Goal: Information Seeking & Learning: Compare options

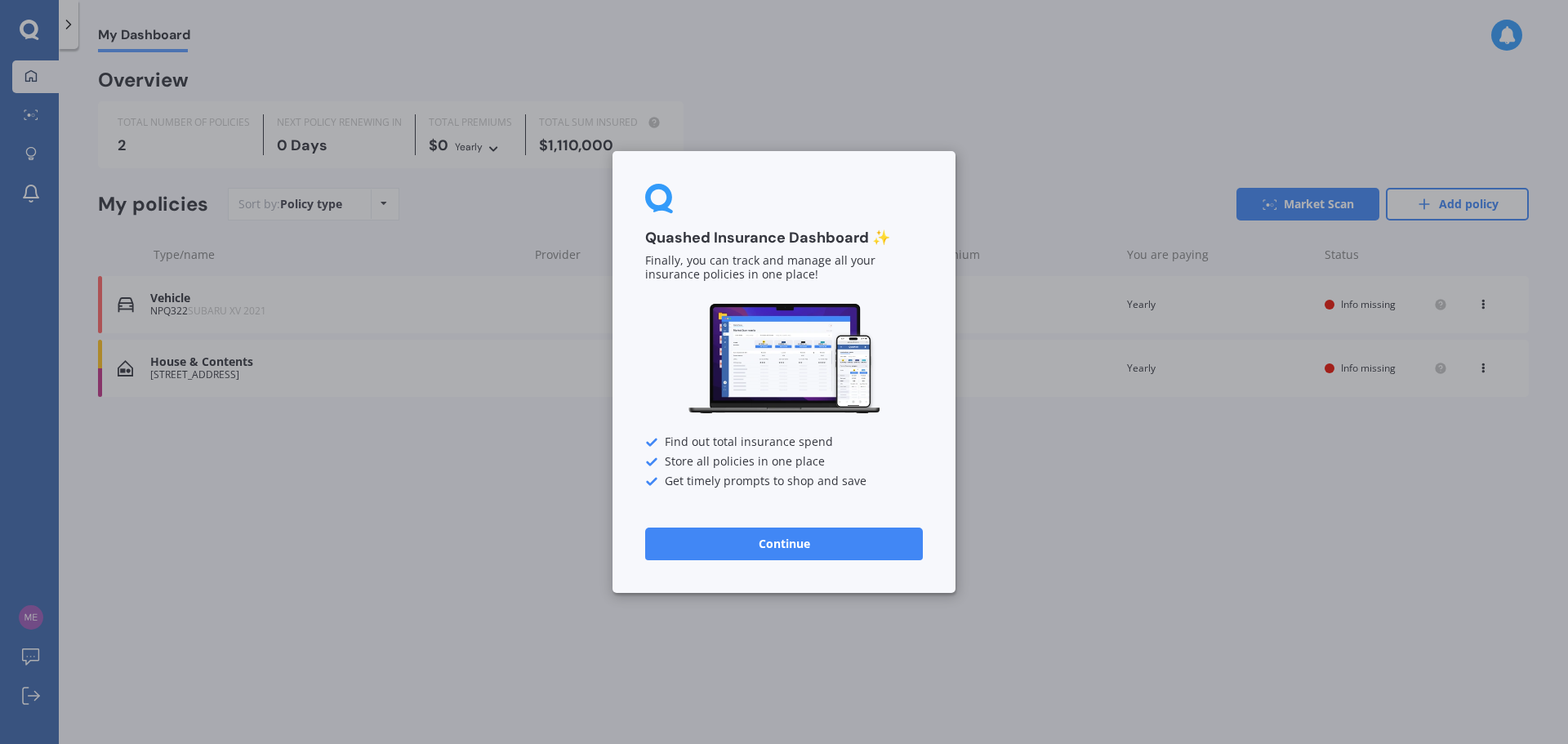
click at [735, 542] on button "Continue" at bounding box center [784, 544] width 278 height 33
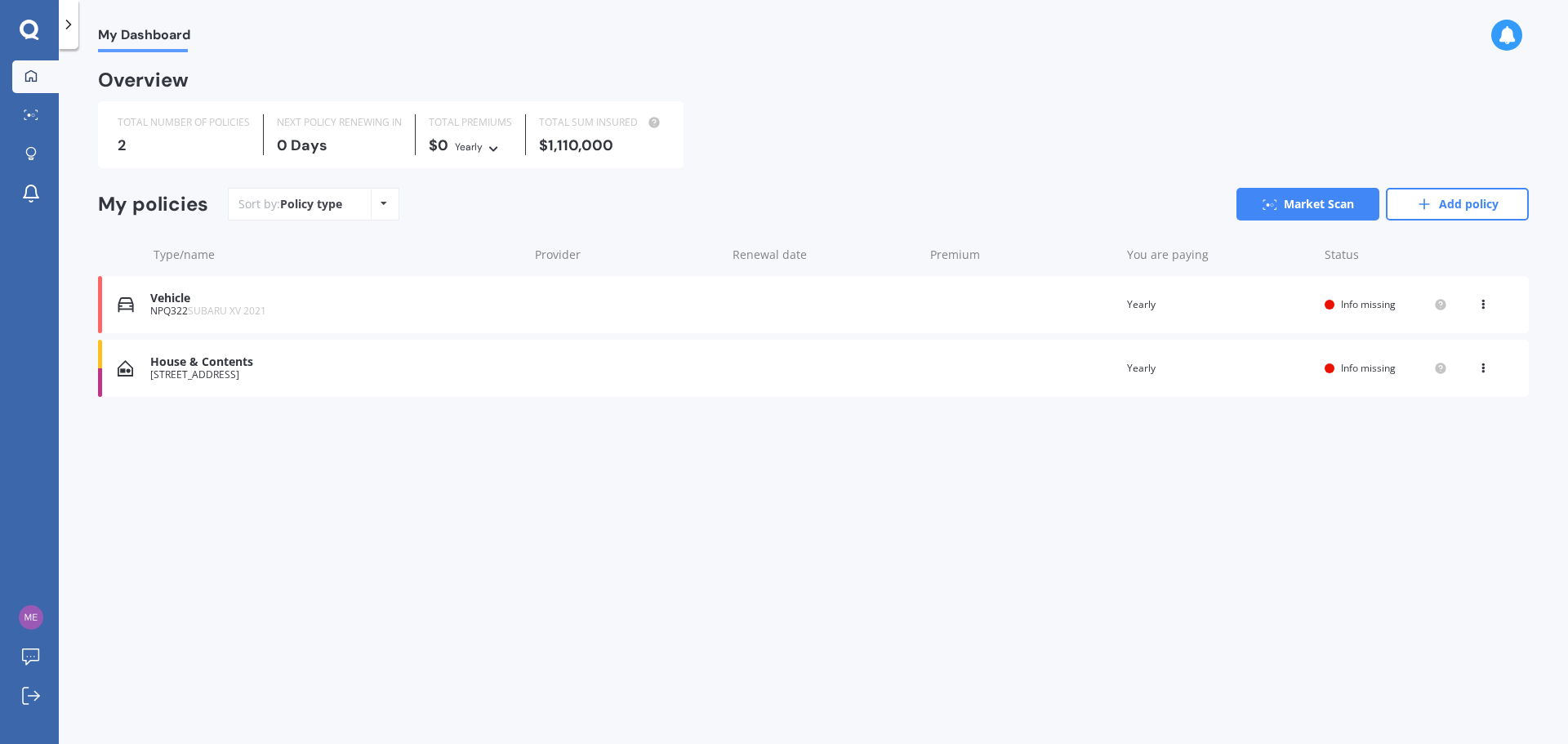
click at [1346, 298] on span "Info missing" at bounding box center [1368, 305] width 55 height 14
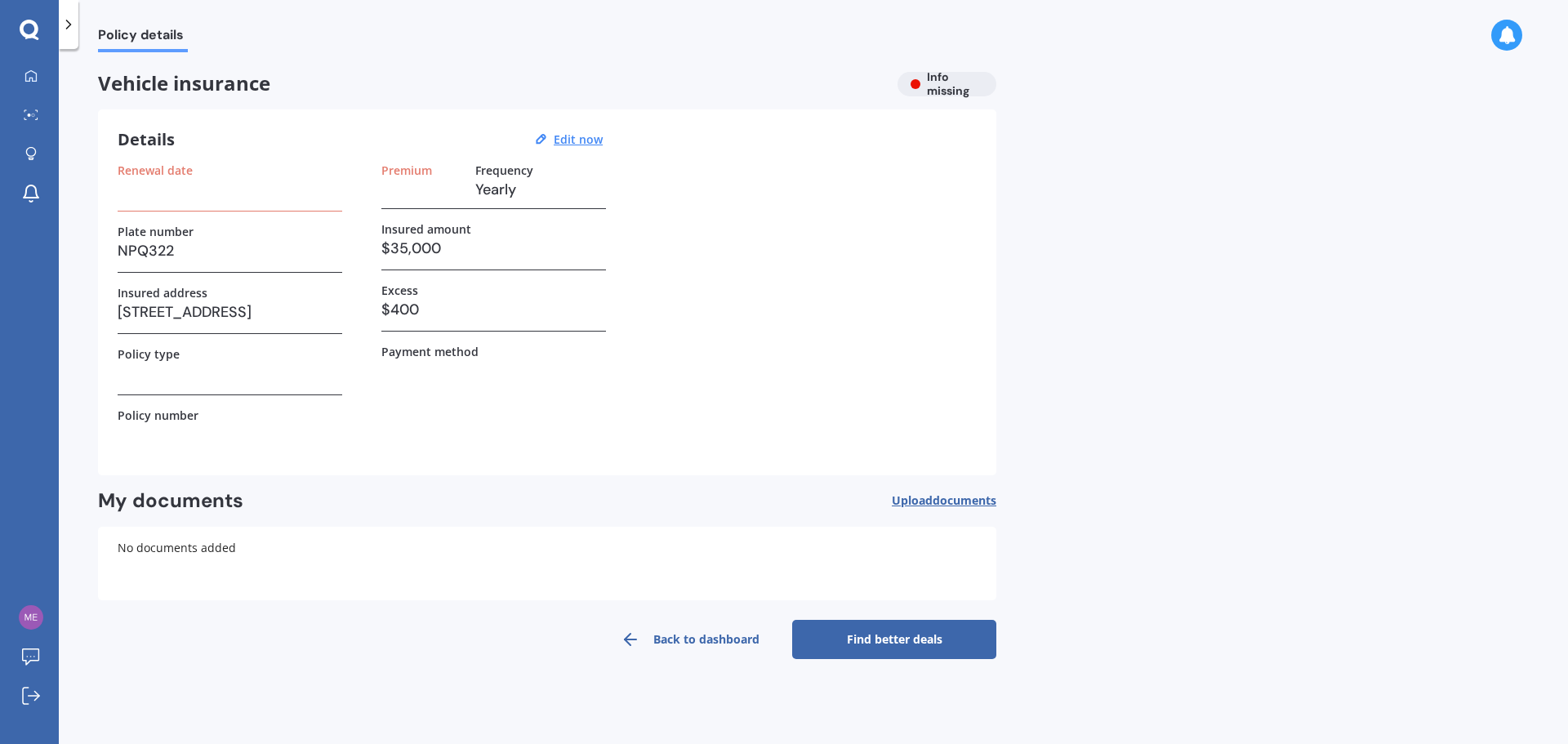
click at [133, 445] on h3 at bounding box center [230, 434] width 224 height 24
click at [131, 425] on h3 at bounding box center [230, 434] width 224 height 24
click at [130, 393] on div "Policy type" at bounding box center [230, 371] width 224 height 48
click at [134, 373] on h3 at bounding box center [230, 373] width 224 height 24
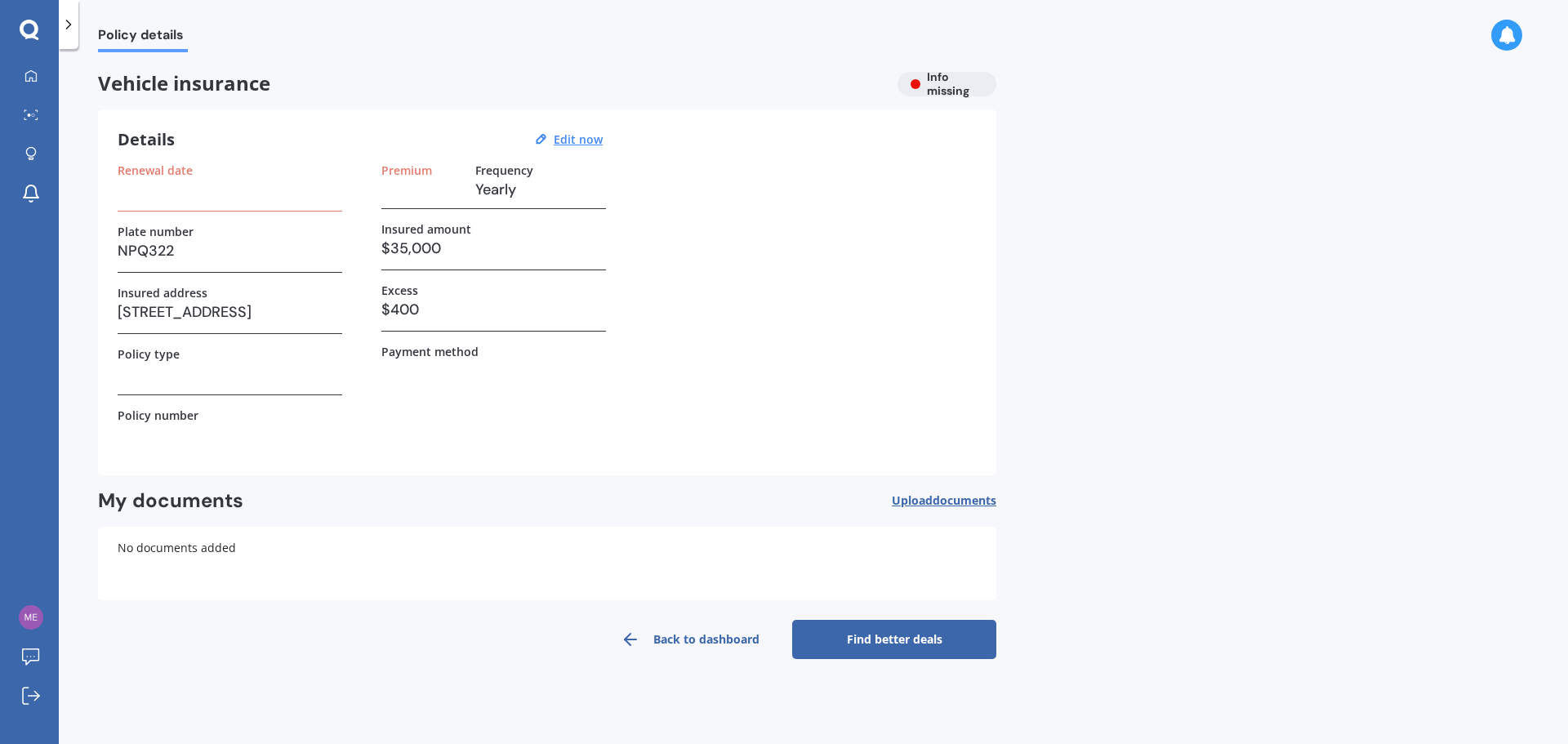
click at [176, 196] on h3 at bounding box center [230, 189] width 224 height 24
click at [570, 142] on u "Edit now" at bounding box center [577, 139] width 49 height 15
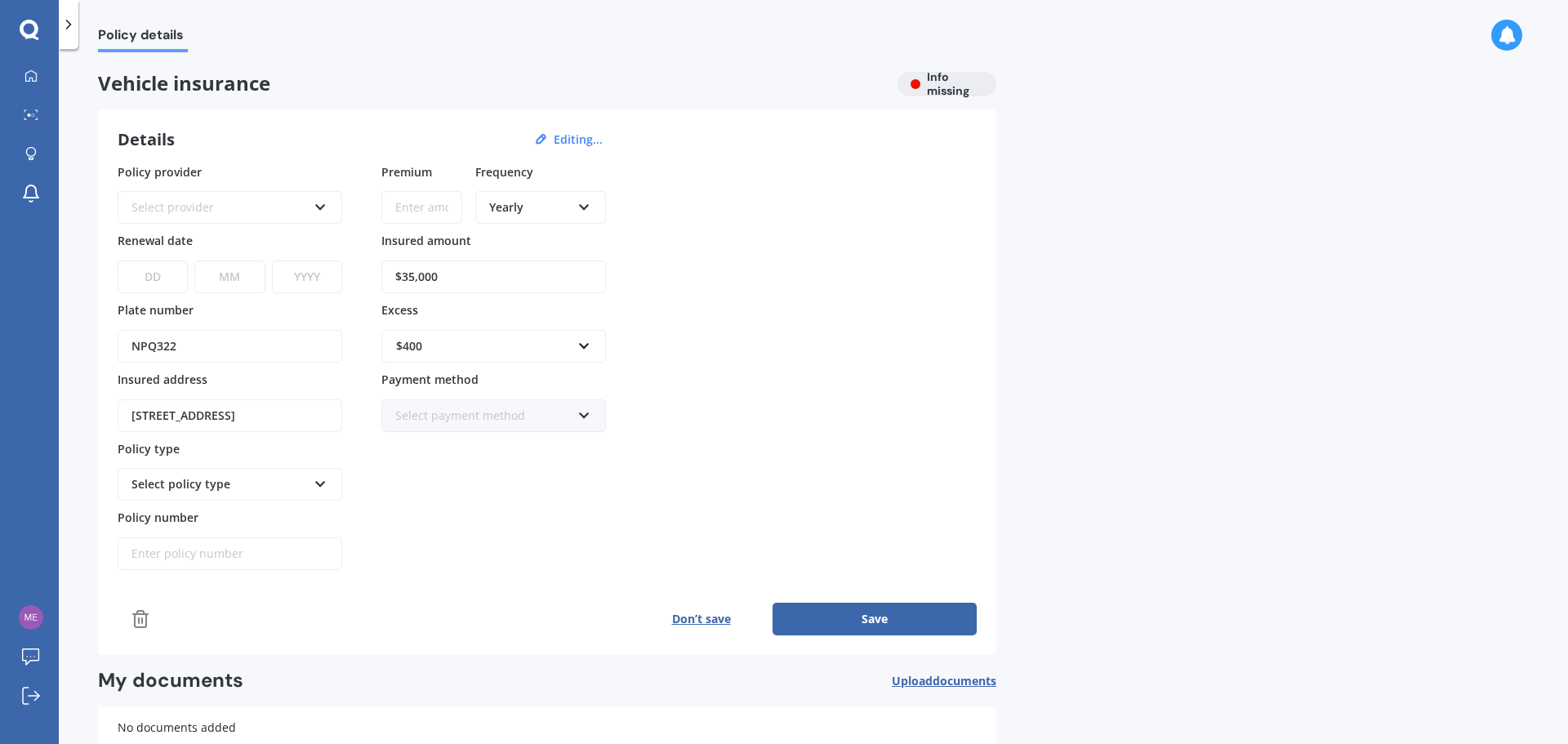
click at [195, 475] on div "Select policy type" at bounding box center [230, 484] width 224 height 33
click at [201, 485] on div "Select policy type" at bounding box center [219, 485] width 175 height 18
click at [304, 480] on div "Select policy type" at bounding box center [219, 485] width 175 height 18
click at [326, 482] on div "Select policy type" at bounding box center [230, 484] width 224 height 33
click at [245, 210] on div "Select provider" at bounding box center [219, 207] width 175 height 18
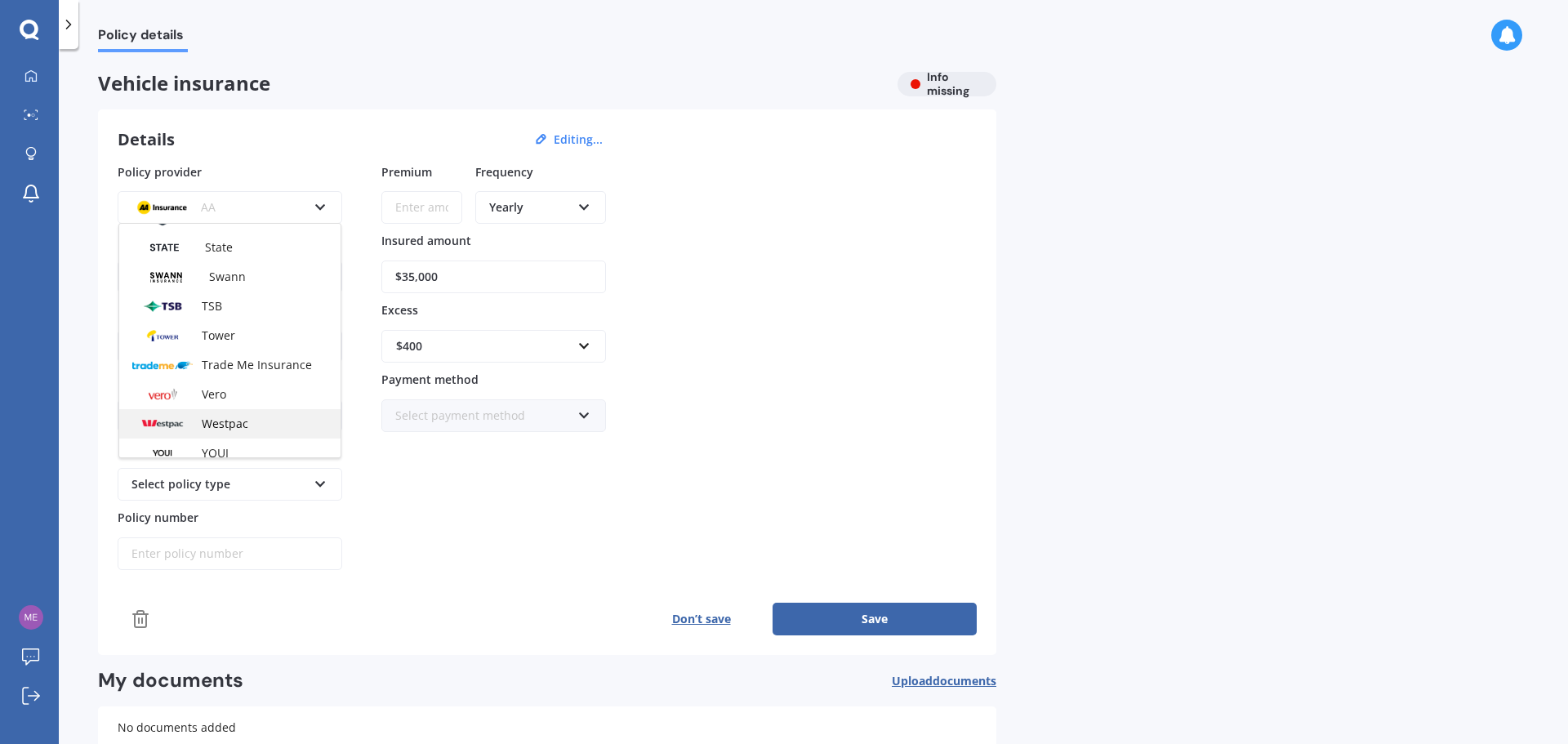
scroll to position [707, 0]
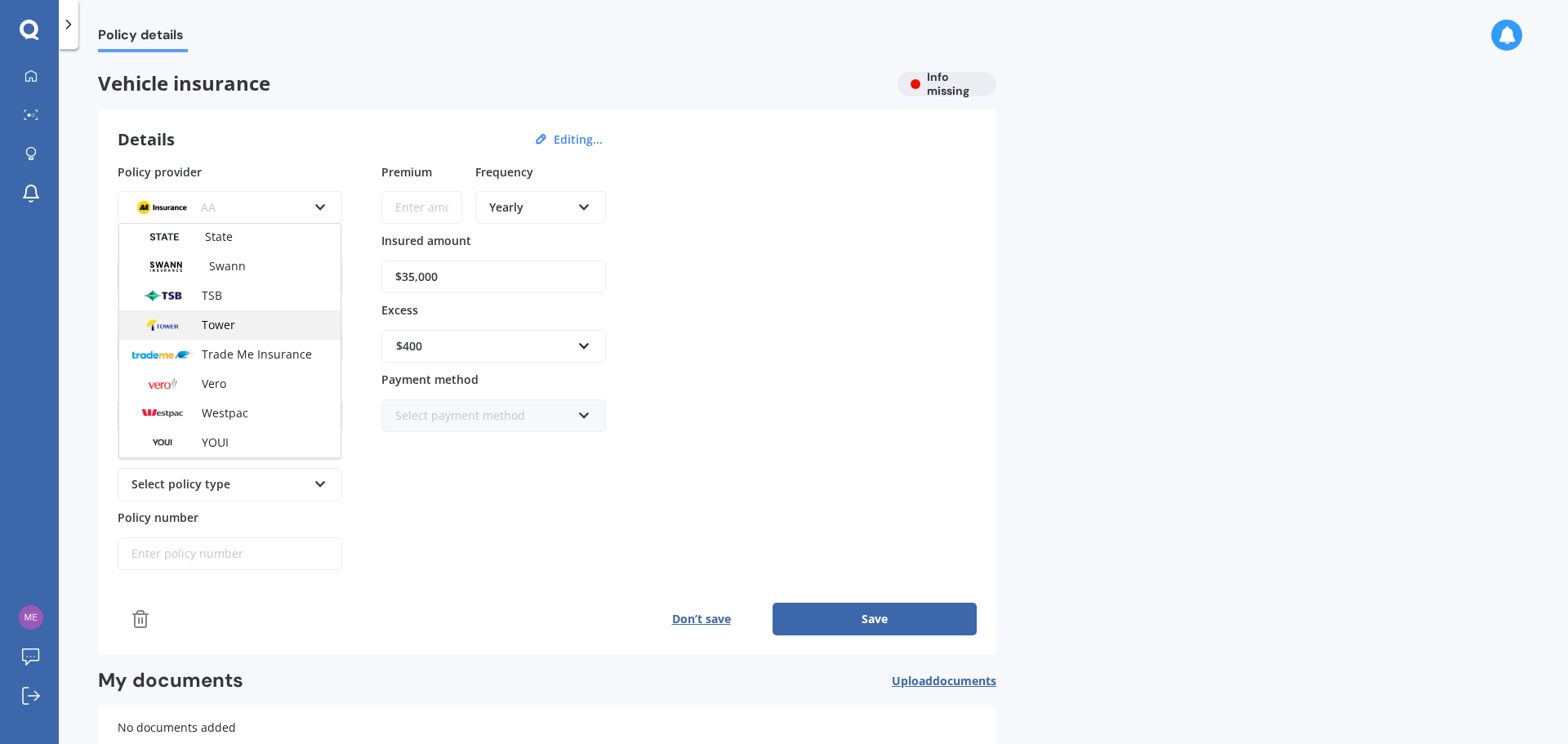
click at [214, 314] on div "Tower" at bounding box center [230, 325] width 222 height 30
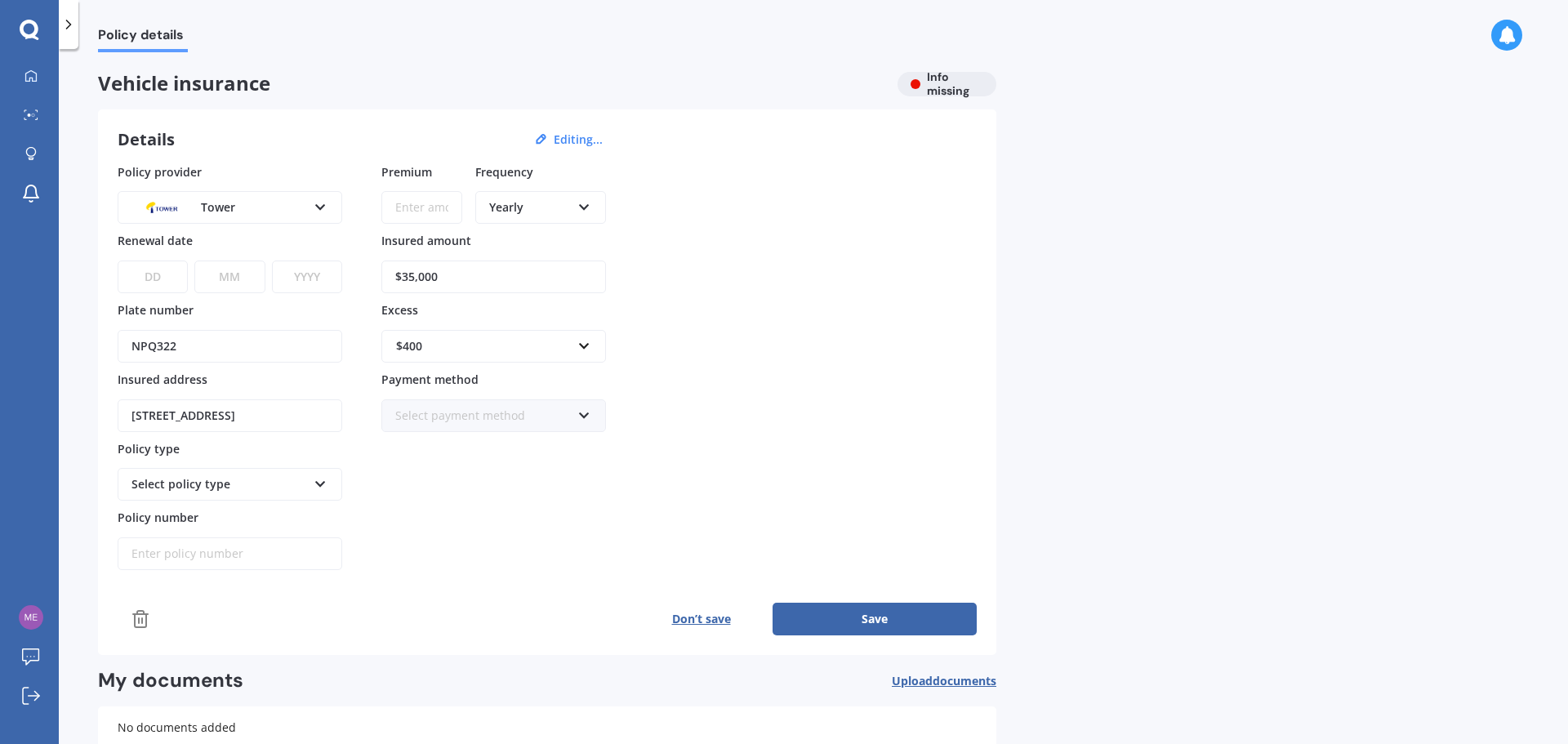
click at [398, 210] on input "Premium" at bounding box center [422, 207] width 80 height 33
click at [436, 212] on input "Premium" at bounding box center [422, 207] width 80 height 33
type input "$1,827.99"
click at [141, 281] on select "DD 01 02 03 04 05 06 07 08 09 10 11 12 13 14 15 16 17 18 19 20 21 22 23 24 25 2…" at bounding box center [153, 276] width 71 height 33
select select "22"
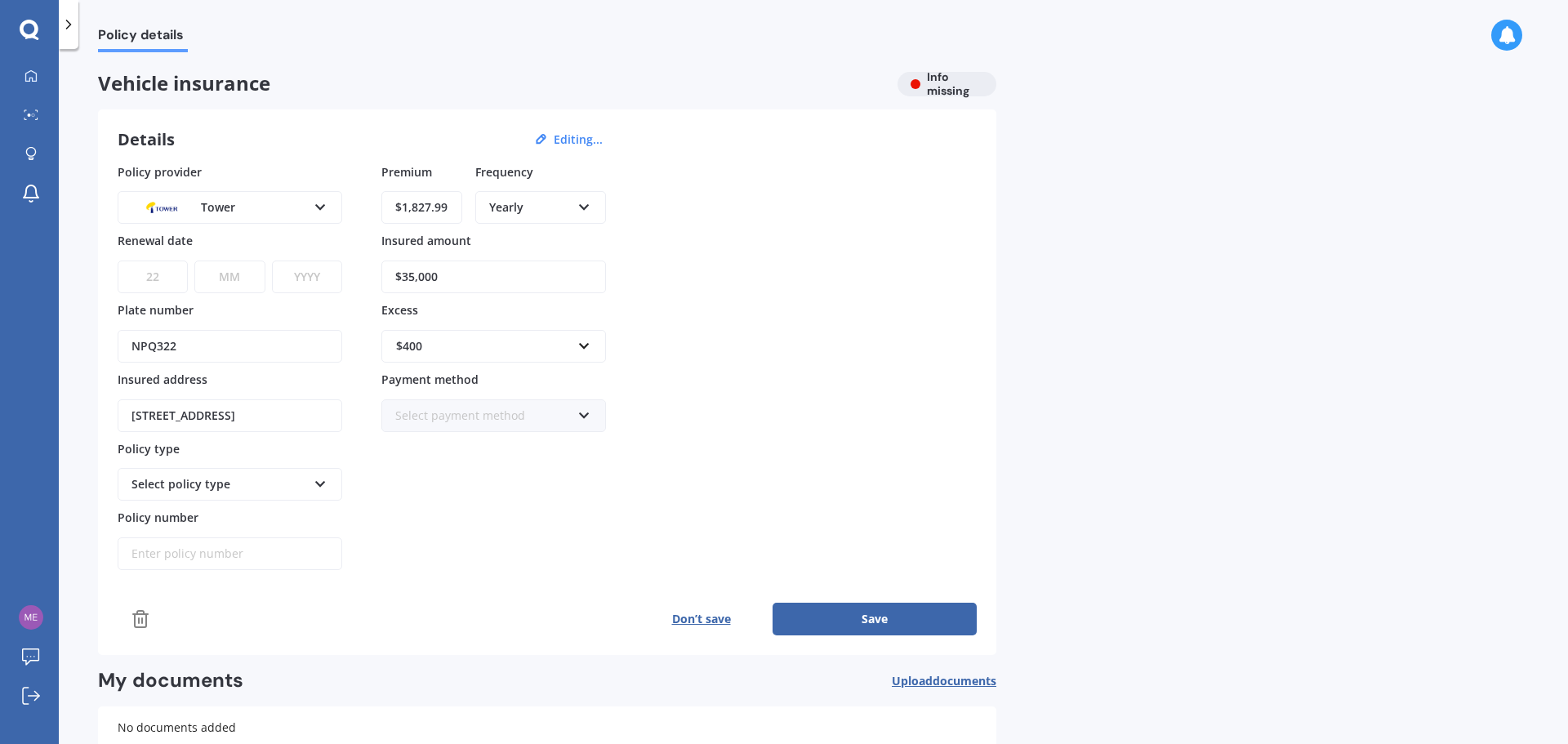
click at [118, 260] on select "DD 01 02 03 04 05 06 07 08 09 10 11 12 13 14 15 16 17 18 19 20 21 22 23 24 25 2…" at bounding box center [153, 276] width 71 height 33
click at [233, 278] on select "MM 01 02 03 04 05 06 07 08 09 10 11 12" at bounding box center [229, 276] width 71 height 33
select select "12"
click at [194, 260] on select "MM 01 02 03 04 05 06 07 08 09 10 11 12" at bounding box center [229, 276] width 71 height 33
click at [304, 279] on select "YYYY 2027 2026 2025 2024 2023 2022 2021 2020 2019 2018 2017 2016 2015 2014 2013…" at bounding box center [307, 276] width 71 height 33
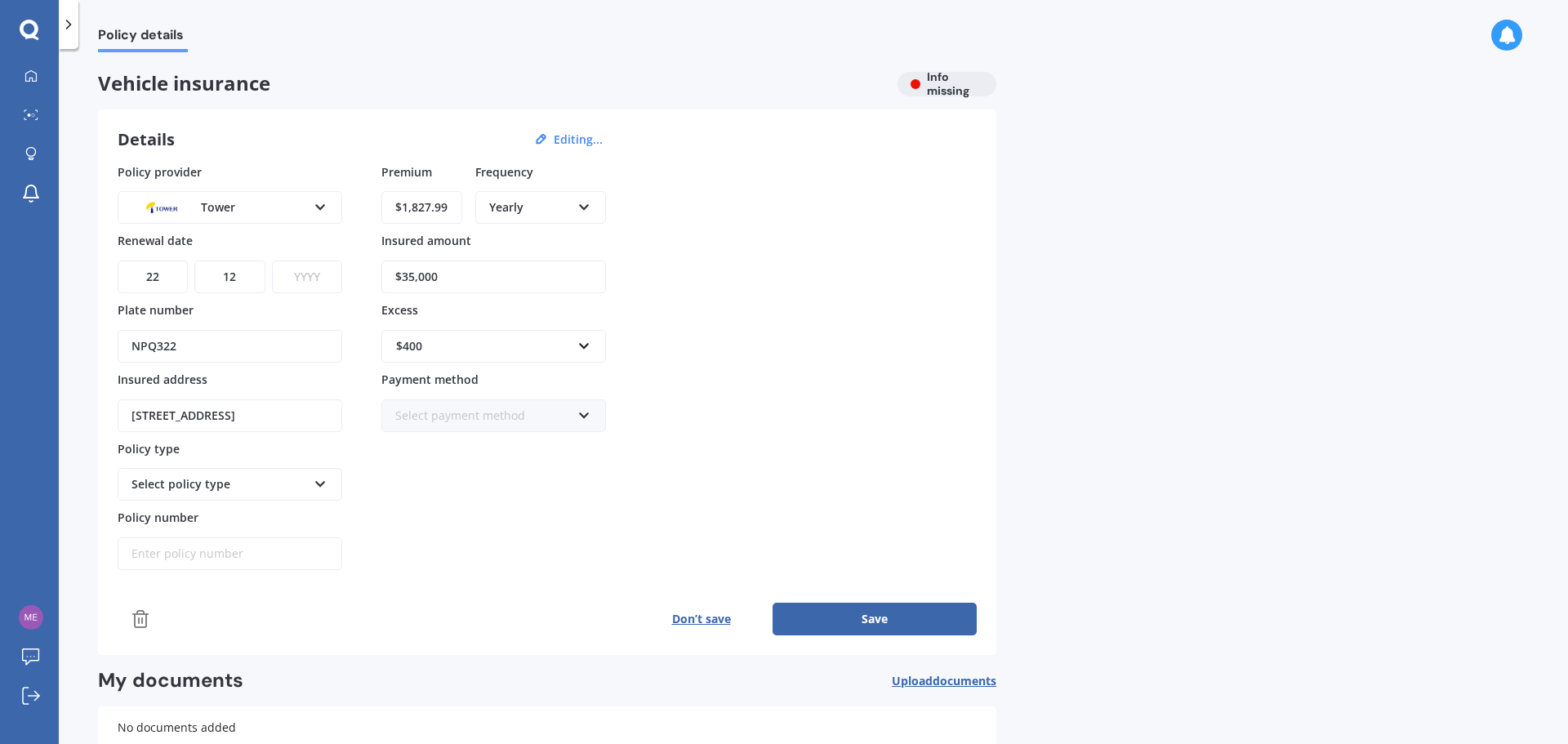
select select "2025"
click at [272, 260] on select "YYYY 2027 2026 2025 2024 2023 2022 2021 2020 2019 2018 2017 2016 2015 2014 2013…" at bounding box center [307, 276] width 71 height 33
click at [246, 557] on input "Policy number" at bounding box center [230, 554] width 224 height 33
paste input "P00003006941"
type input "P00003006941"
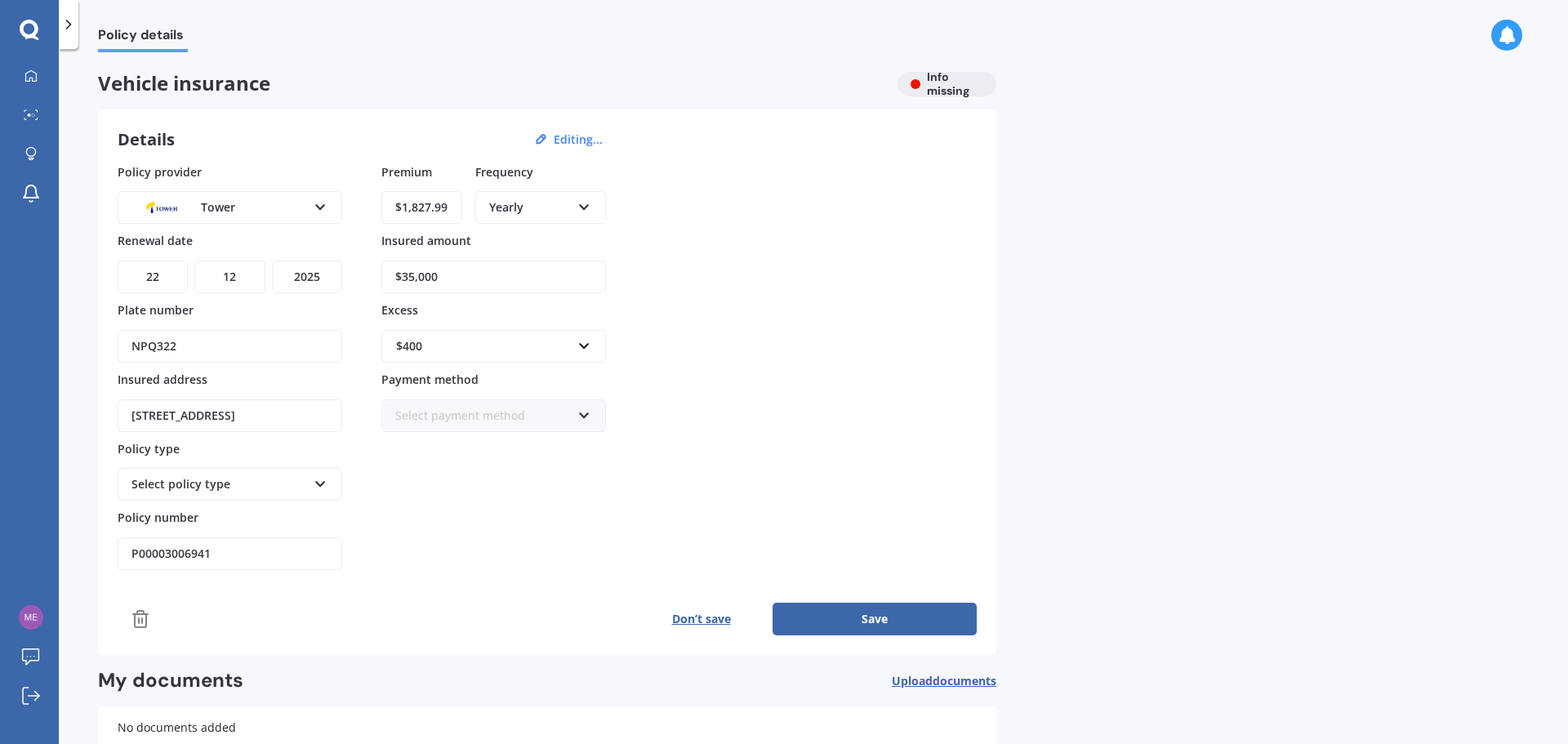
click at [827, 617] on button "Save" at bounding box center [874, 619] width 204 height 33
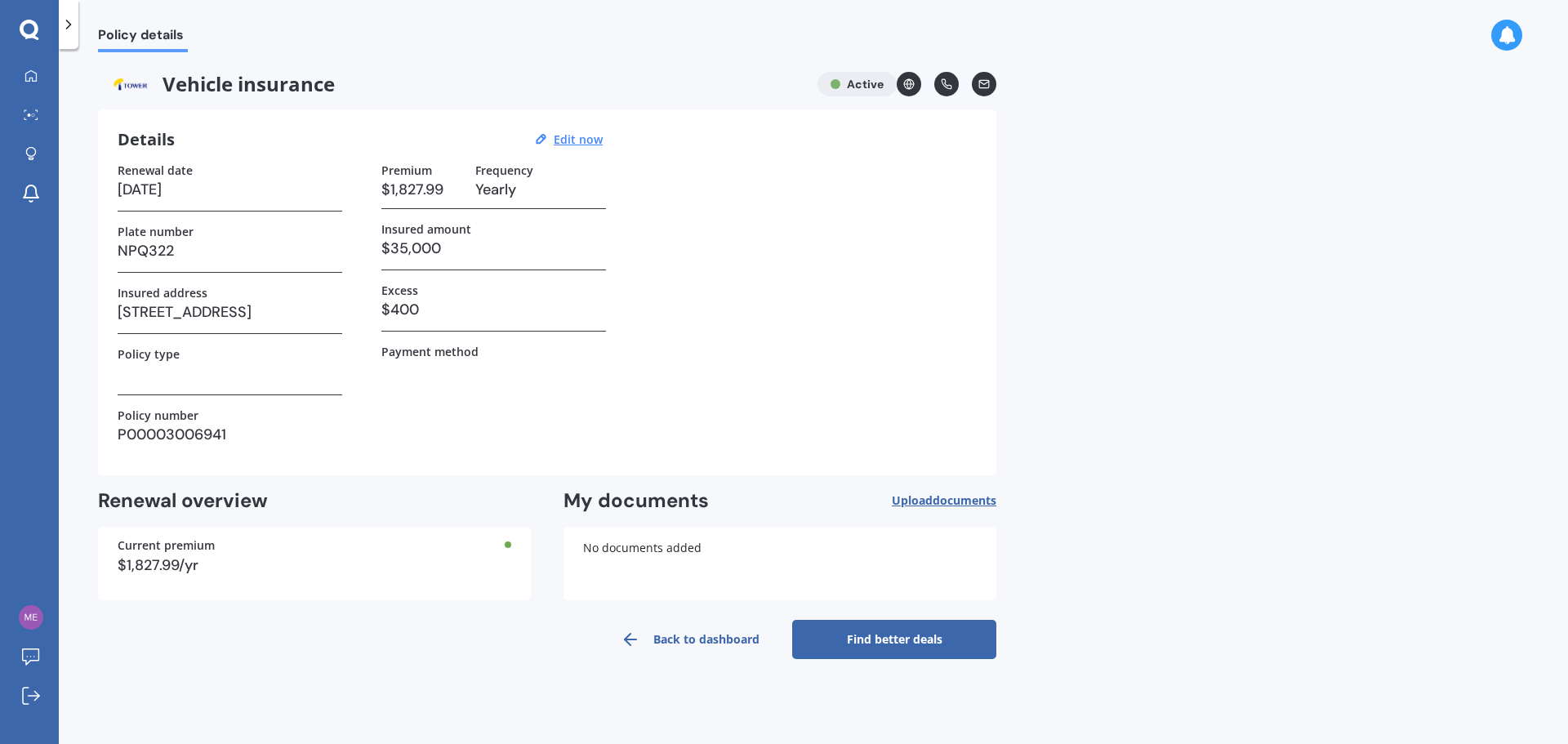
click at [852, 647] on link "Find better deals" at bounding box center [894, 639] width 204 height 39
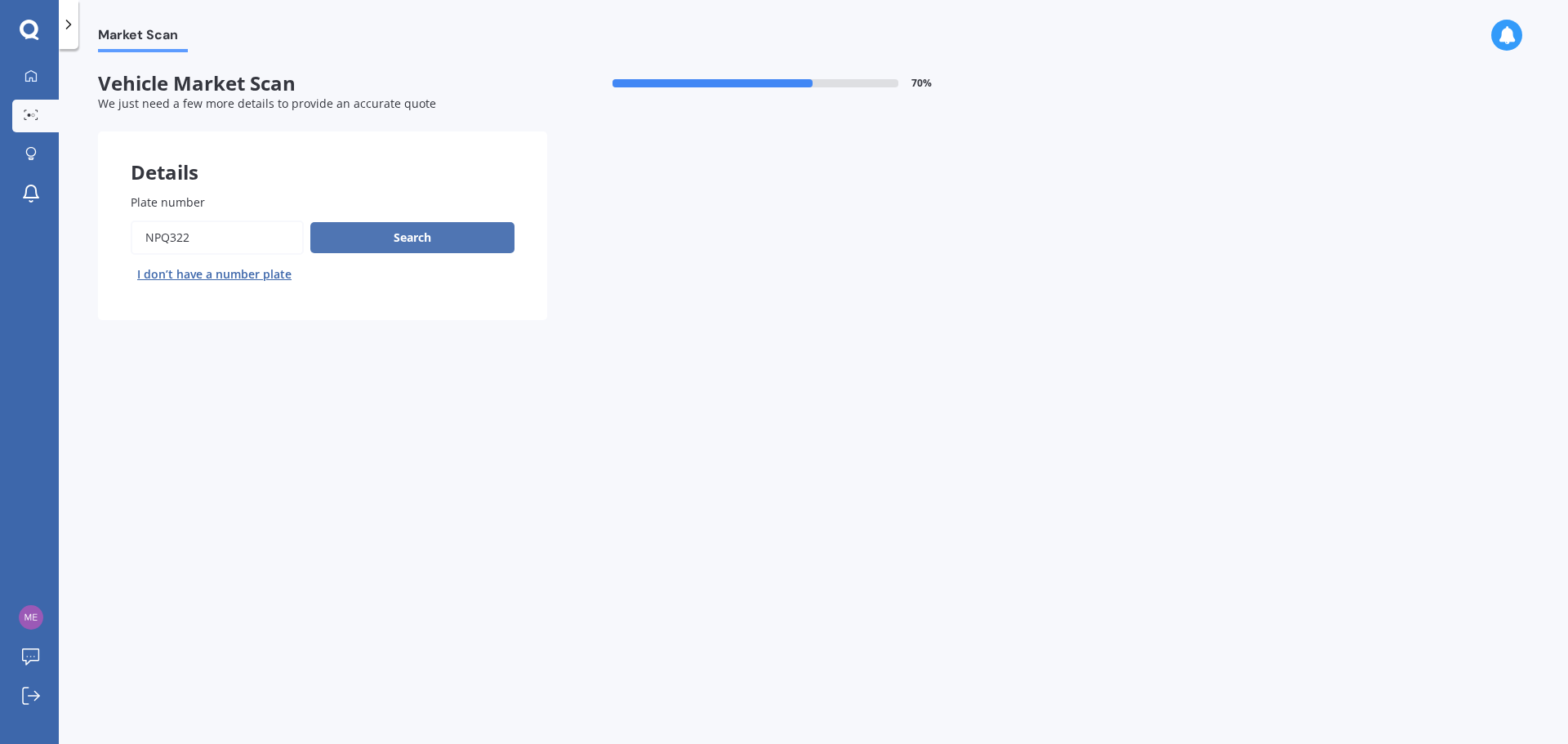
click at [380, 239] on button "Search" at bounding box center [412, 237] width 204 height 31
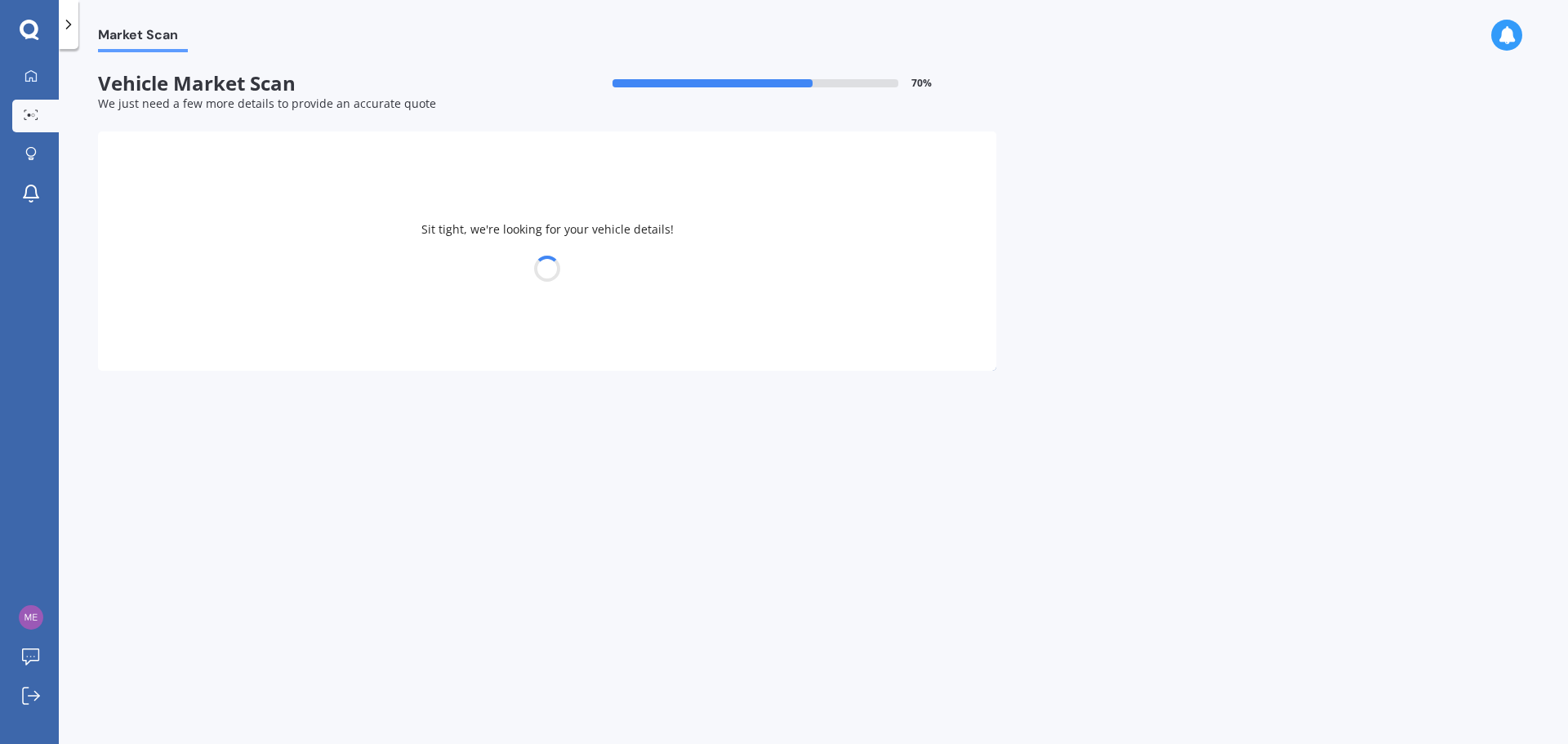
select select "SUBARU"
select select "XV"
select select "08"
select select "07"
select select "1965"
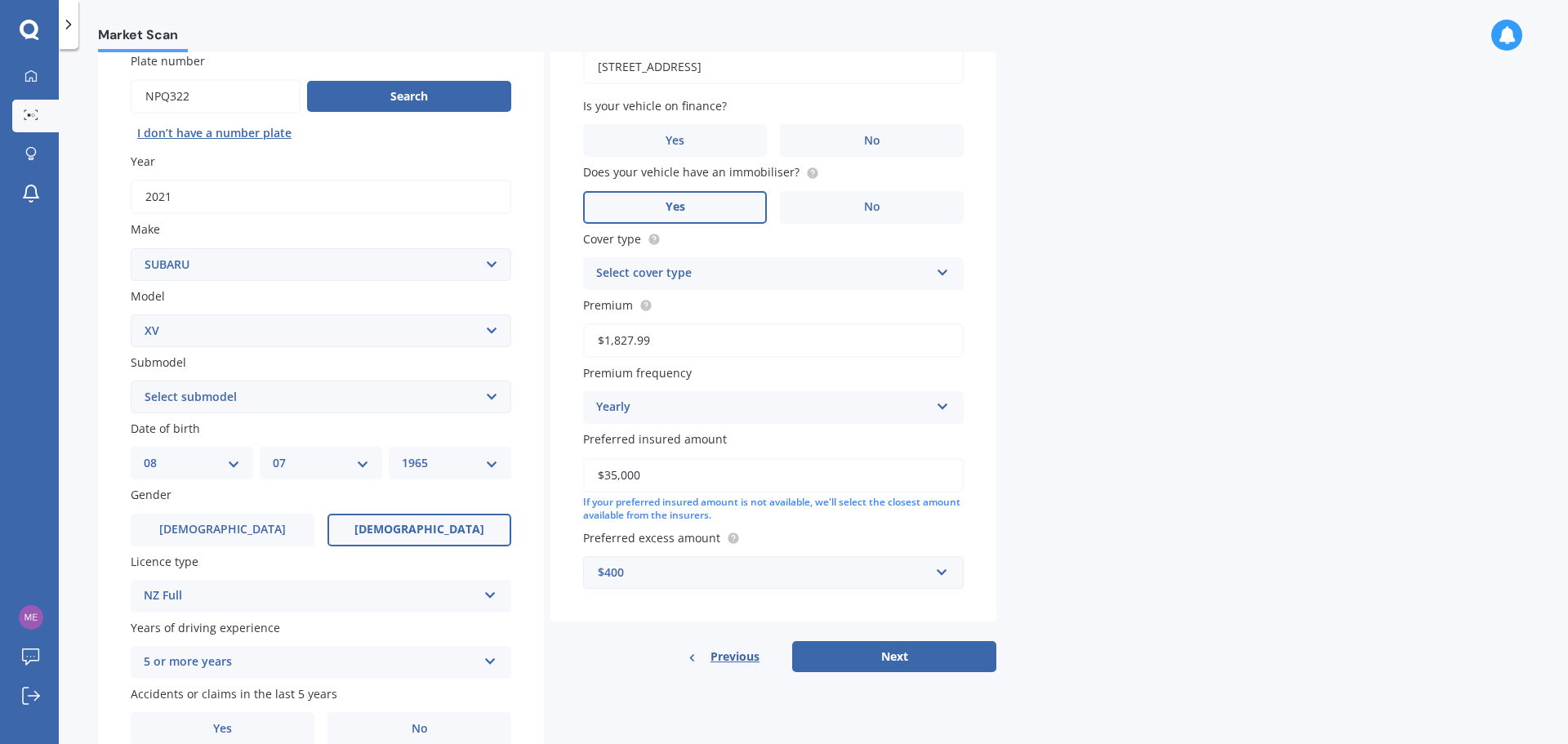
scroll to position [164, 0]
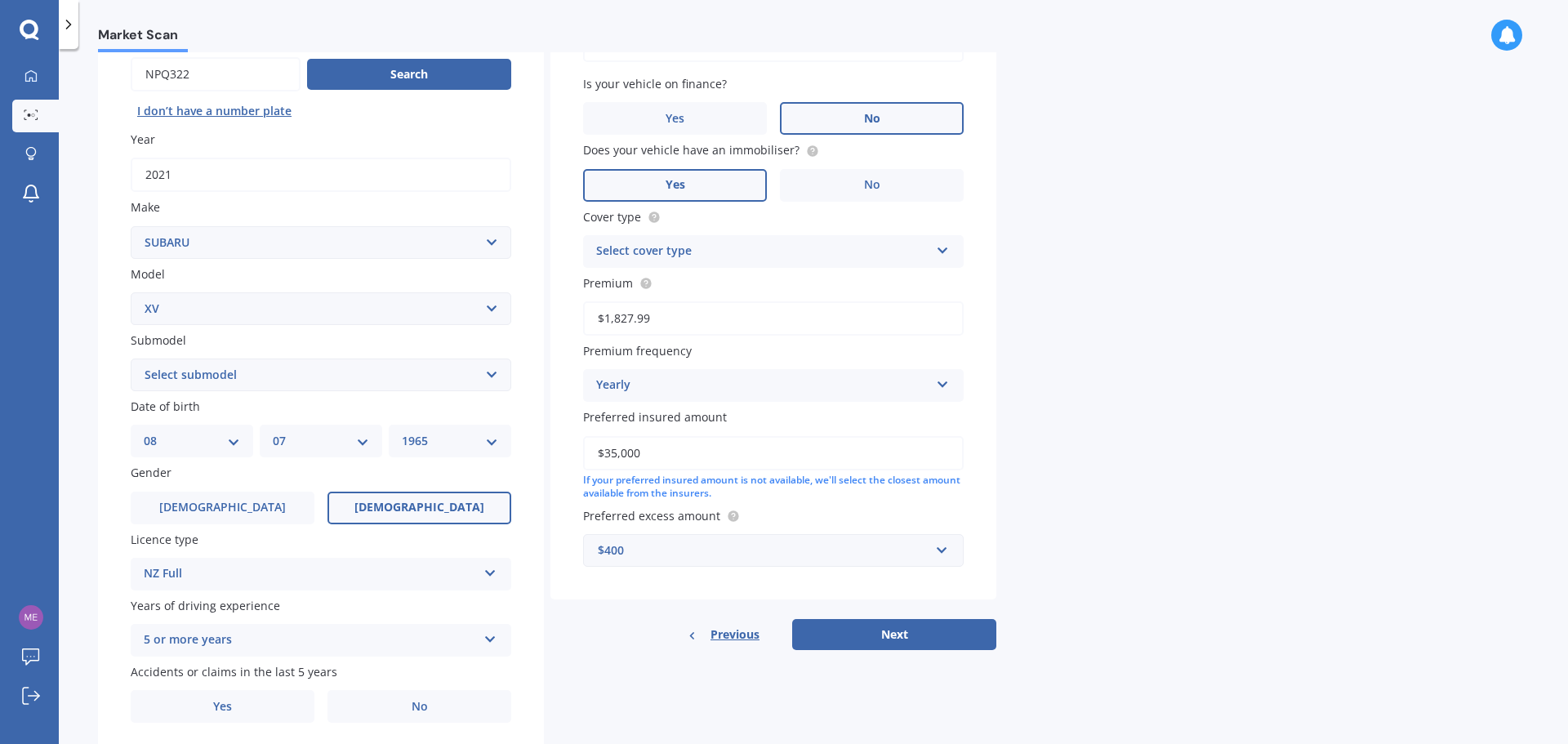
click at [882, 122] on label "No" at bounding box center [872, 118] width 184 height 33
click at [0, 0] on input "No" at bounding box center [0, 0] width 0 height 0
click at [636, 180] on label "Yes" at bounding box center [675, 185] width 184 height 33
click at [0, 0] on input "Yes" at bounding box center [0, 0] width 0 height 0
click at [693, 255] on div "Select cover type" at bounding box center [763, 251] width 333 height 20
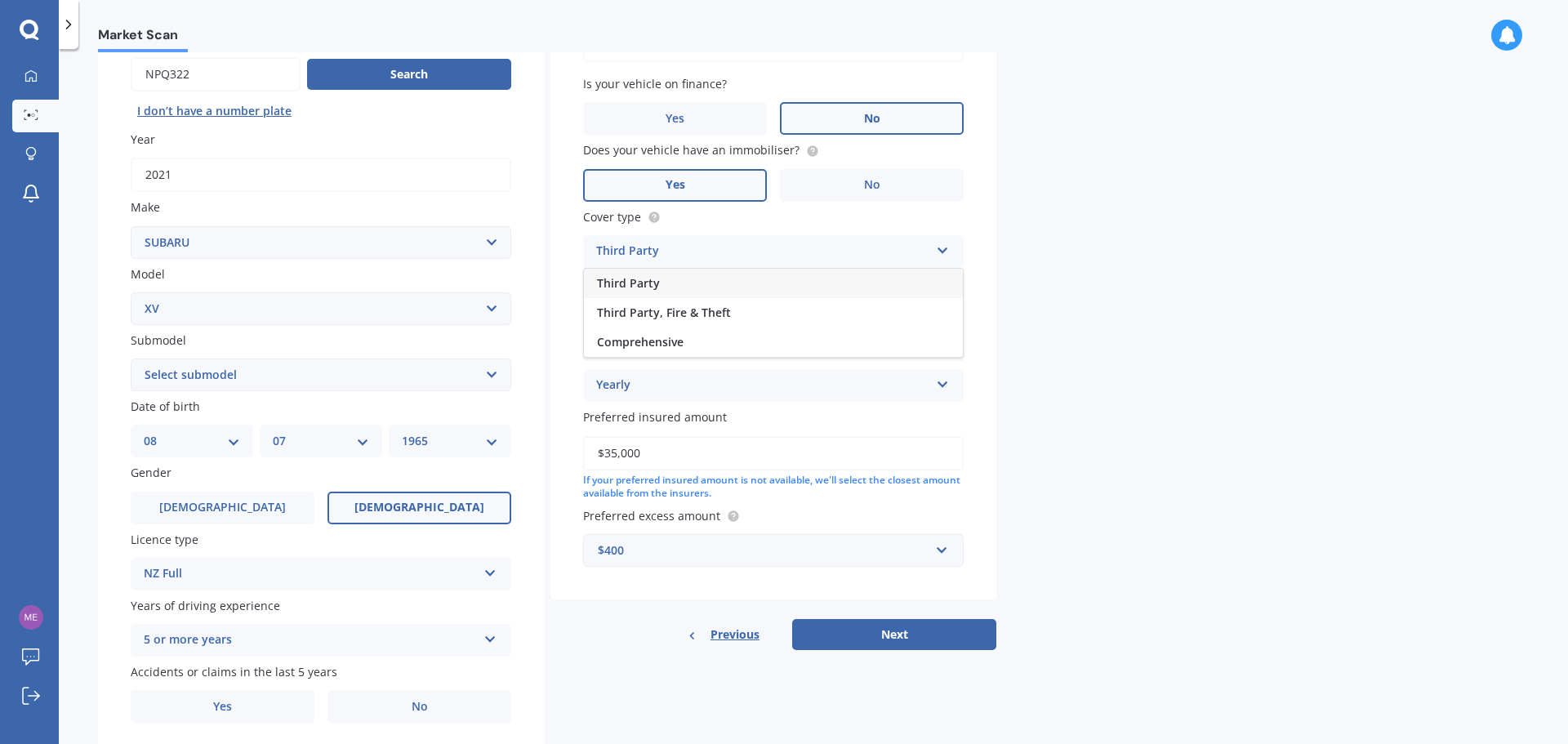
click at [645, 336] on span "Comprehensive" at bounding box center [640, 342] width 87 height 15
click at [884, 641] on button "Next" at bounding box center [894, 634] width 204 height 31
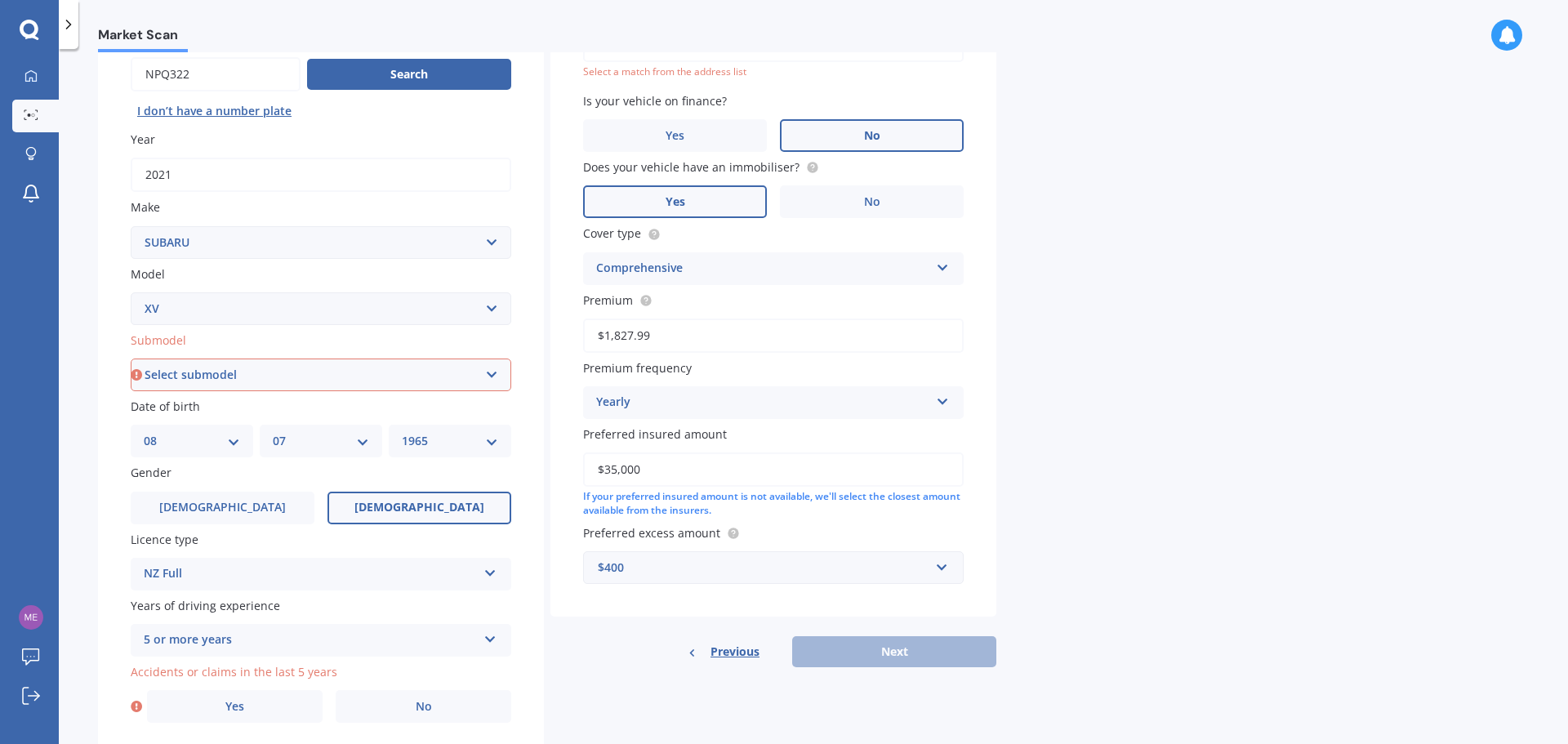
click at [211, 375] on select "Select submodel 2.0i 2.0i Hybrid 4WD 2.0i-L 2.0i-S 2.0L 4WD 2.0L AWD Hatchback …" at bounding box center [321, 375] width 381 height 33
select select "HATCHBACK 4WD"
click at [131, 359] on select "Select submodel 2.0i 2.0i Hybrid 4WD 2.0i-L 2.0i-S 2.0L 4WD 2.0L AWD Hatchback …" at bounding box center [321, 375] width 381 height 33
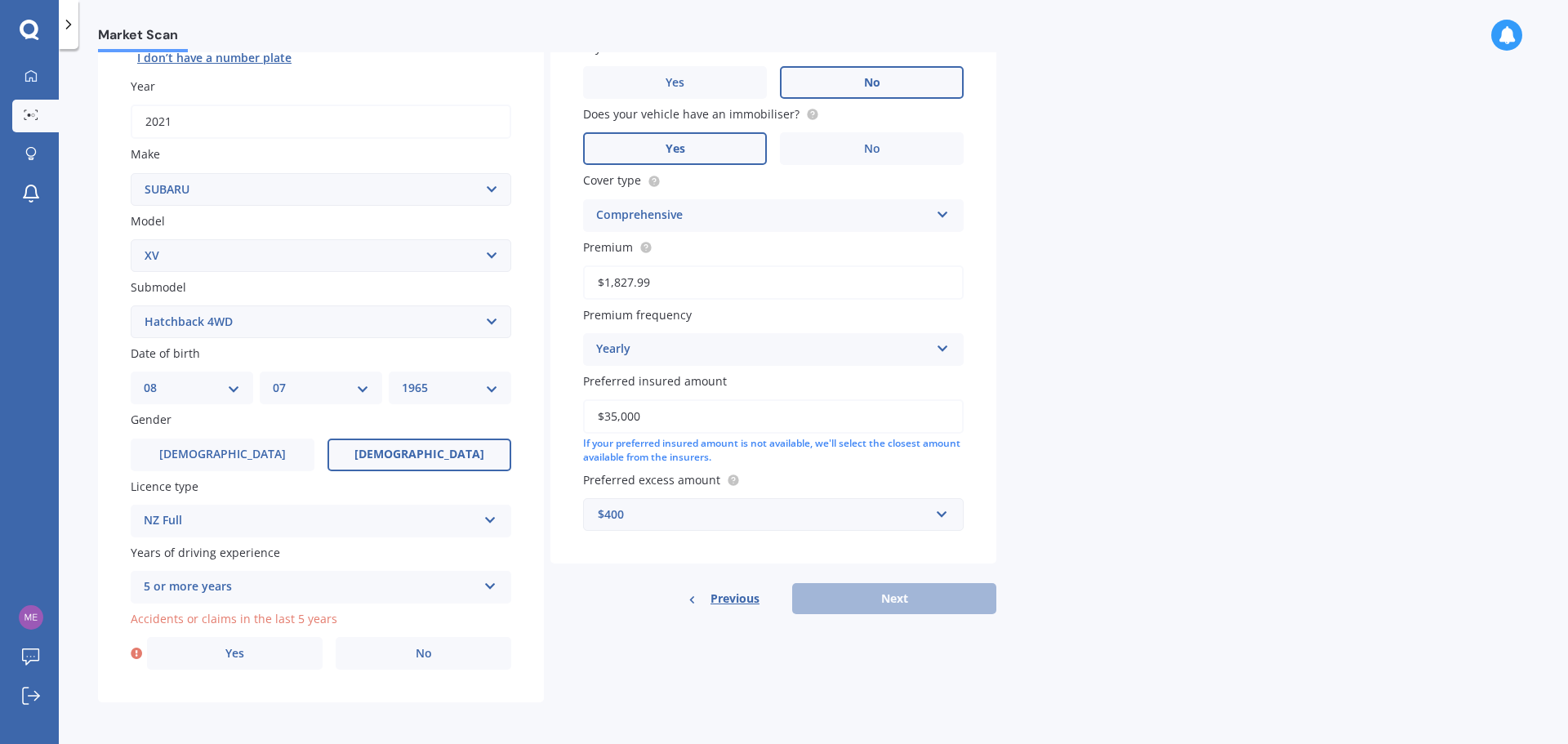
scroll to position [217, 0]
click at [885, 589] on div "Previous Next" at bounding box center [773, 597] width 446 height 31
click at [411, 462] on label "Female" at bounding box center [419, 454] width 184 height 33
click at [0, 0] on input "Female" at bounding box center [0, 0] width 0 height 0
click at [387, 649] on label "No" at bounding box center [423, 653] width 175 height 33
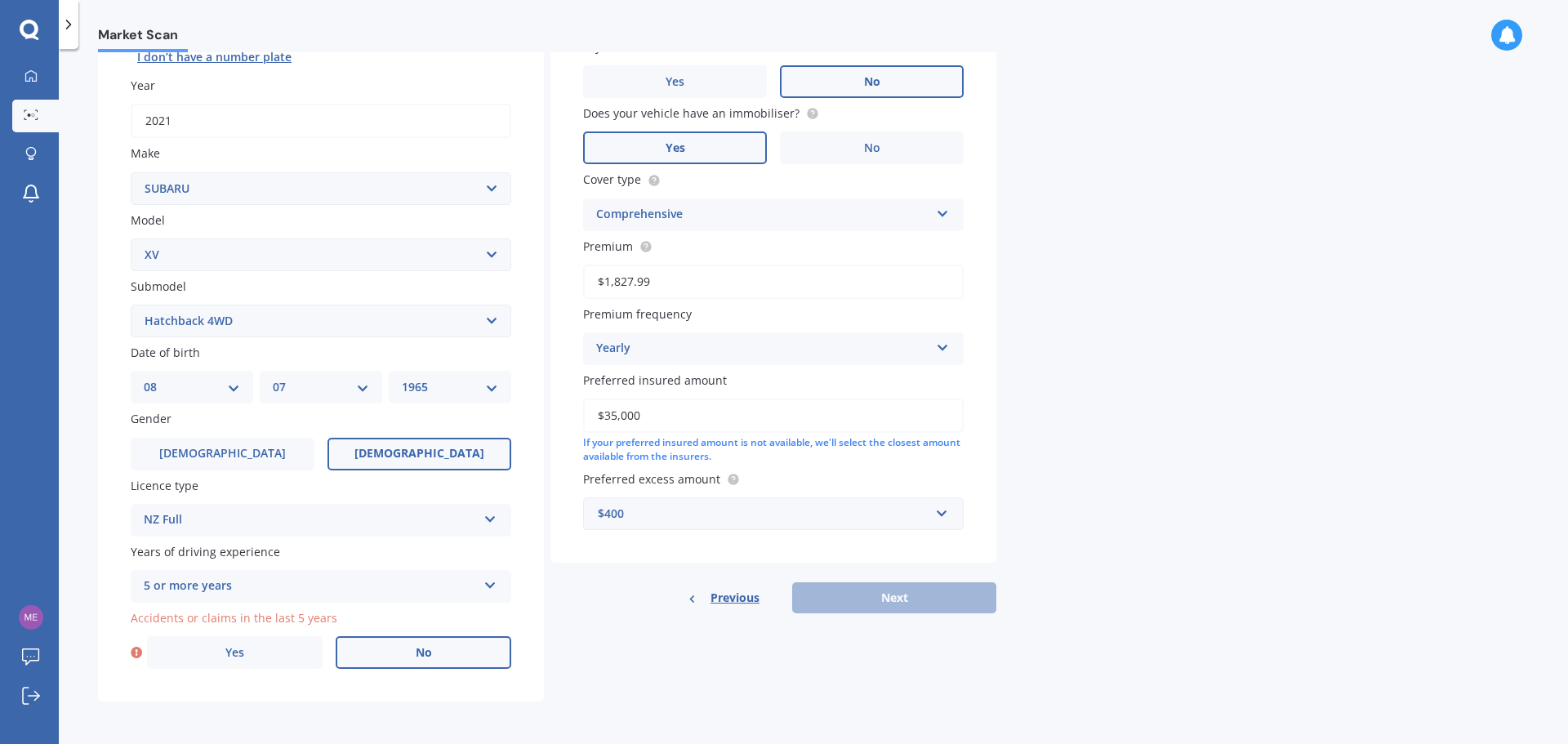
click at [0, 0] on input "No" at bounding box center [0, 0] width 0 height 0
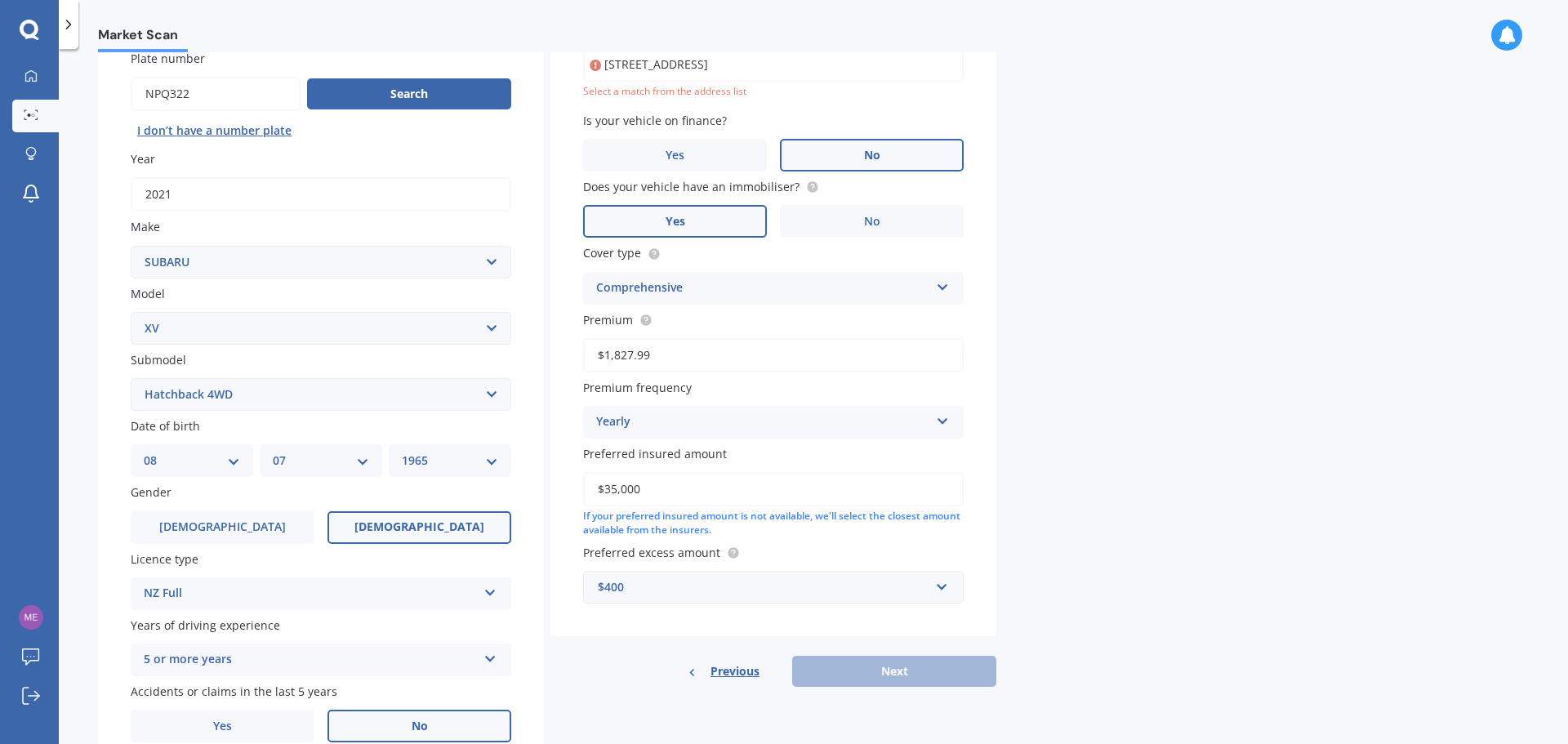
scroll to position [112, 0]
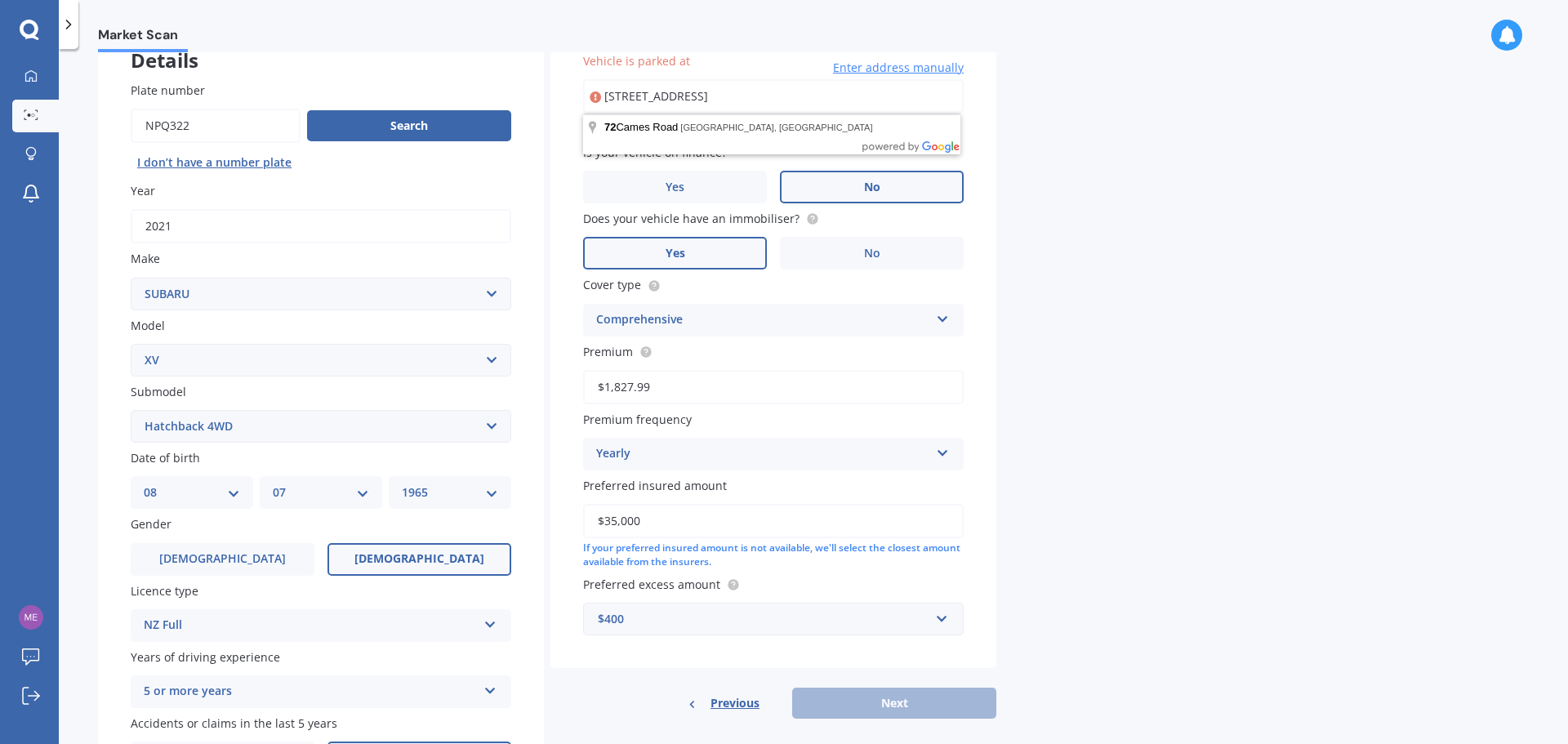
click at [1173, 326] on div "Market Scan Vehicle Market Scan 70 % We just need a few more details to provide…" at bounding box center [814, 399] width 1509 height 695
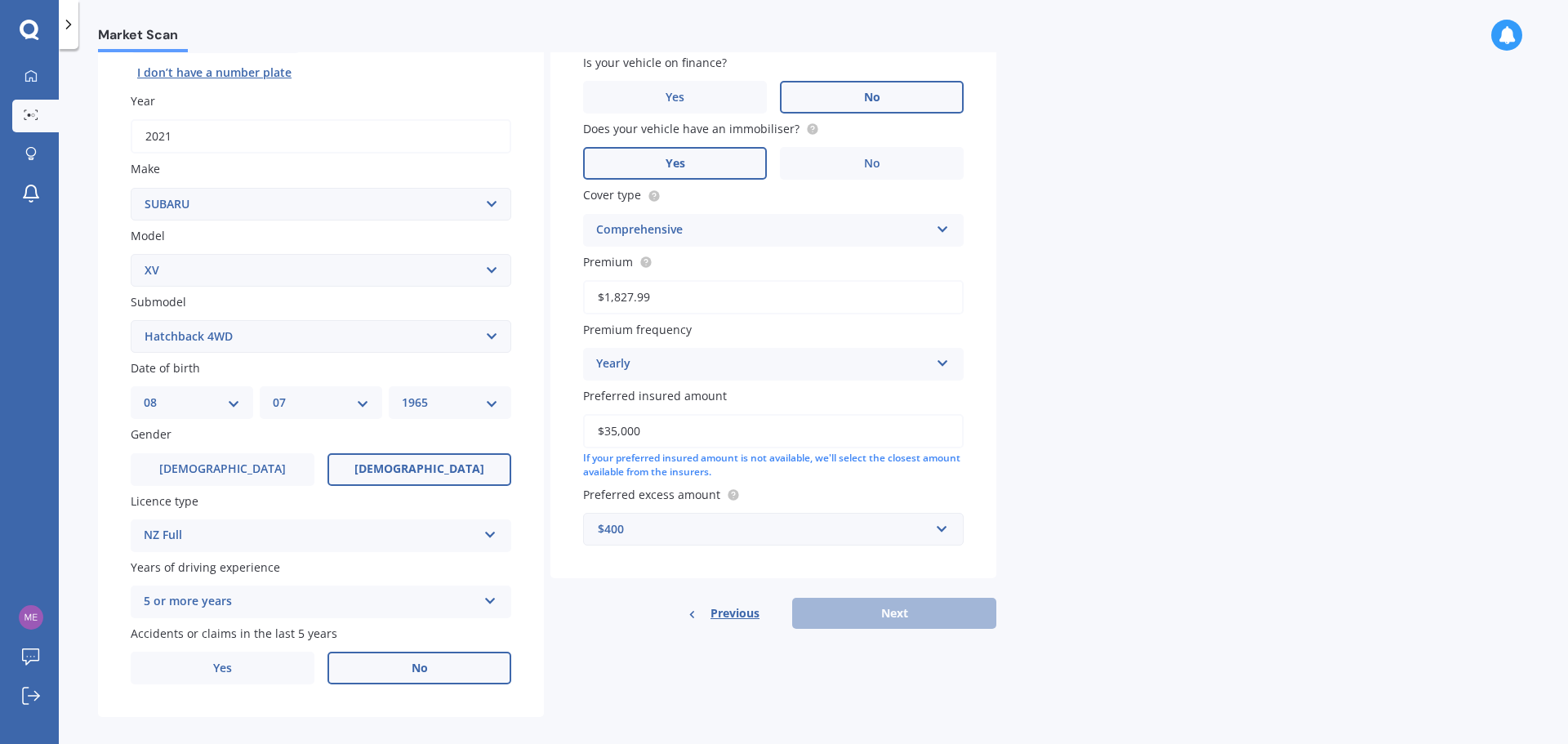
scroll to position [217, 0]
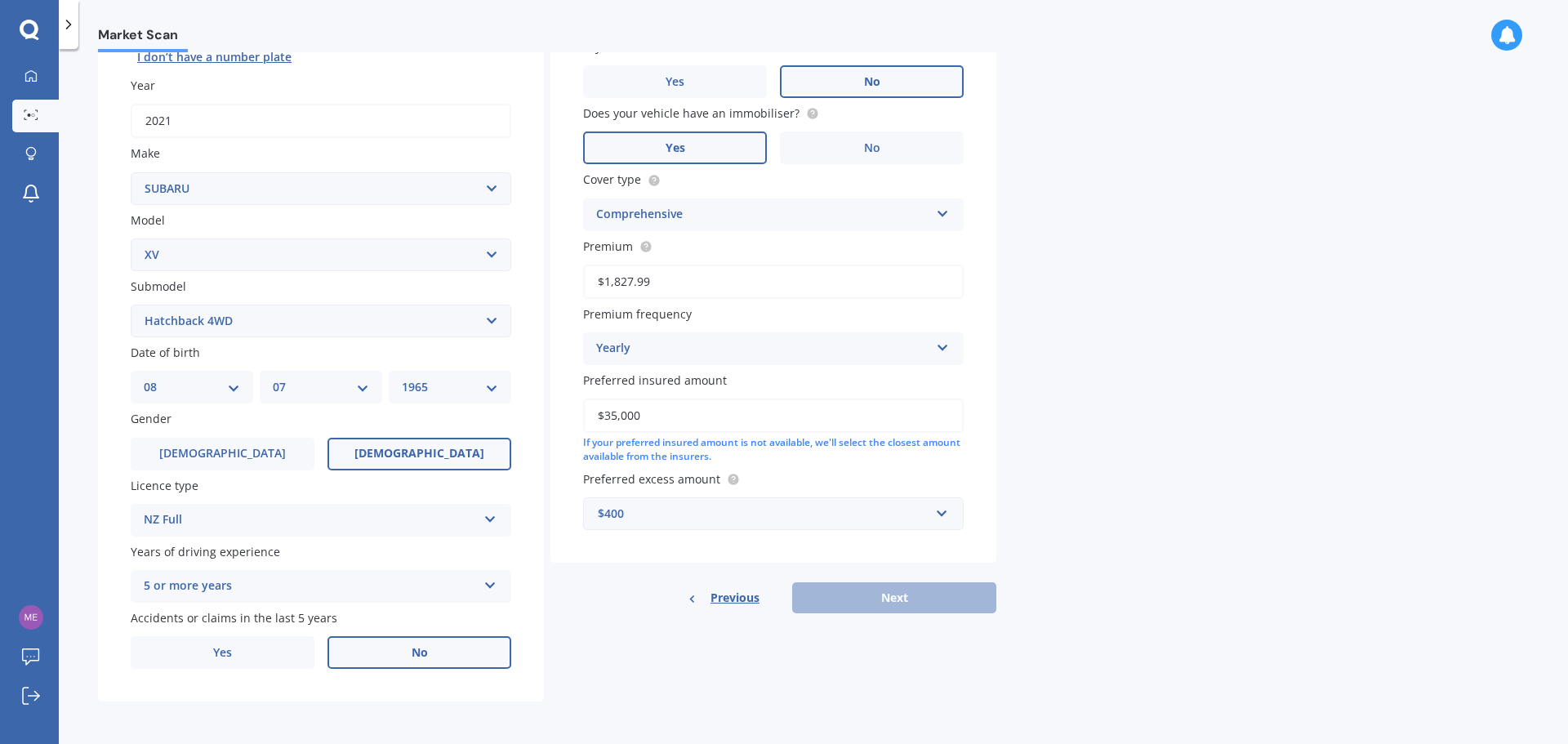
click at [936, 594] on div "Previous Next" at bounding box center [773, 597] width 446 height 31
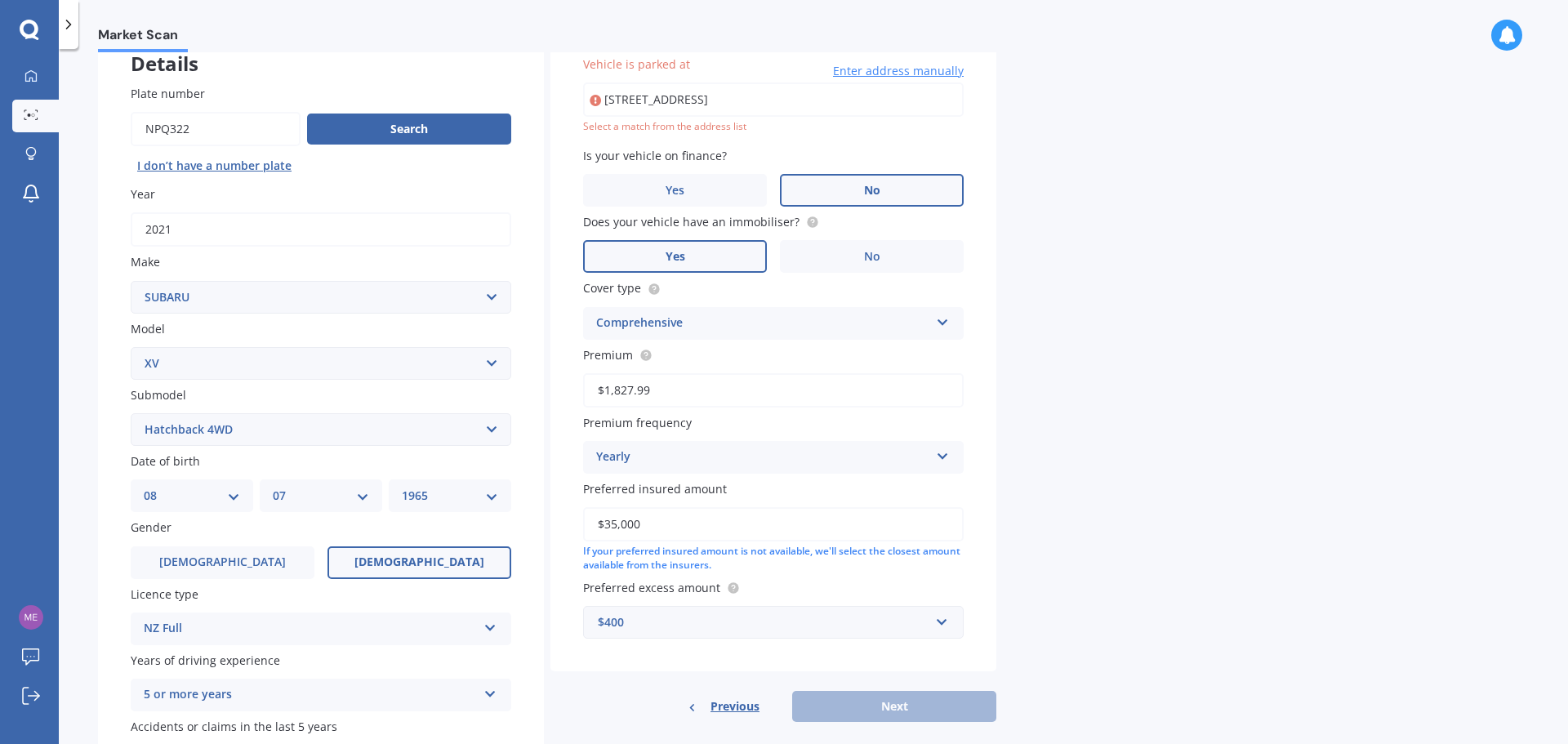
scroll to position [0, 0]
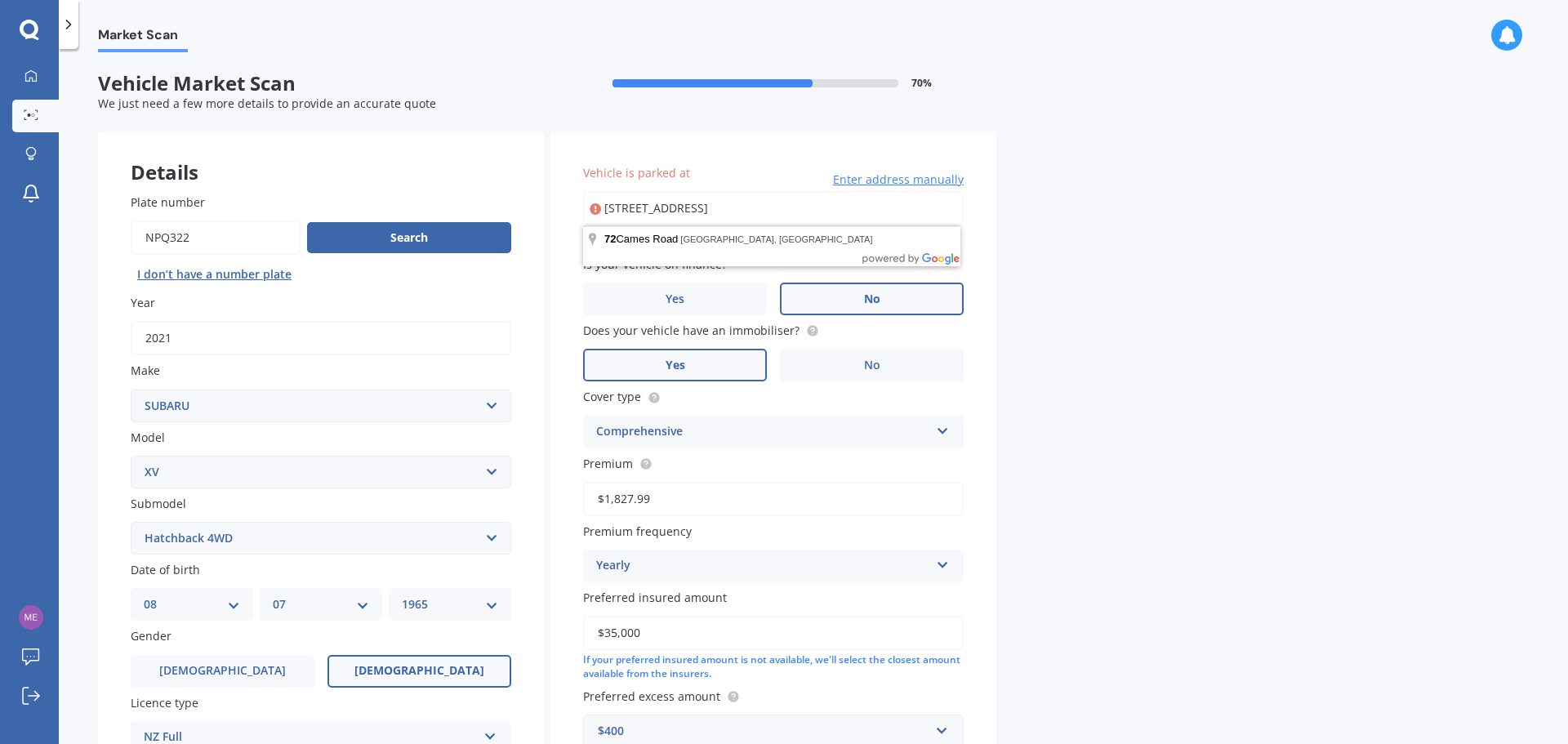
click at [676, 210] on input "72 cames rd, wellsford, Wellsford 0975" at bounding box center [773, 208] width 381 height 34
type input "72 Cames Road, Wellsford 0975"
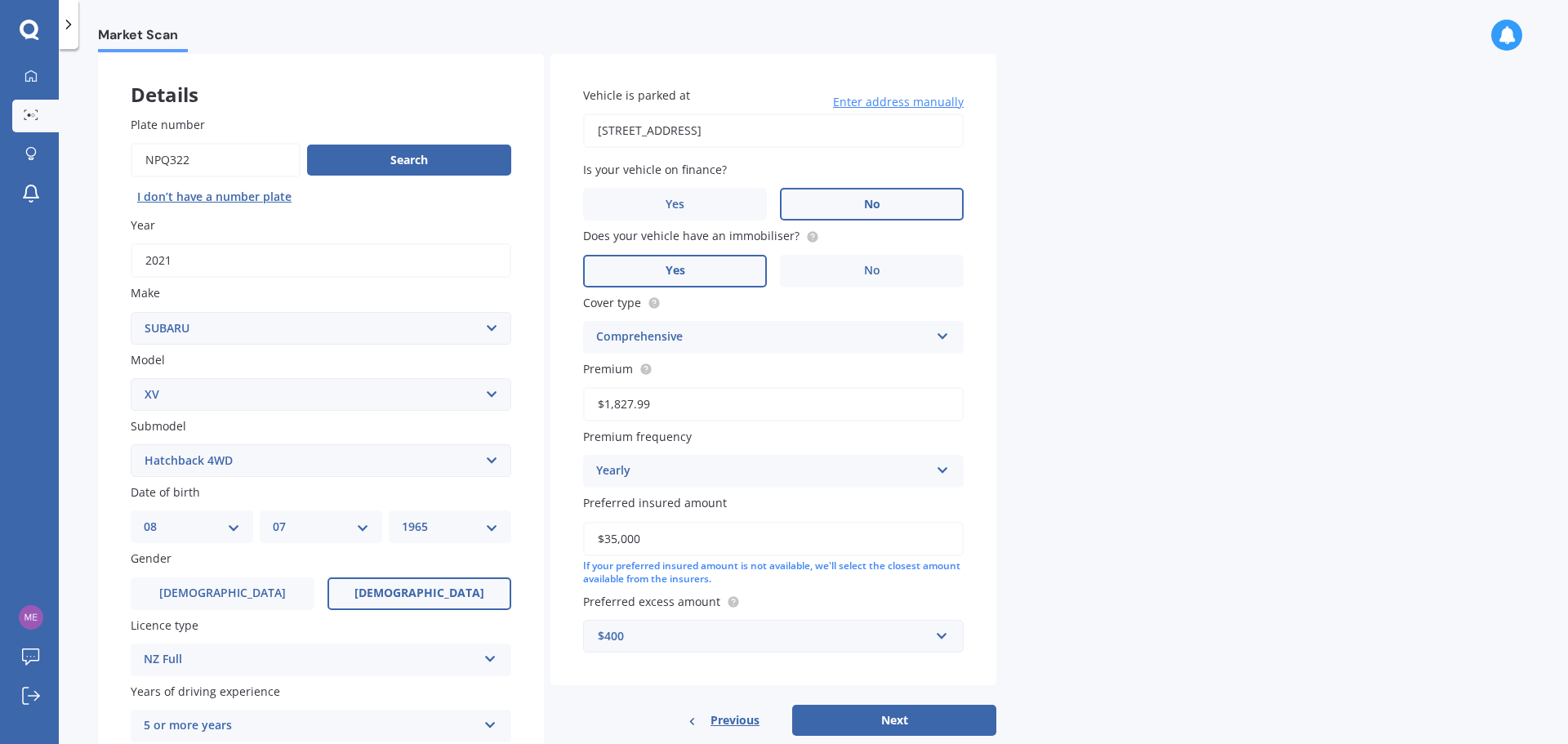
scroll to position [217, 0]
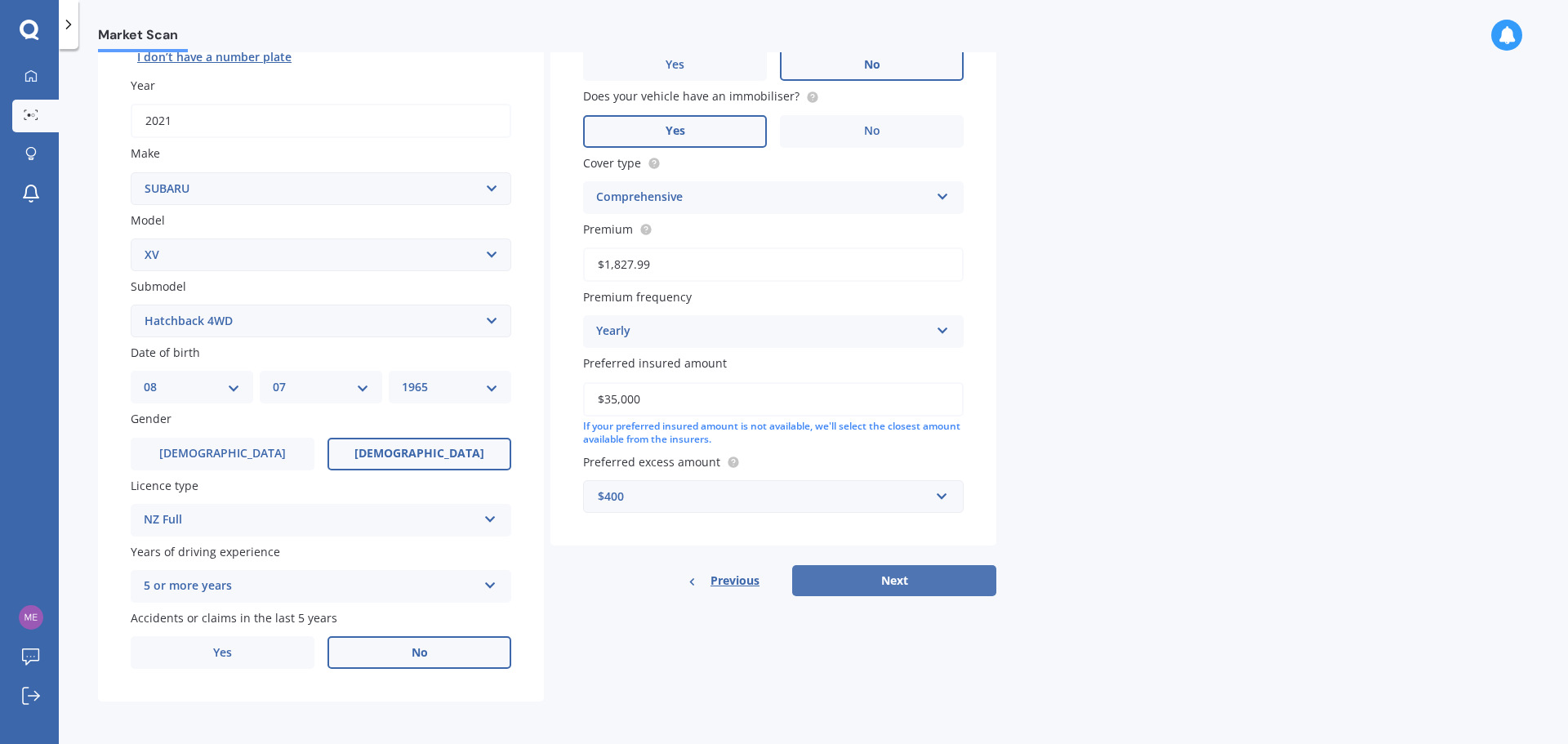
click at [873, 580] on button "Next" at bounding box center [894, 580] width 204 height 31
select select "08"
select select "07"
select select "1965"
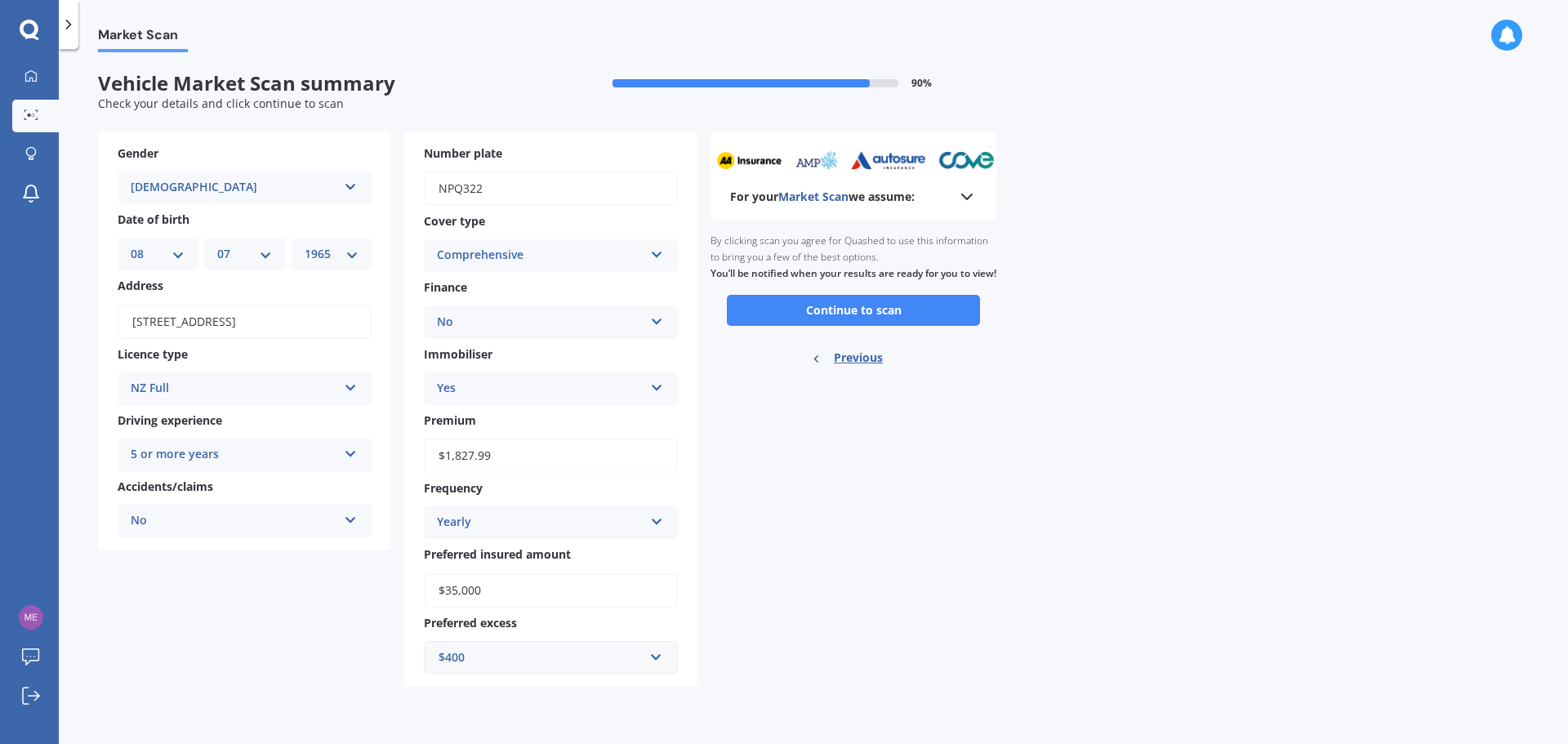
scroll to position [0, 0]
click at [844, 326] on button "Continue to scan" at bounding box center [853, 310] width 253 height 31
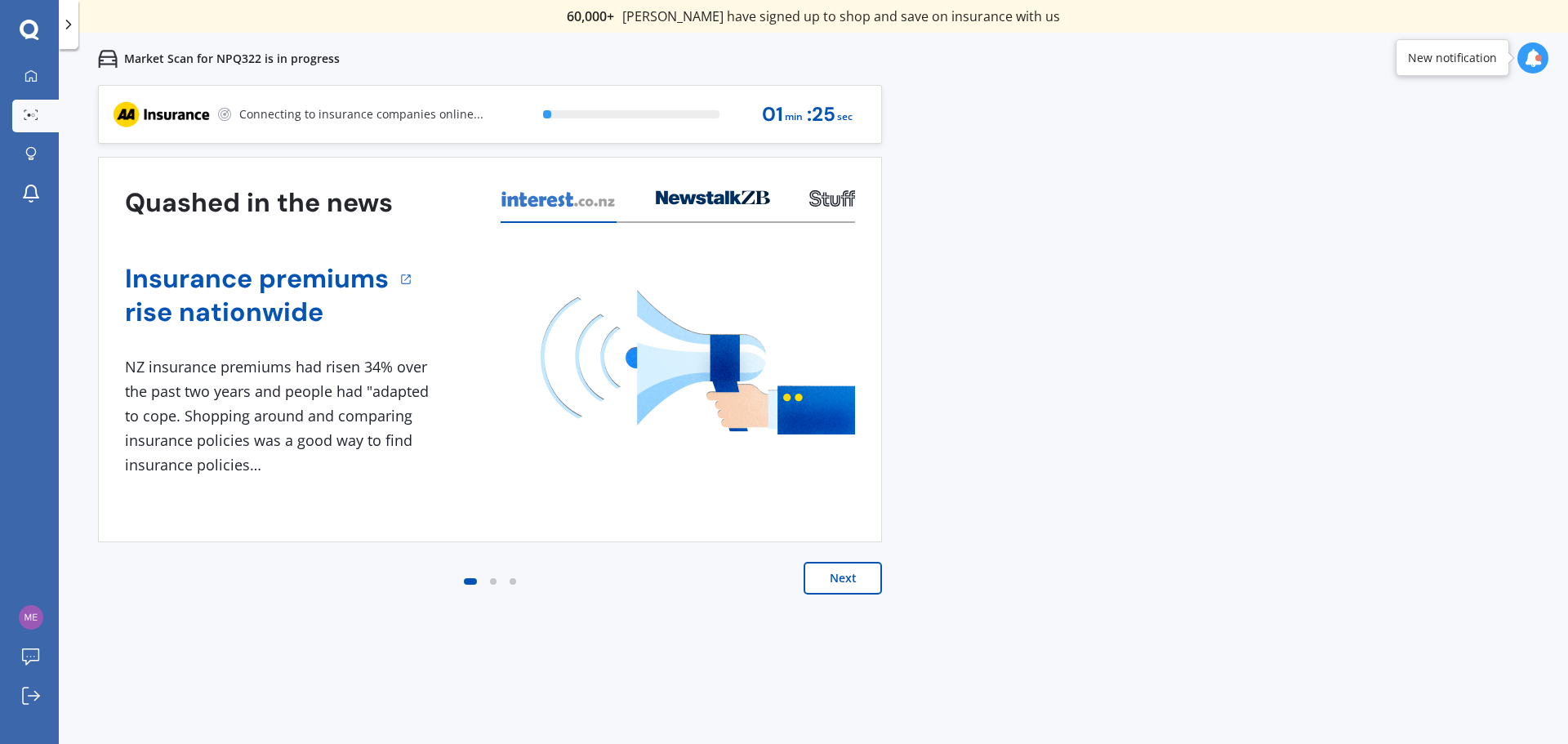
click at [838, 577] on button "Next" at bounding box center [843, 579] width 79 height 33
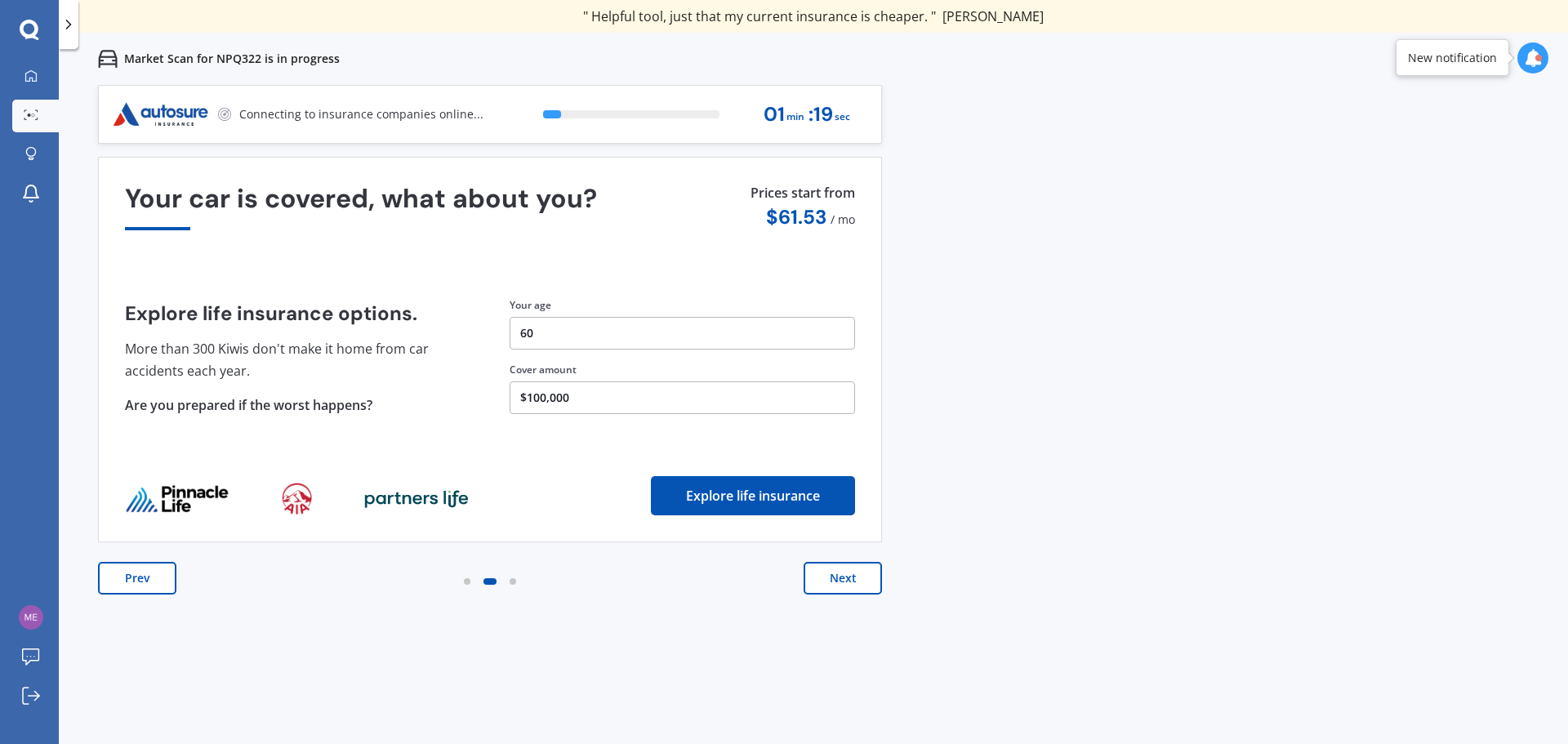
click at [824, 577] on button "Next" at bounding box center [843, 579] width 79 height 33
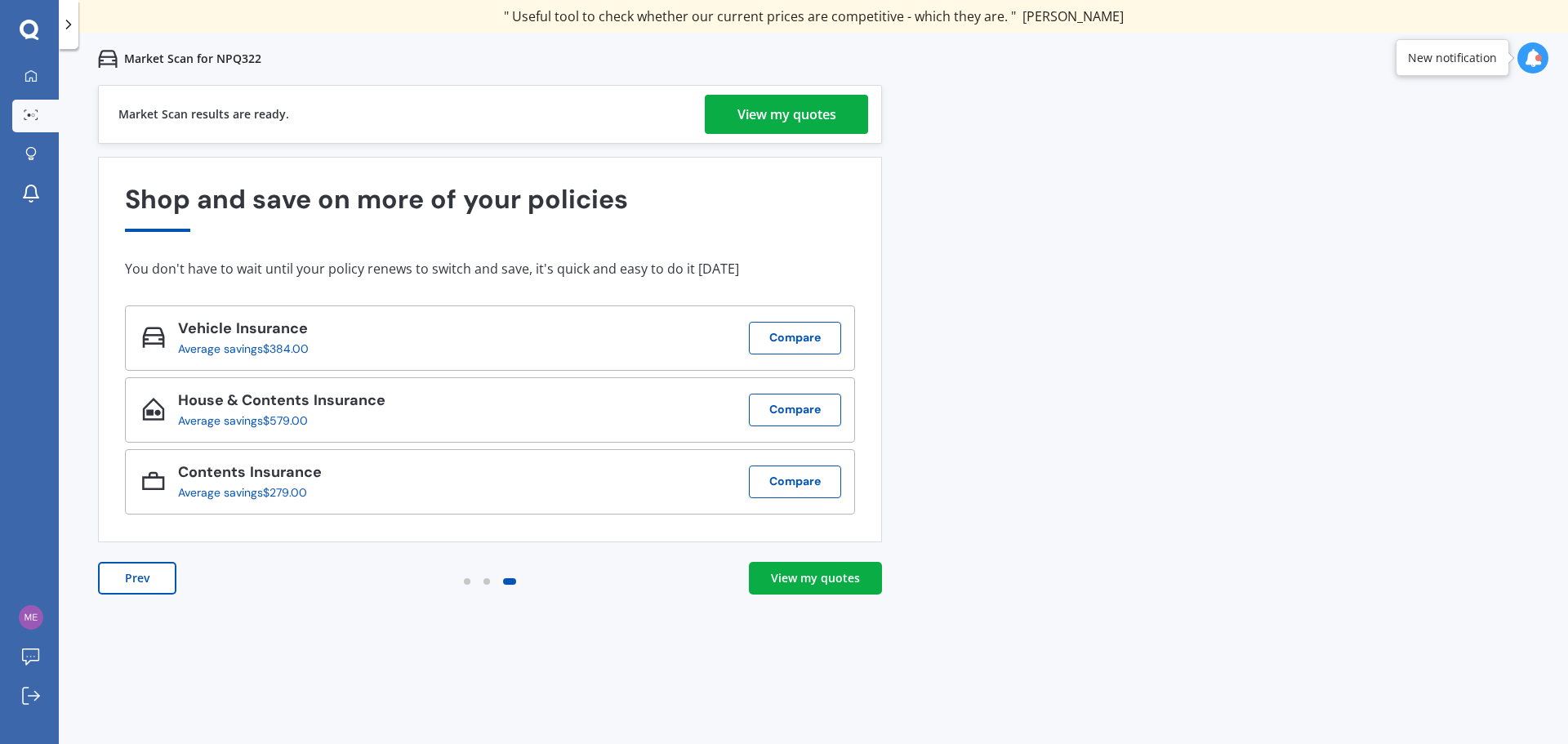
click at [788, 111] on div "View my quotes" at bounding box center [787, 114] width 99 height 39
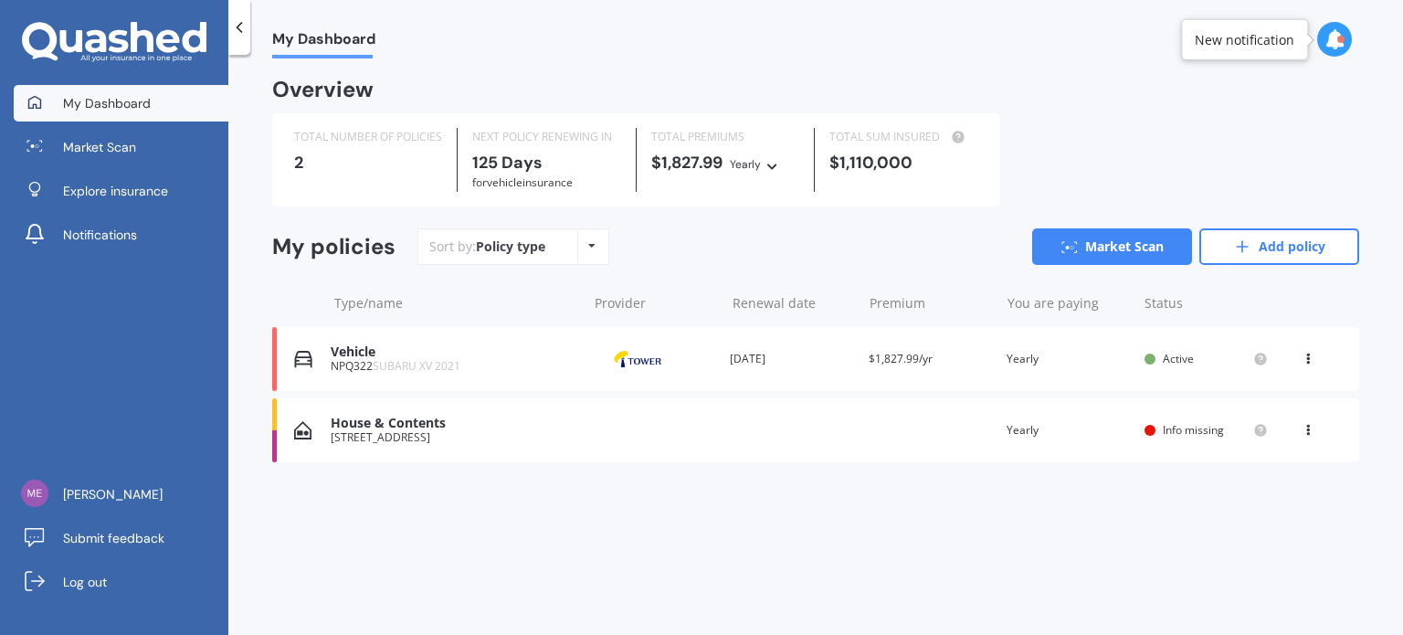
click at [1148, 430] on div at bounding box center [1150, 430] width 11 height 11
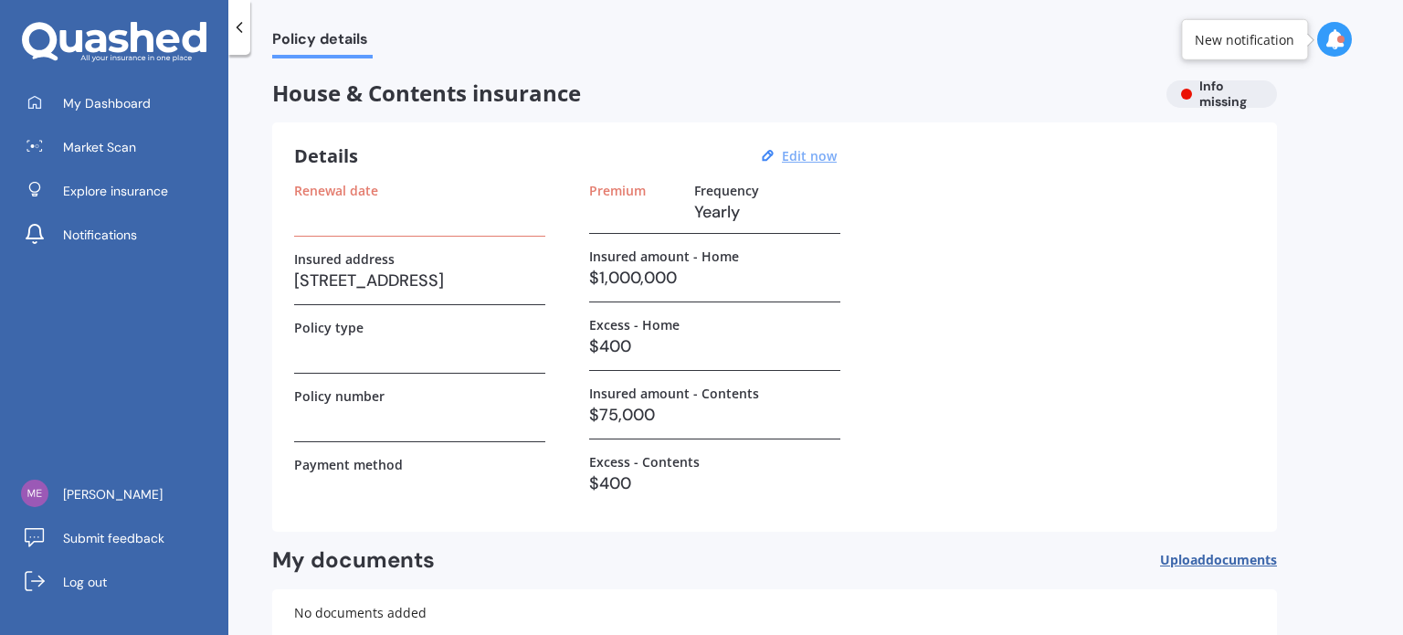
click at [810, 160] on u "Edit now" at bounding box center [809, 155] width 55 height 17
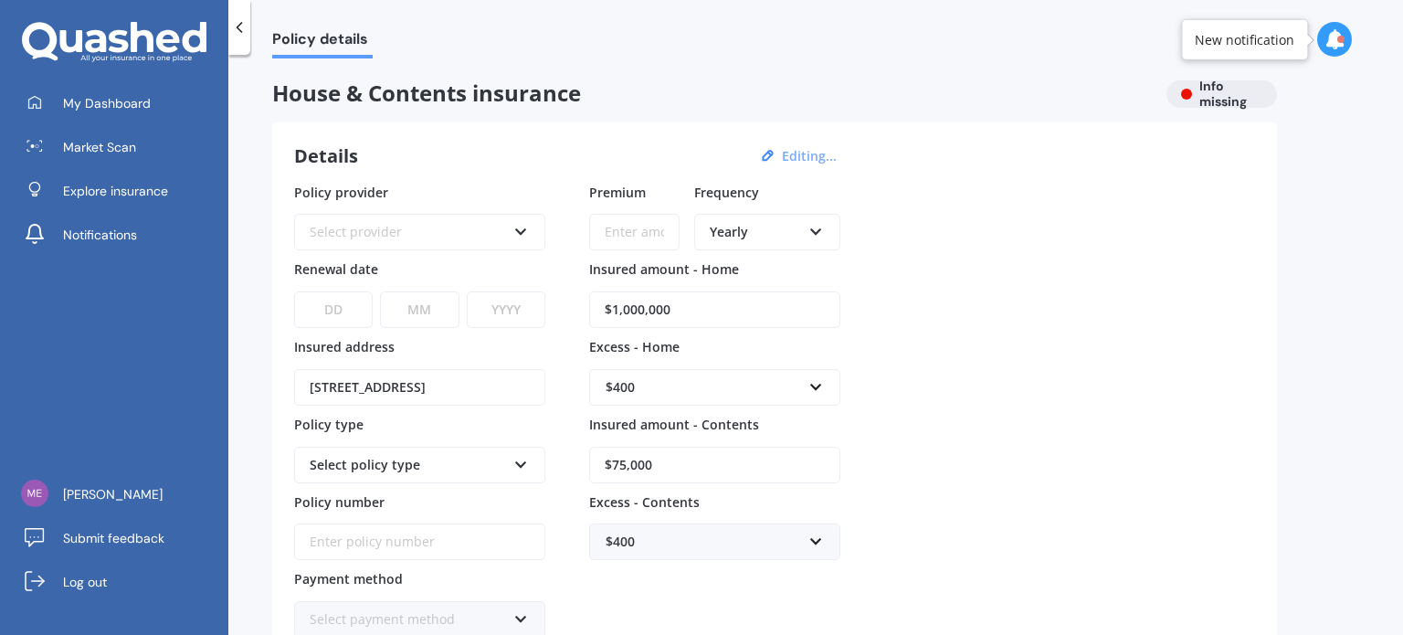
click at [354, 230] on div "Select provider" at bounding box center [408, 232] width 196 height 20
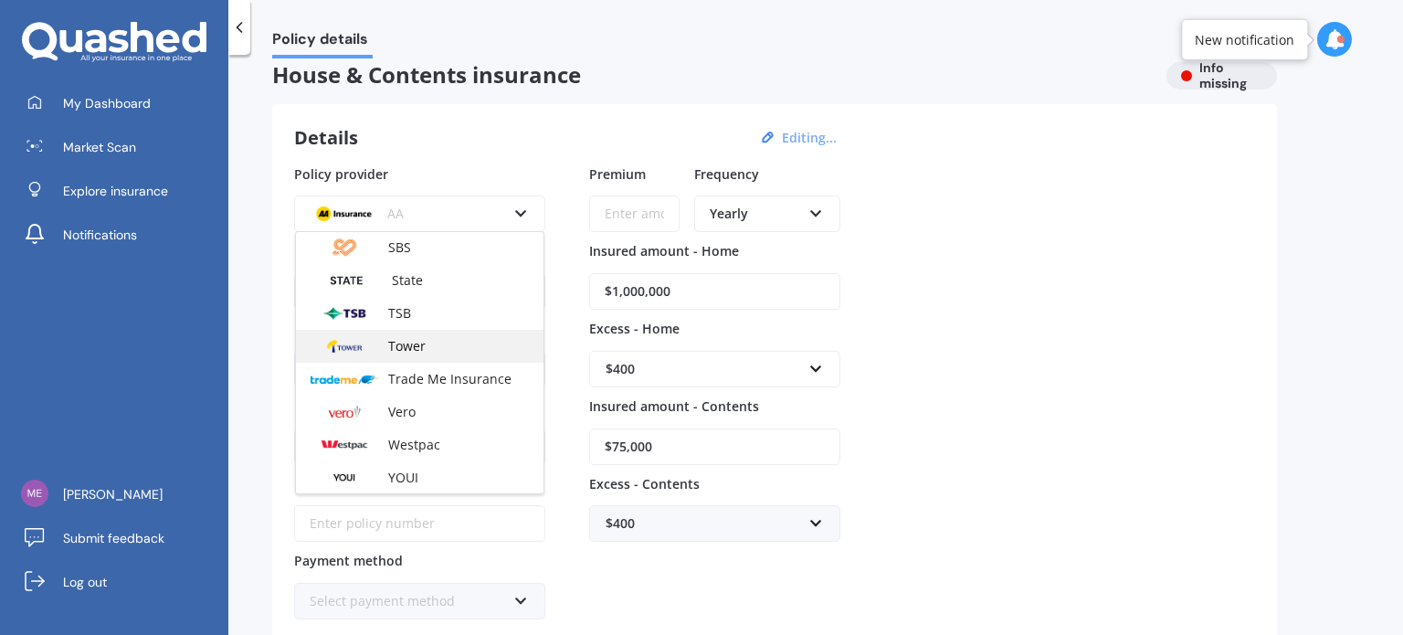
scroll to position [22, 0]
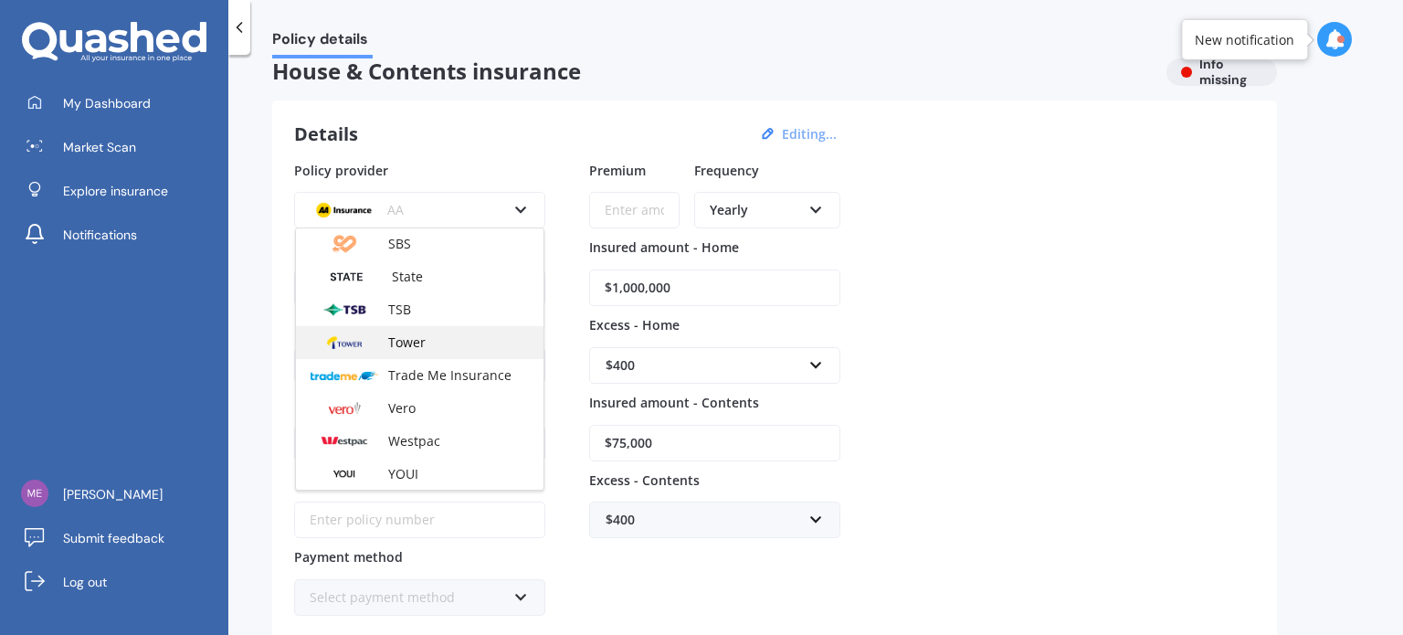
click at [394, 348] on span "Tower" at bounding box center [406, 341] width 37 height 17
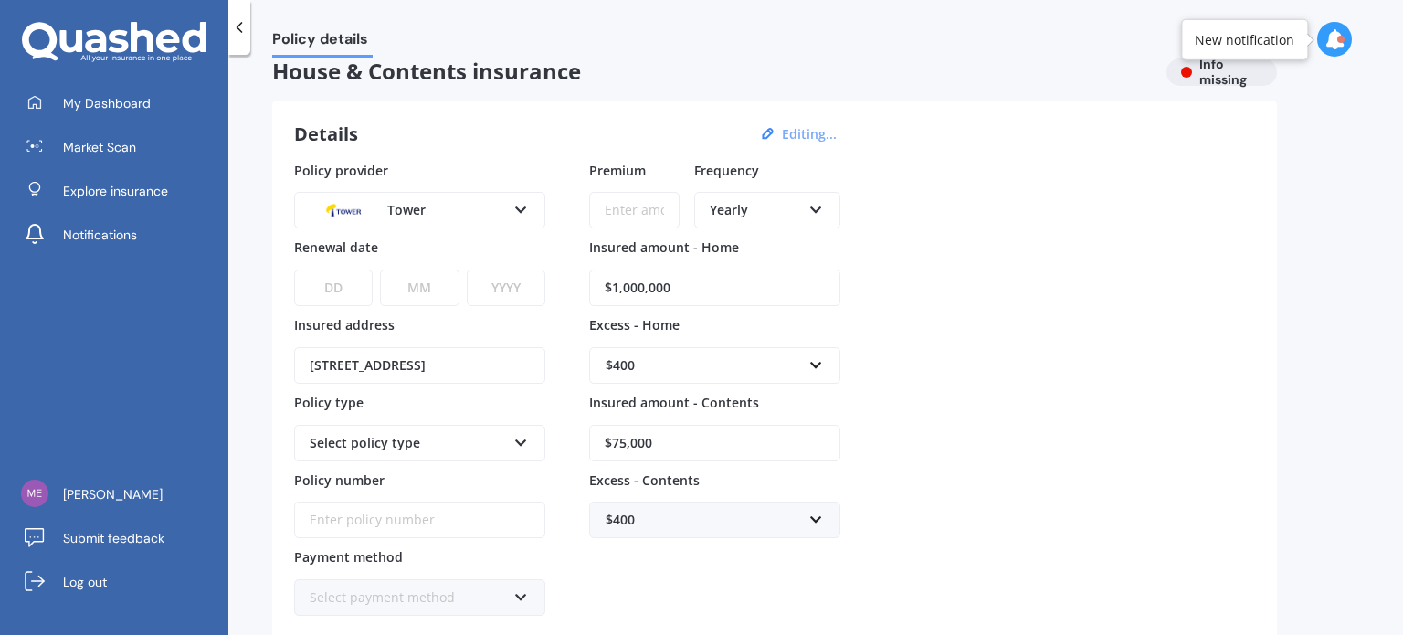
click at [339, 288] on select "DD 01 02 03 04 05 06 07 08 09 10 11 12 13 14 15 16 17 18 19 20 21 22 23 24 25 2…" at bounding box center [333, 287] width 79 height 37
select select "20"
click at [294, 269] on select "DD 01 02 03 04 05 06 07 08 09 10 11 12 13 14 15 16 17 18 19 20 21 22 23 24 25 2…" at bounding box center [333, 287] width 79 height 37
click at [415, 299] on select "MM 01 02 03 04 05 06 07 08 09 10 11 12" at bounding box center [419, 287] width 79 height 37
select select "01"
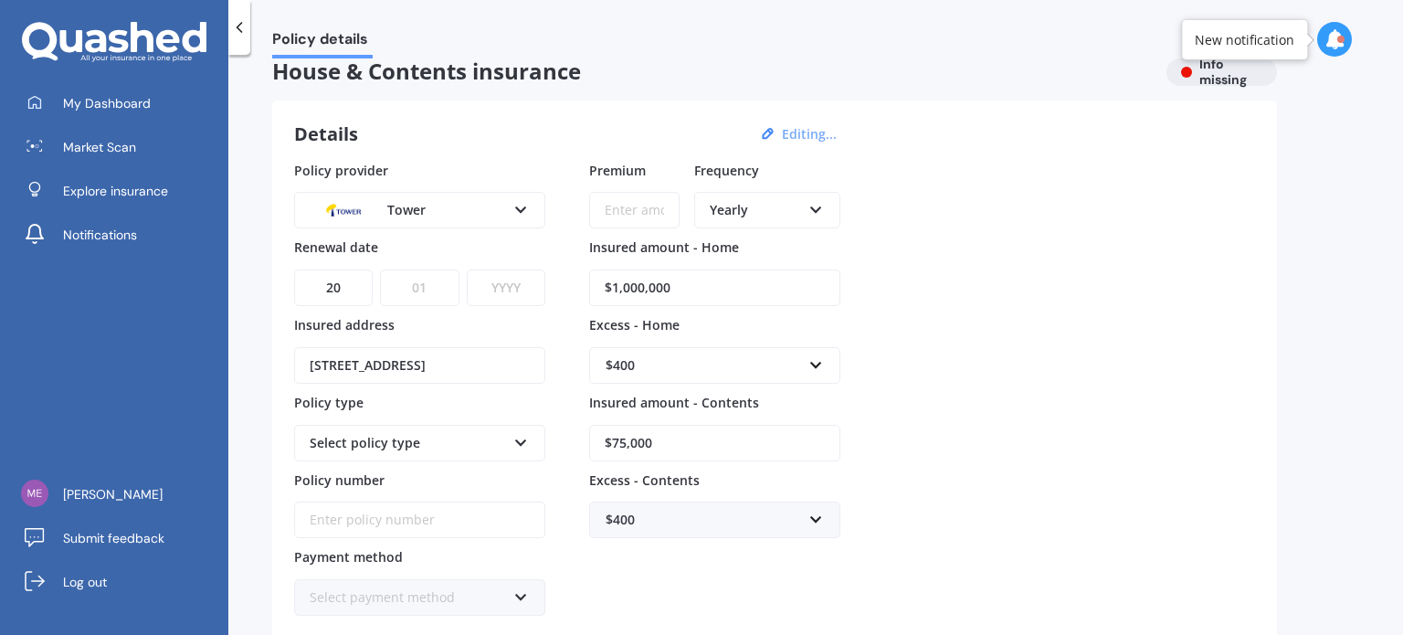
click at [380, 269] on select "MM 01 02 03 04 05 06 07 08 09 10 11 12" at bounding box center [419, 287] width 79 height 37
click at [500, 285] on select "YYYY 2027 2026 2025 2024 2023 2022 2021 2020 2019 2018 2017 2016 2015 2014 2013…" at bounding box center [506, 287] width 79 height 37
select select "2026"
click at [467, 269] on select "YYYY 2027 2026 2025 2024 2023 2022 2021 2020 2019 2018 2017 2016 2015 2014 2013…" at bounding box center [506, 287] width 79 height 37
click at [468, 440] on div "Select policy type" at bounding box center [408, 443] width 196 height 20
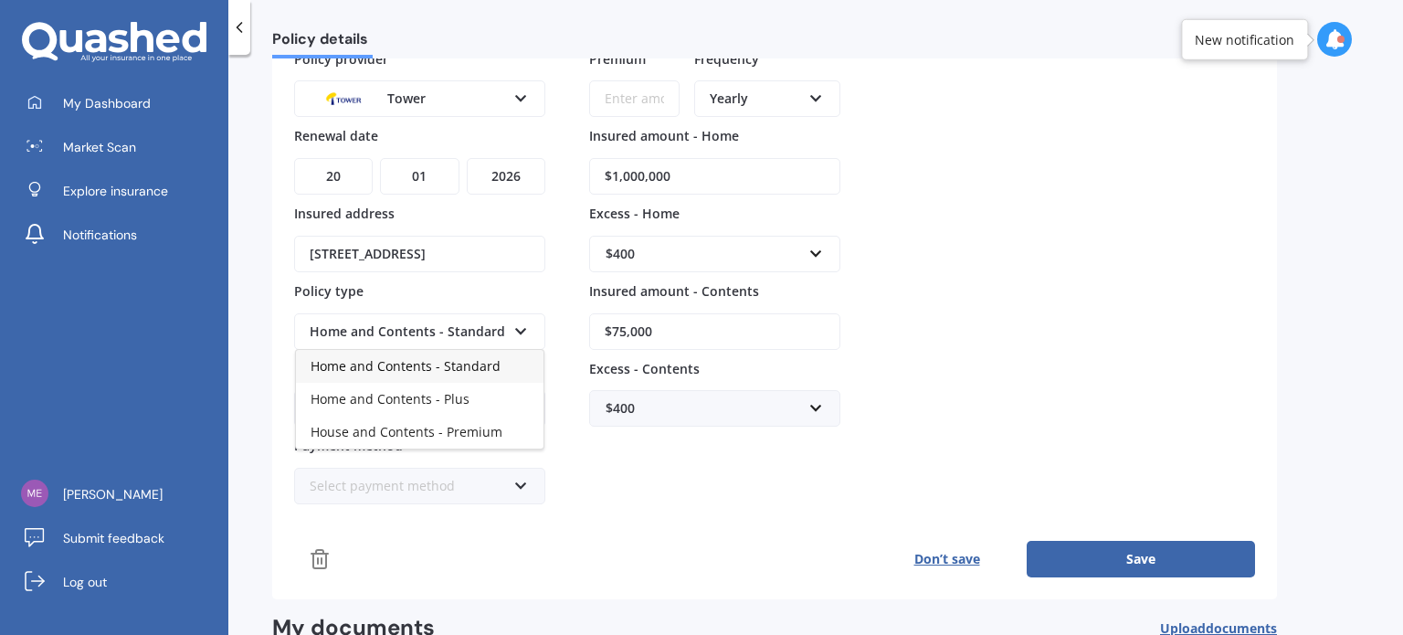
scroll to position [113, 0]
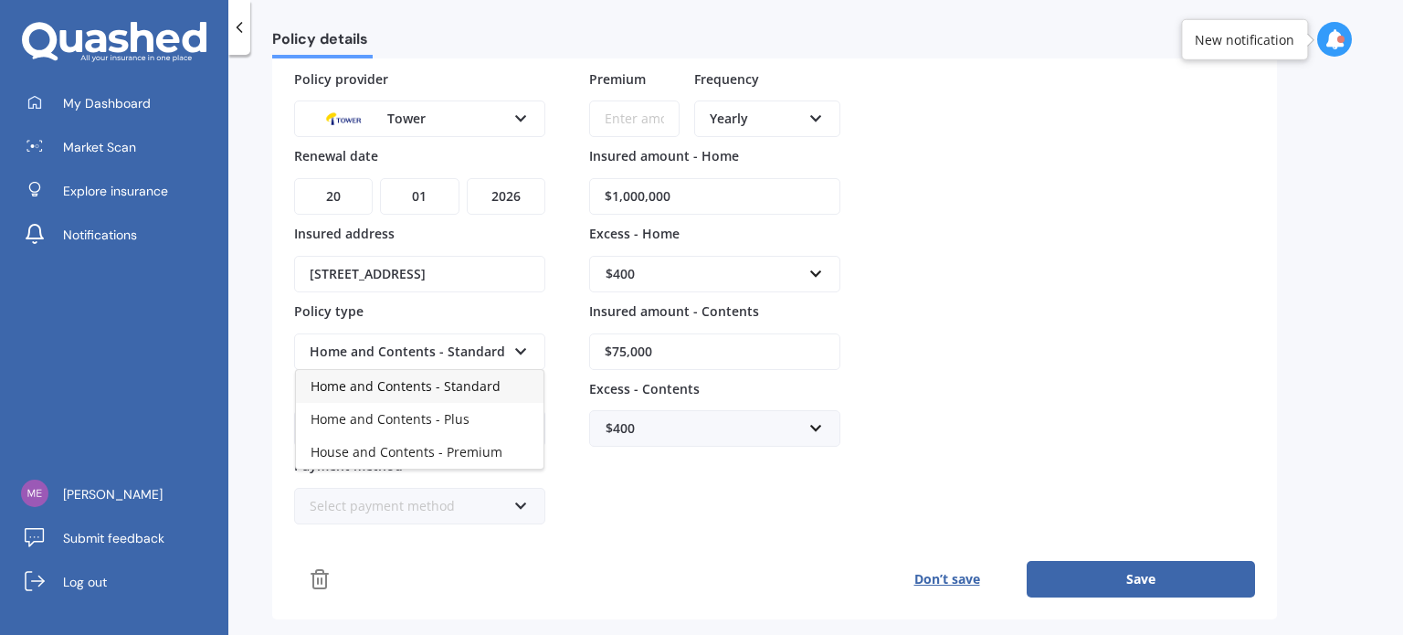
click at [466, 392] on div "Home and Contents - Standard" at bounding box center [420, 386] width 248 height 33
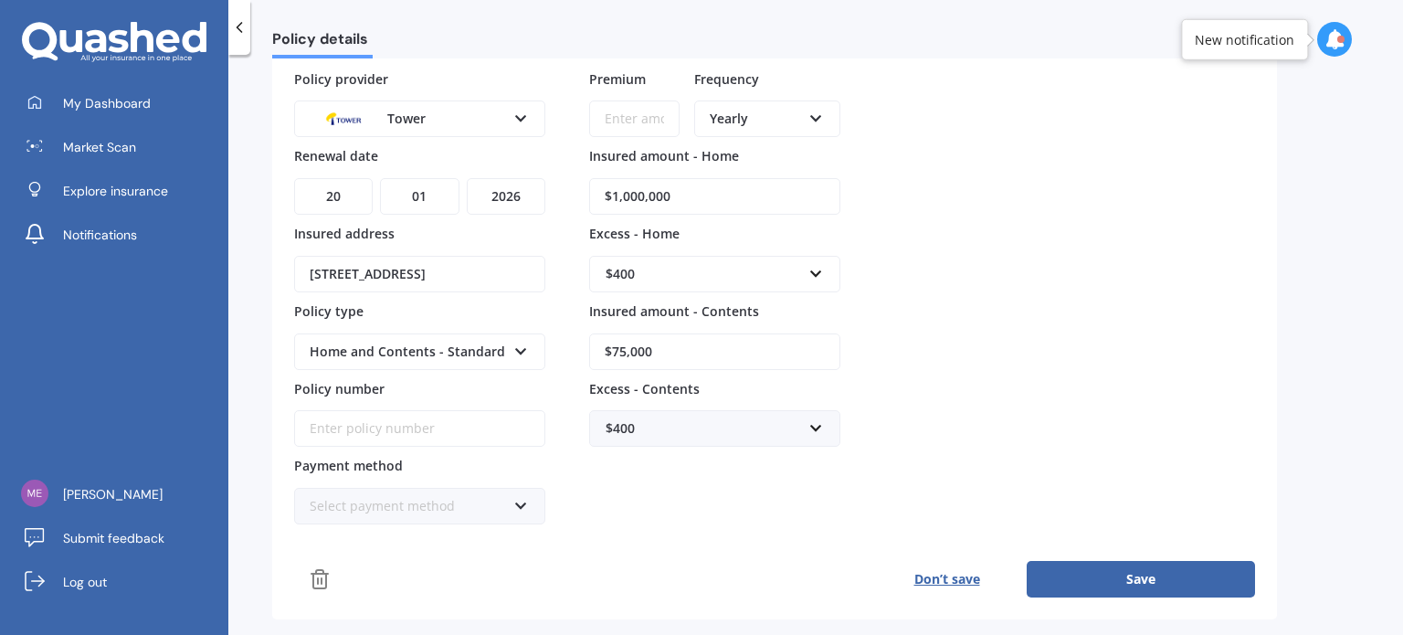
click at [413, 351] on div "Home and Contents - Standard" at bounding box center [408, 352] width 196 height 20
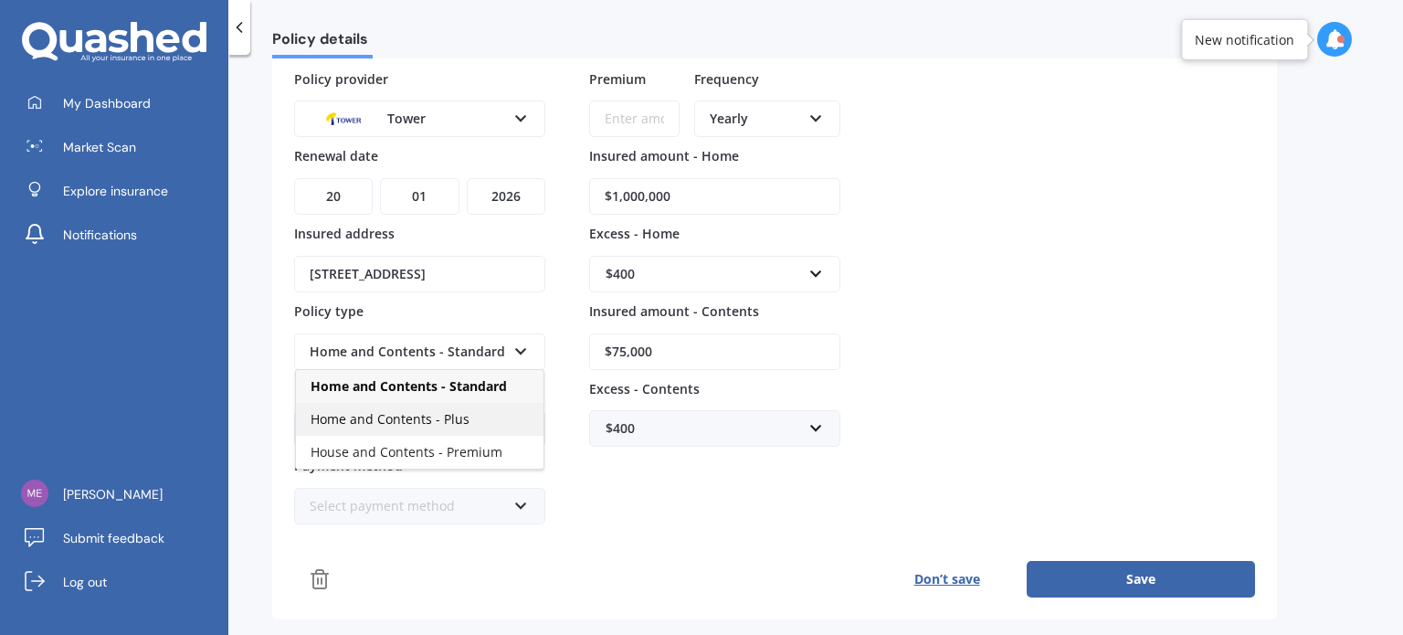
click at [409, 403] on div "Home and Contents - Plus" at bounding box center [420, 419] width 248 height 33
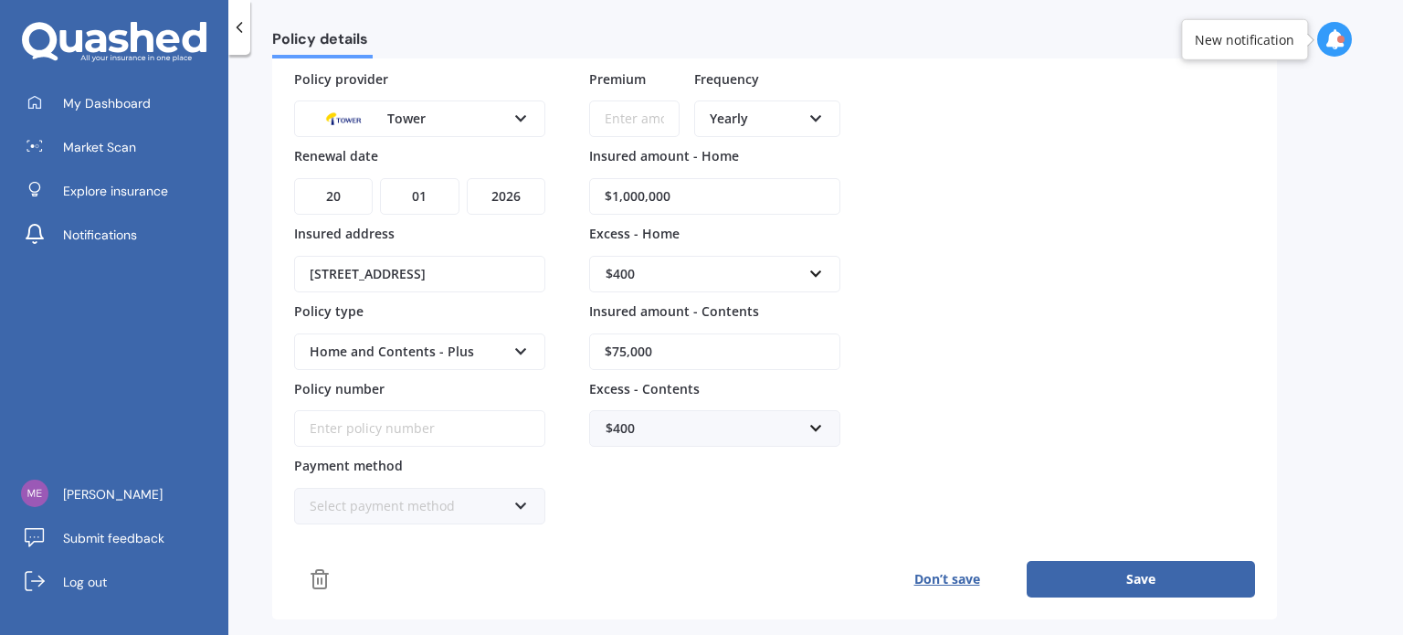
click at [355, 434] on input "Policy number" at bounding box center [419, 428] width 251 height 37
click at [327, 423] on input "Policy number" at bounding box center [419, 428] width 251 height 37
paste input "P00002356875"
type input "P00002356875"
click at [456, 508] on div "Select payment method" at bounding box center [408, 506] width 196 height 20
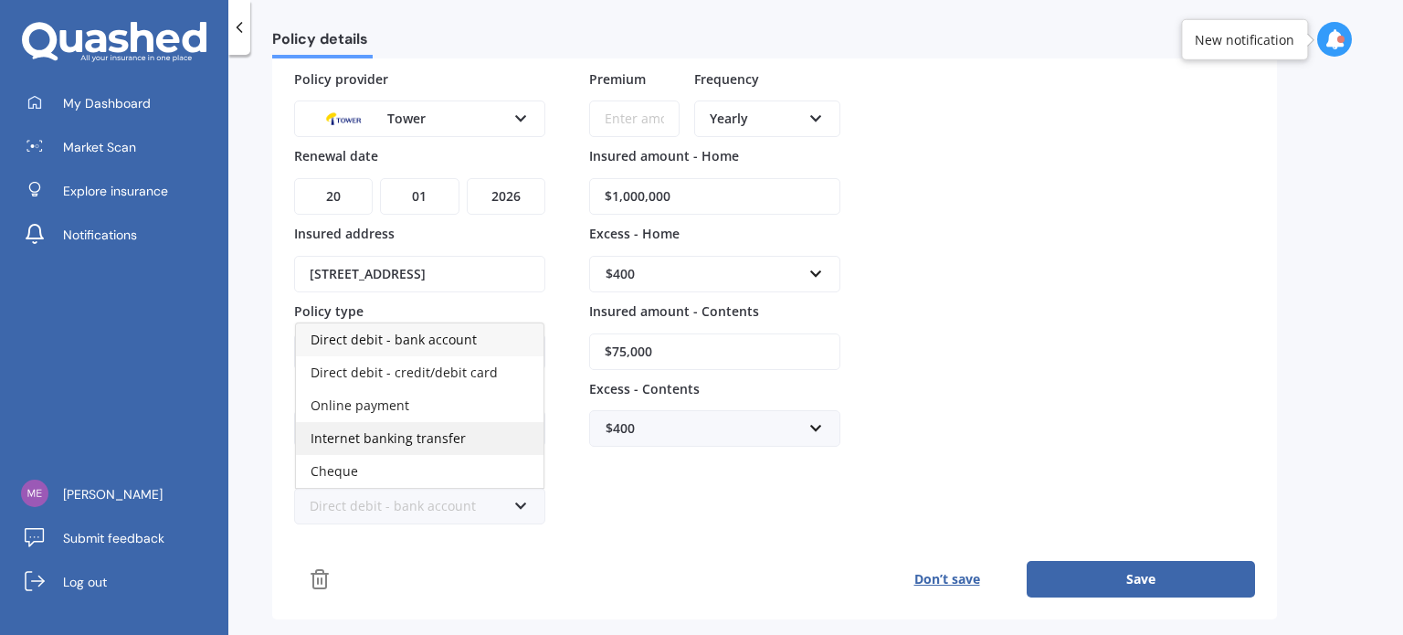
click at [403, 438] on span "Internet banking transfer" at bounding box center [388, 437] width 155 height 17
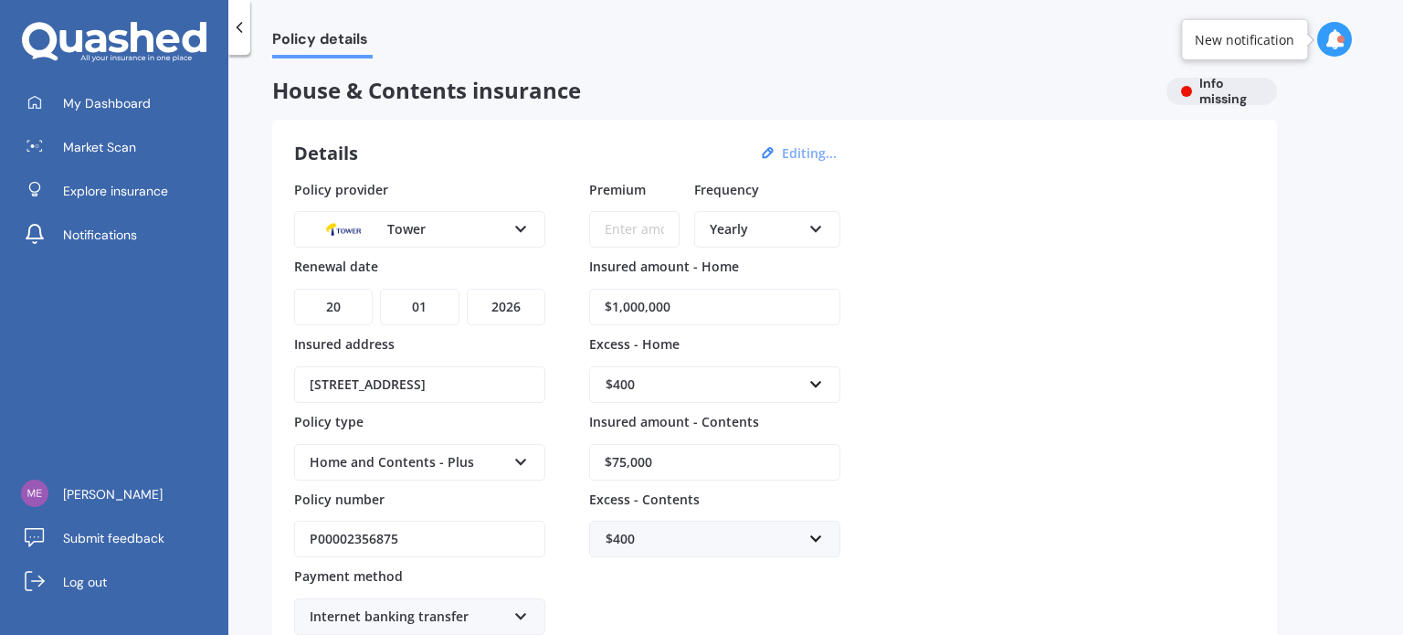
scroll to position [0, 0]
click at [632, 234] on input "Premium" at bounding box center [634, 232] width 90 height 37
type input "$560.46"
click at [681, 301] on input "$1,000,000" at bounding box center [714, 309] width 251 height 37
drag, startPoint x: 681, startPoint y: 301, endPoint x: 622, endPoint y: 306, distance: 58.7
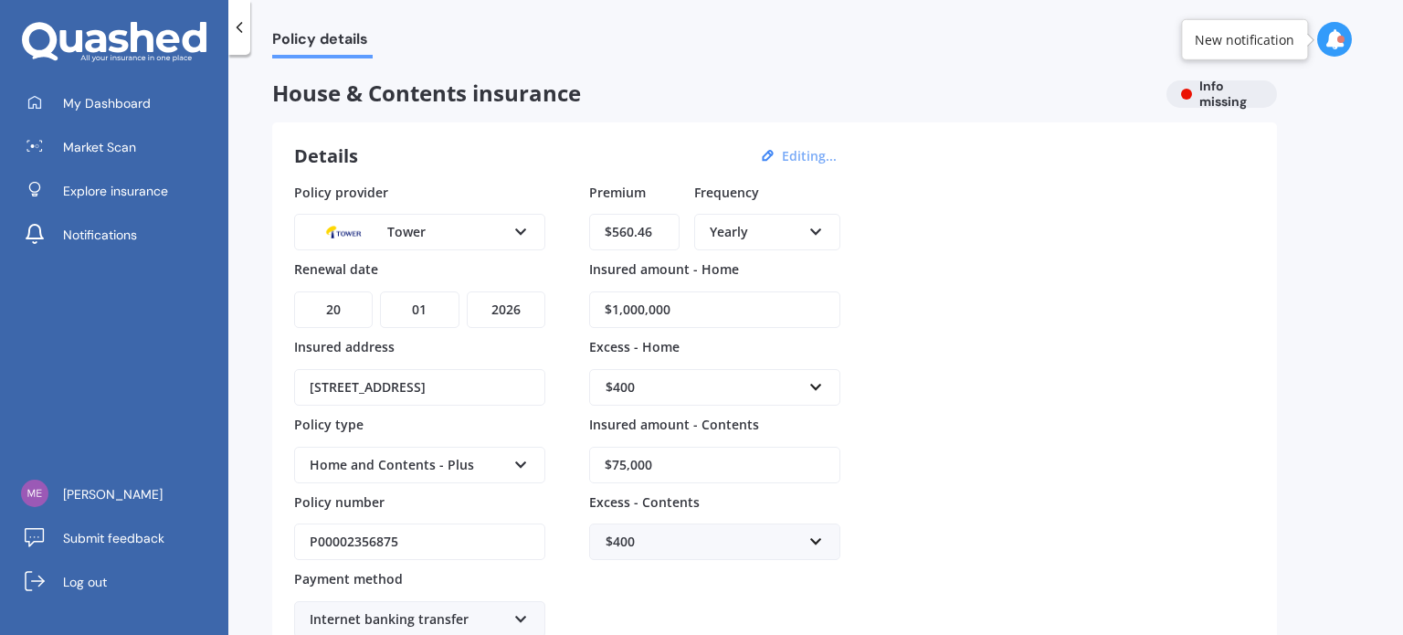
click at [622, 306] on input "$1,000,000" at bounding box center [714, 309] width 251 height 37
type input "$1,072,000"
click at [724, 383] on div "$400" at bounding box center [704, 387] width 196 height 20
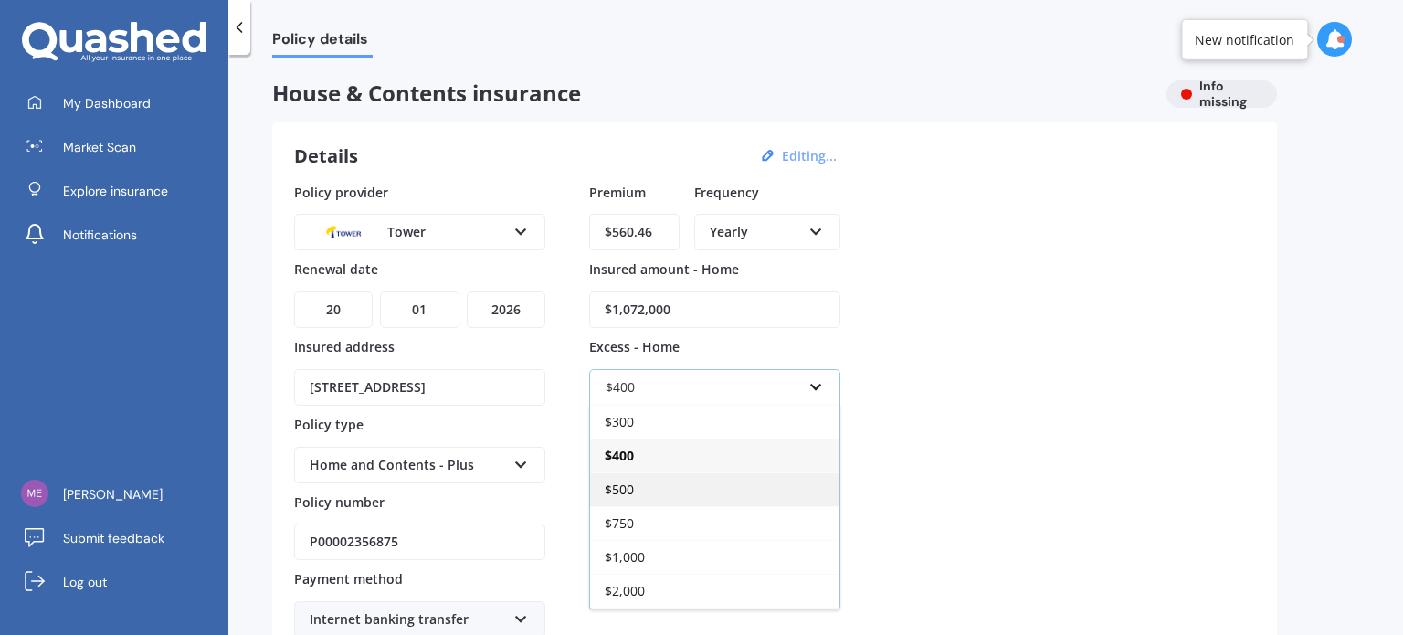
click at [644, 497] on div "$500" at bounding box center [714, 489] width 249 height 34
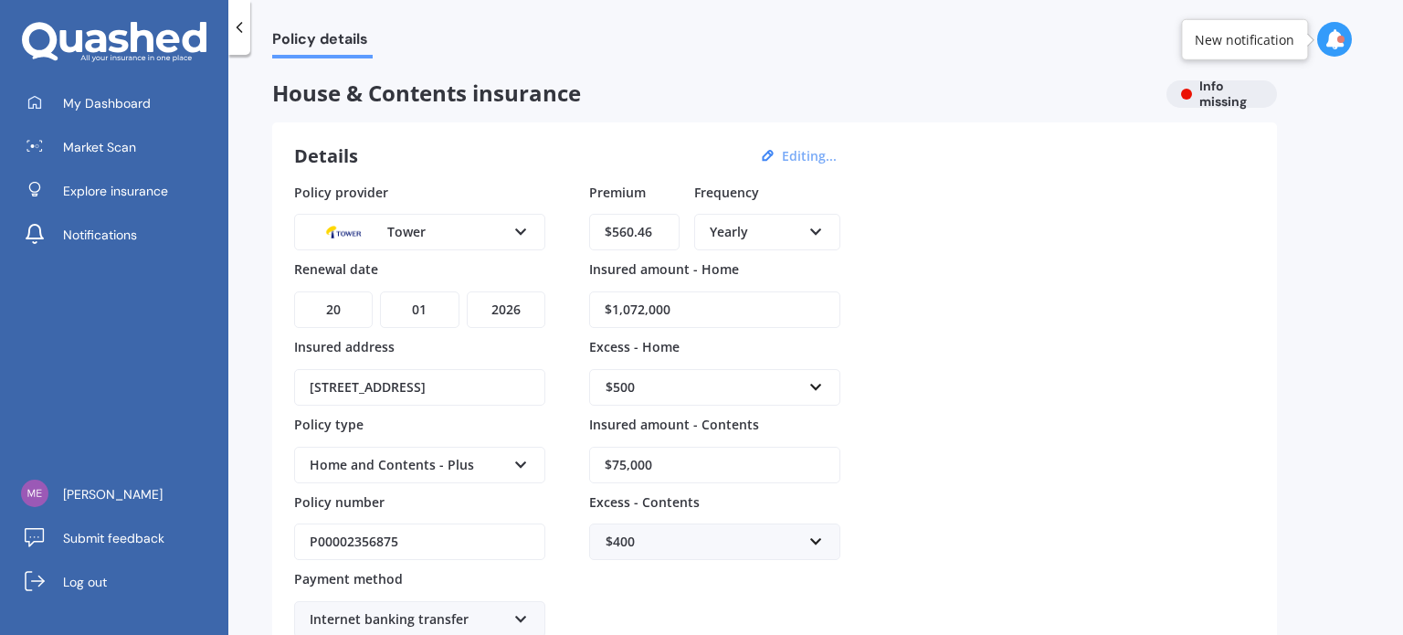
drag, startPoint x: 659, startPoint y: 462, endPoint x: 452, endPoint y: 455, distance: 206.6
click at [462, 462] on div "Policy provider Tower AA AMI AMP ANZ ASB Ando BNZ Co-Operative Bank FMG Initio …" at bounding box center [774, 411] width 961 height 456
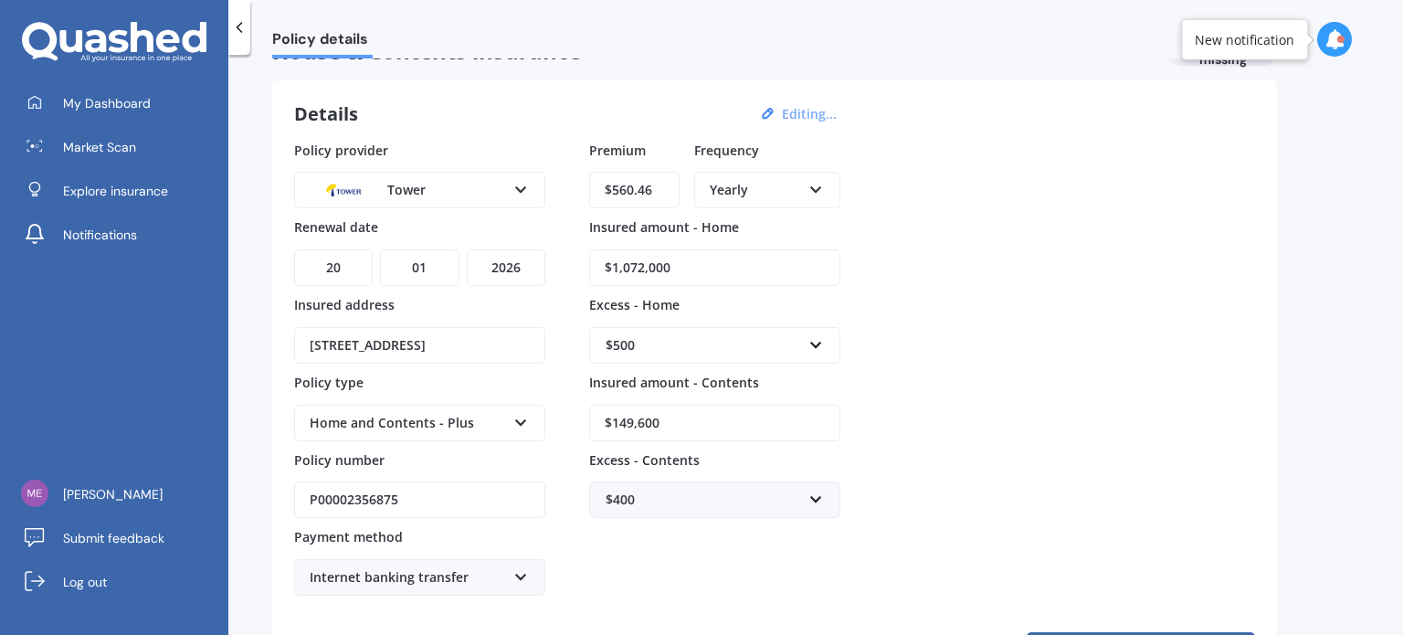
scroll to position [91, 0]
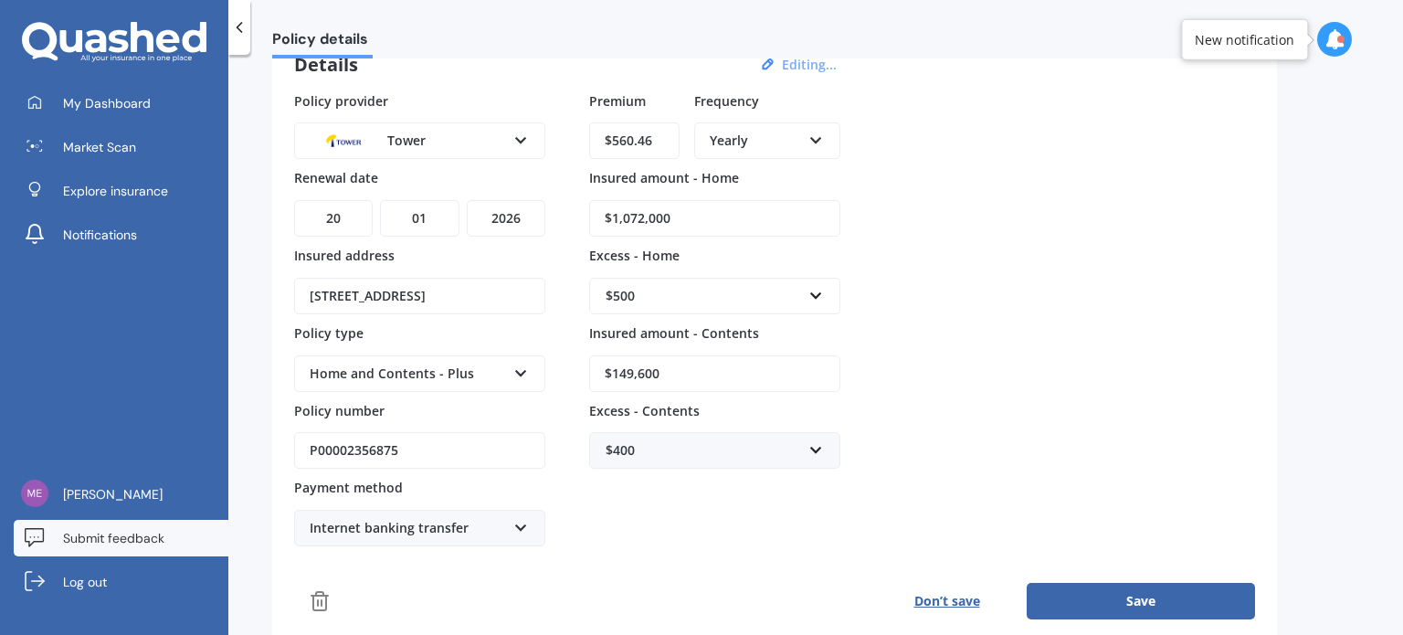
type input "$149,600"
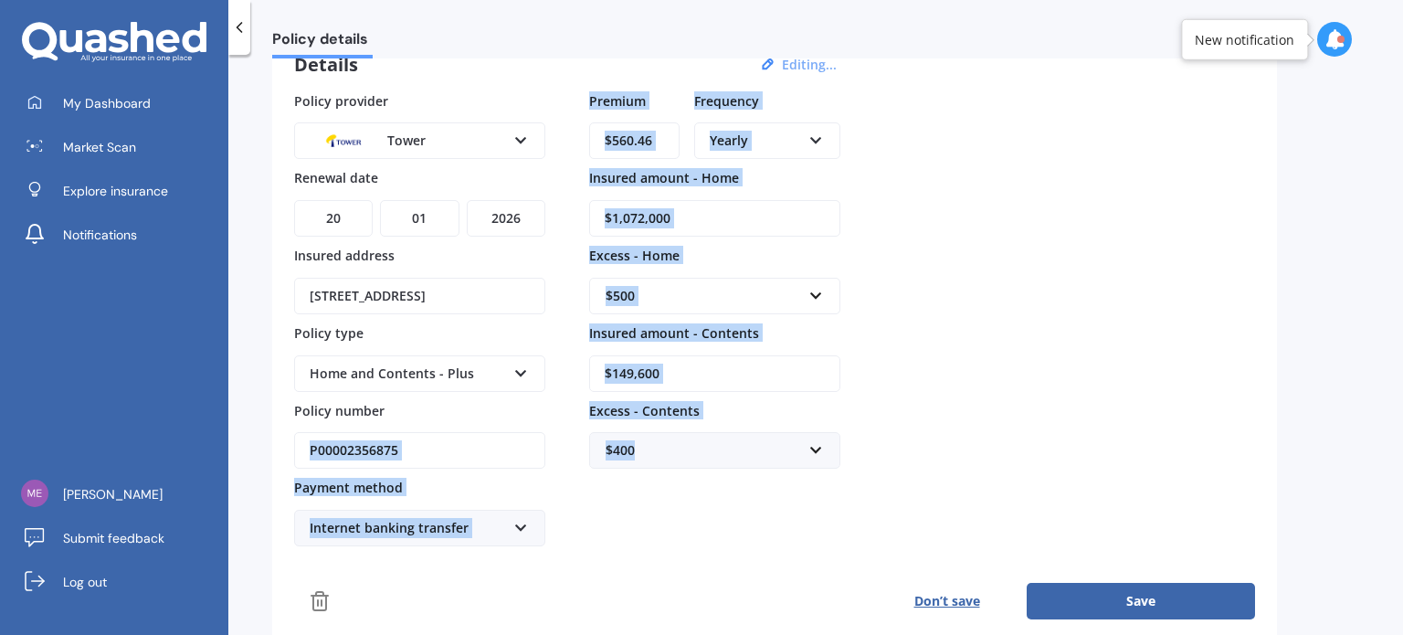
drag, startPoint x: 650, startPoint y: 449, endPoint x: 442, endPoint y: 441, distance: 207.5
click at [442, 441] on div "Policy provider Tower AA AMI AMP ANZ ASB Ando BNZ Co-Operative Bank FMG Initio …" at bounding box center [774, 319] width 961 height 456
click at [724, 451] on div "$400" at bounding box center [704, 450] width 196 height 20
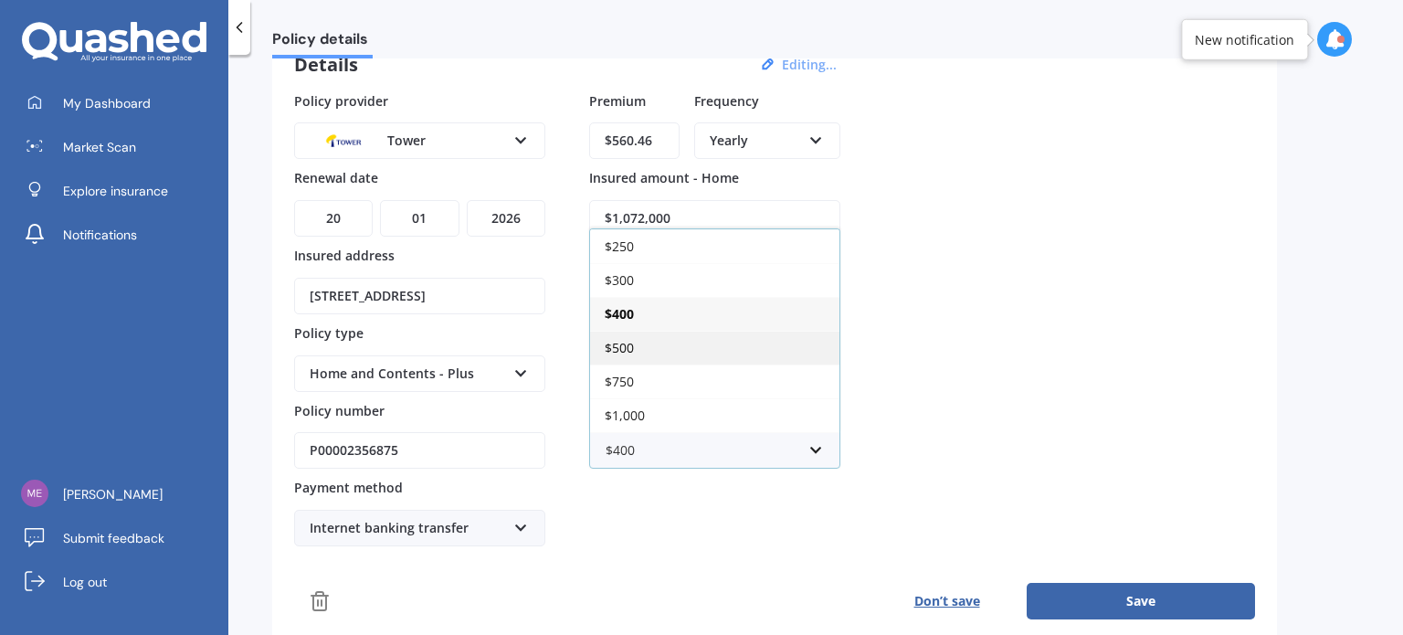
click at [639, 338] on div "$500" at bounding box center [714, 348] width 249 height 34
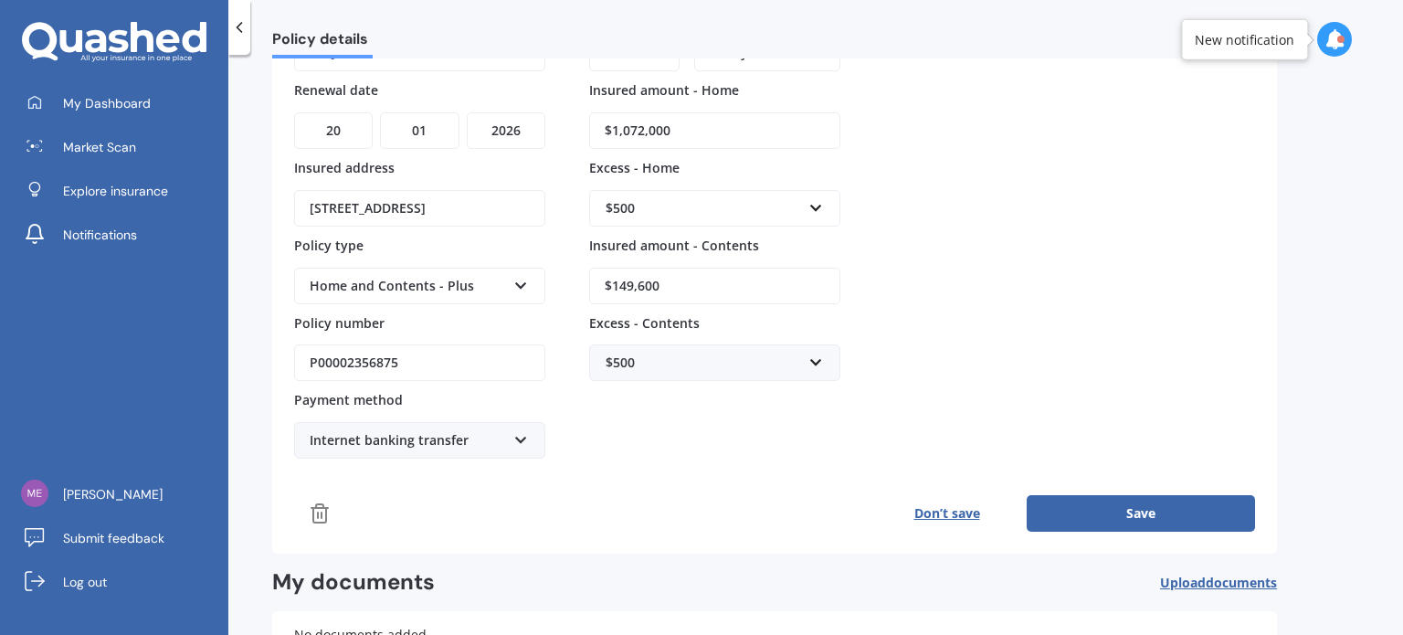
scroll to position [183, 0]
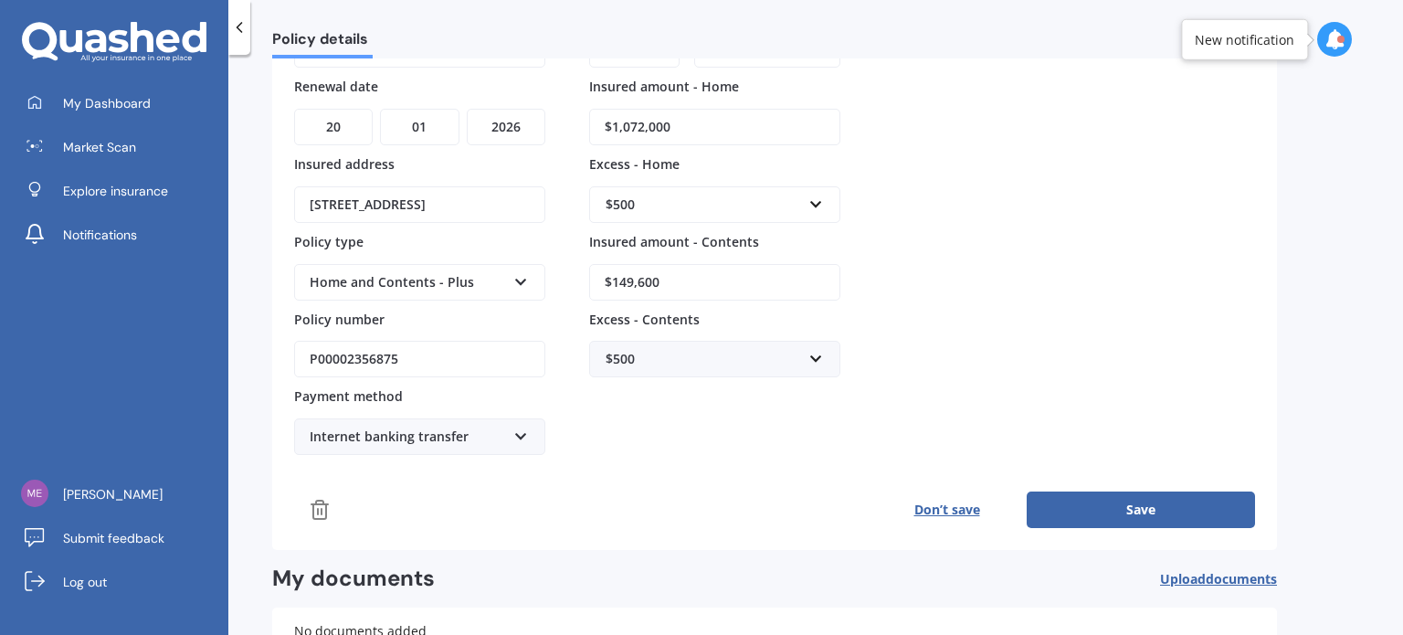
click at [716, 539] on div "Details Editing... Policy provider Tower AA AMI AMP ANZ ASB Ando BNZ Co-Operati…" at bounding box center [774, 245] width 1005 height 610
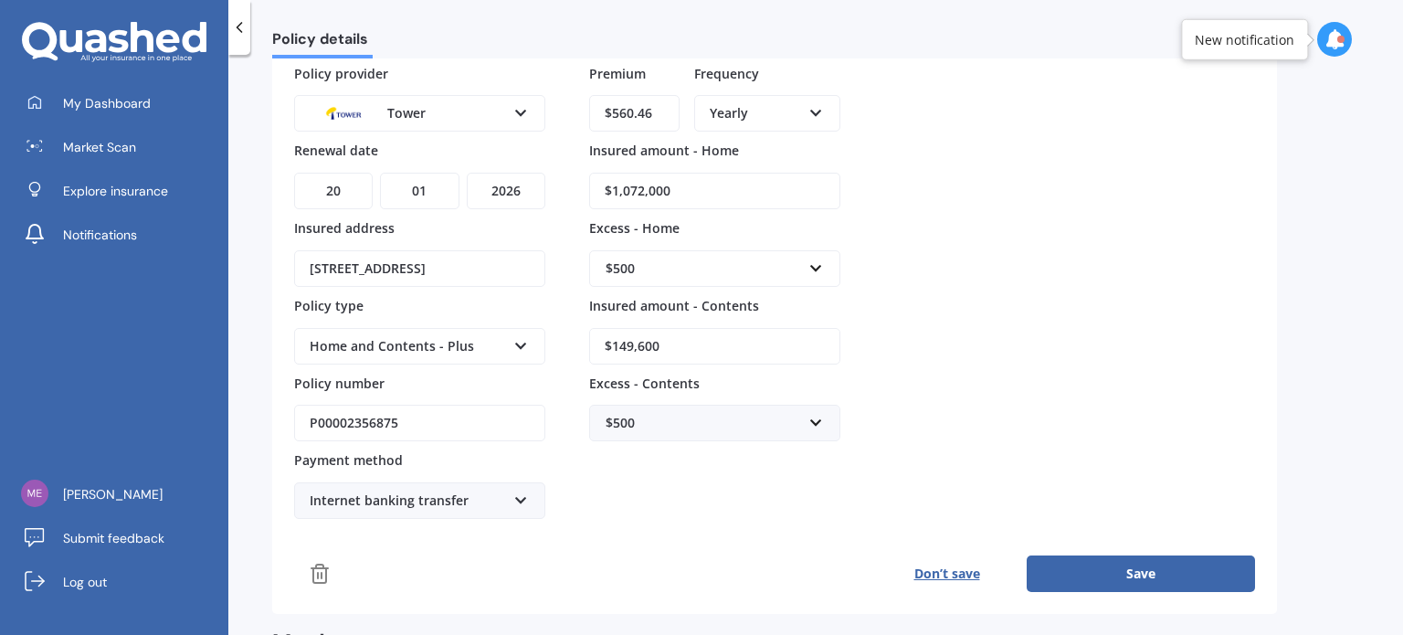
scroll to position [0, 0]
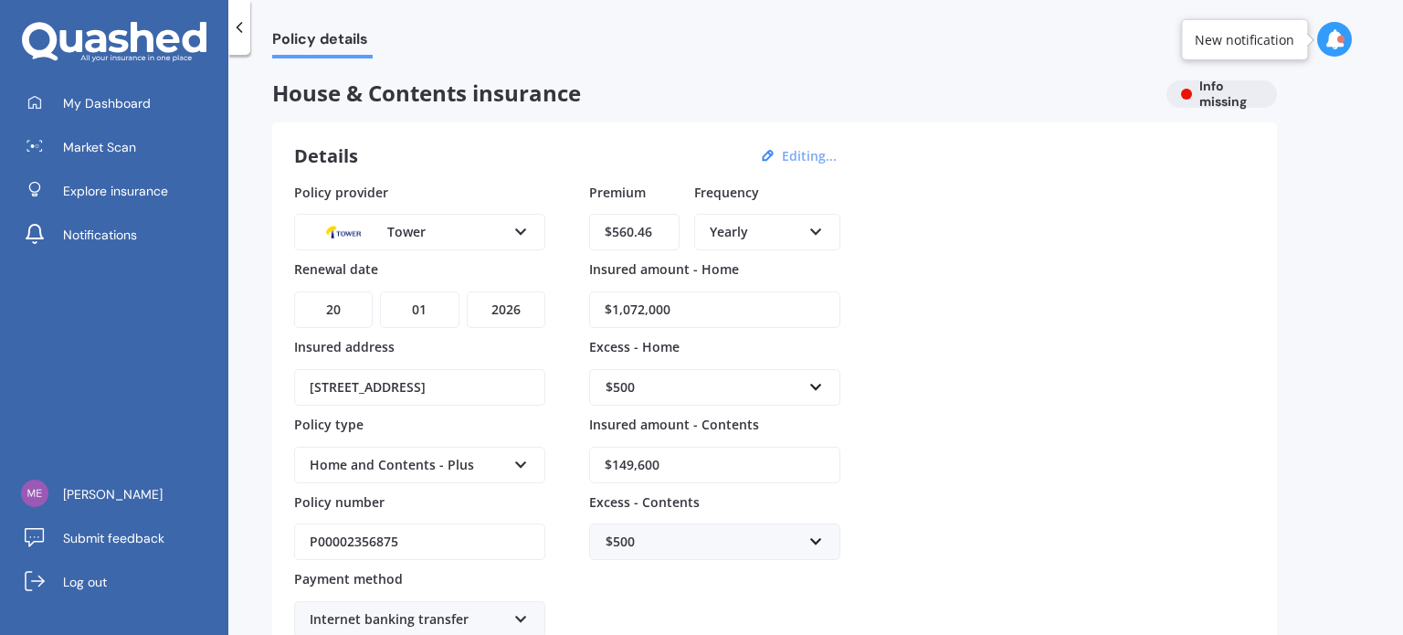
drag, startPoint x: 658, startPoint y: 228, endPoint x: 513, endPoint y: 218, distance: 144.7
click at [513, 218] on div "Policy provider Tower AA AMI AMP ANZ ASB Ando BNZ Co-Operative Bank FMG Initio …" at bounding box center [774, 411] width 961 height 456
type input "$2,672.01"
click at [1158, 452] on div "Policy provider Tower AA AMI AMP ANZ ASB Ando BNZ Co-Operative Bank FMG Initio …" at bounding box center [774, 411] width 961 height 456
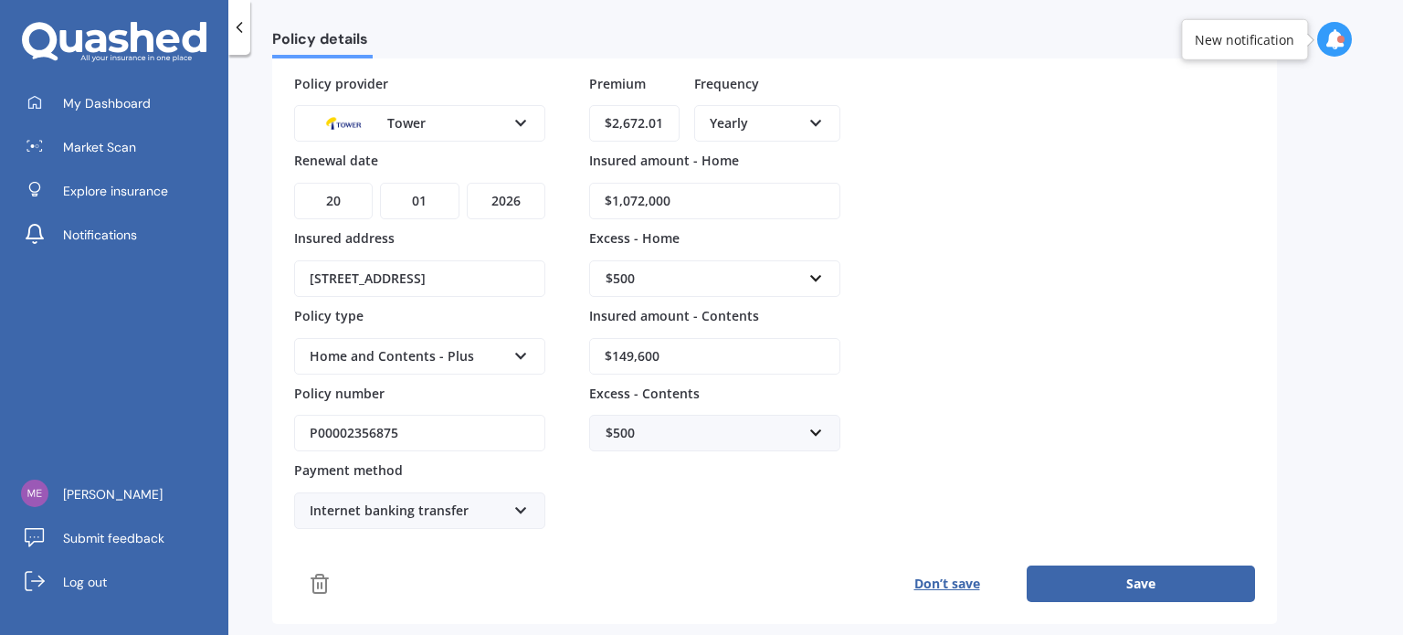
scroll to position [332, 0]
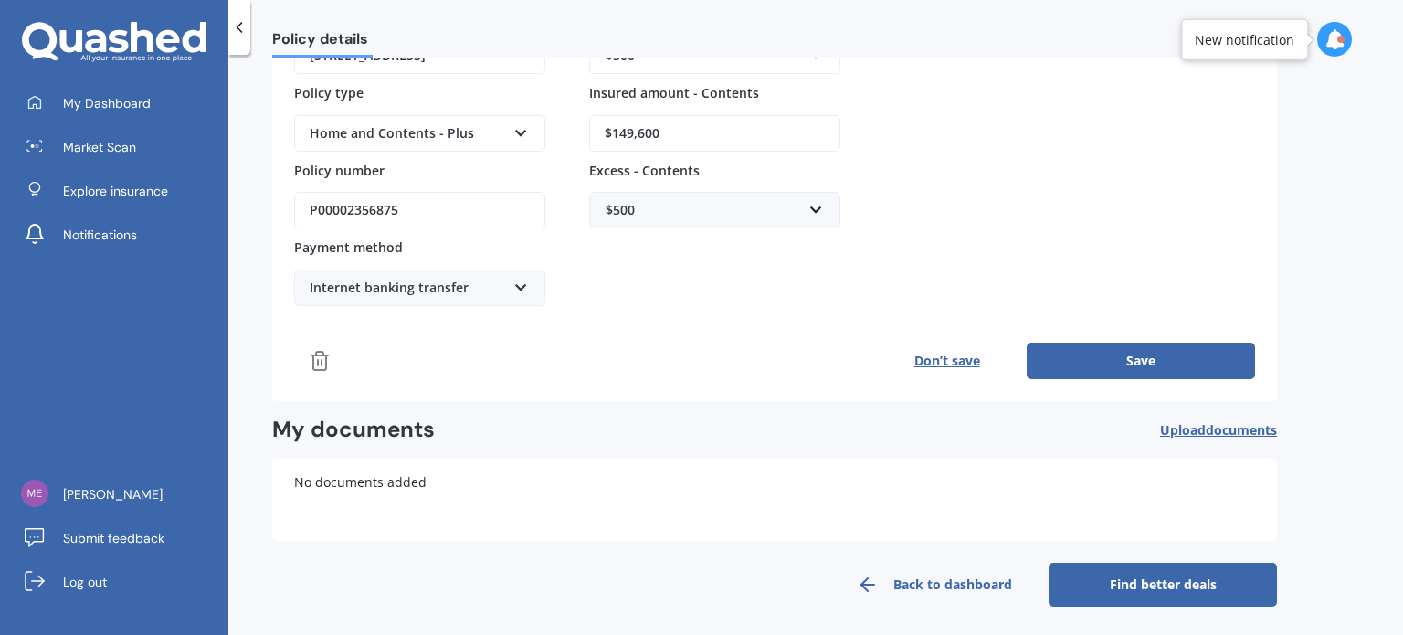
click at [1178, 354] on button "Save" at bounding box center [1141, 361] width 228 height 37
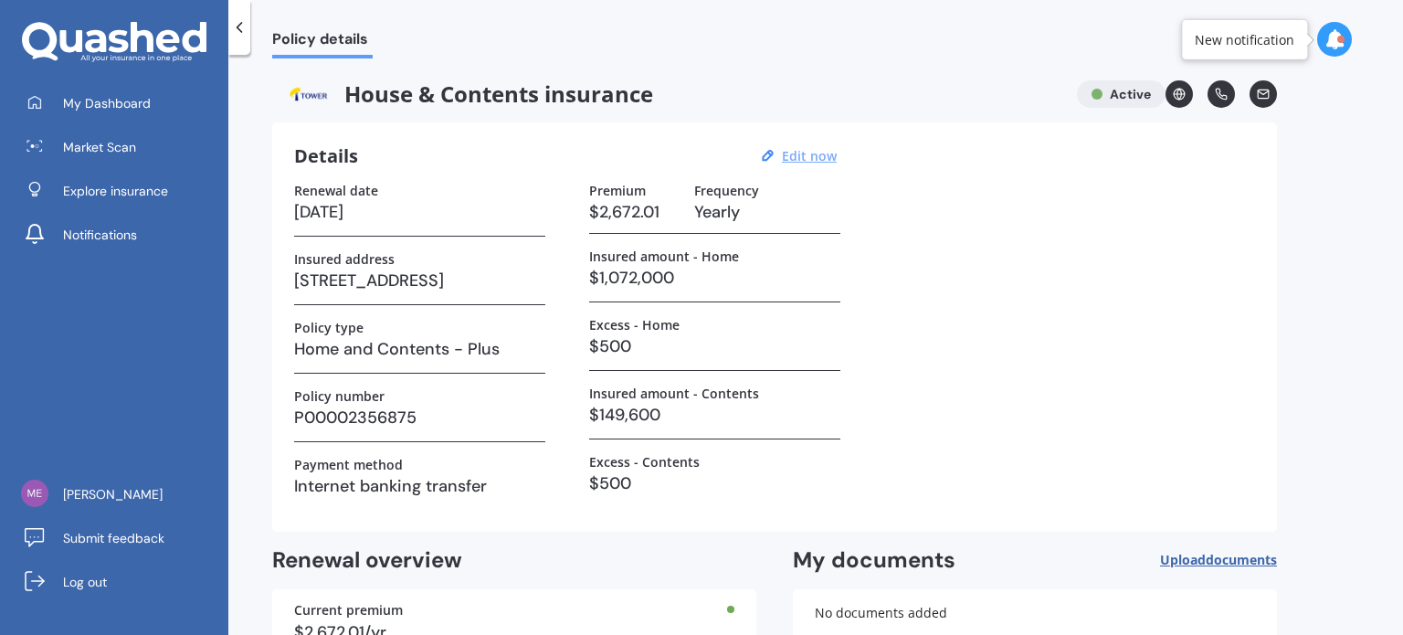
scroll to position [133, 0]
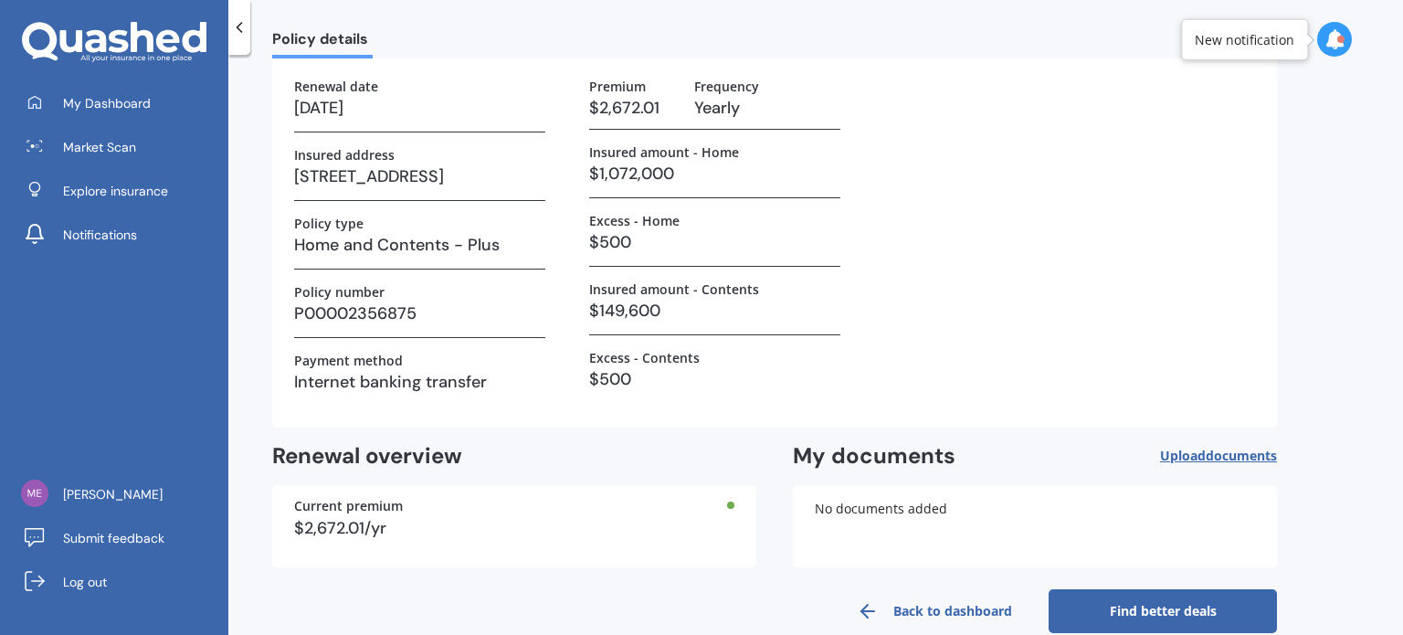
click at [1126, 583] on div "House & Contents insurance Active Details Edit now Renewal date 20/01/2026 Insu…" at bounding box center [774, 304] width 1005 height 657
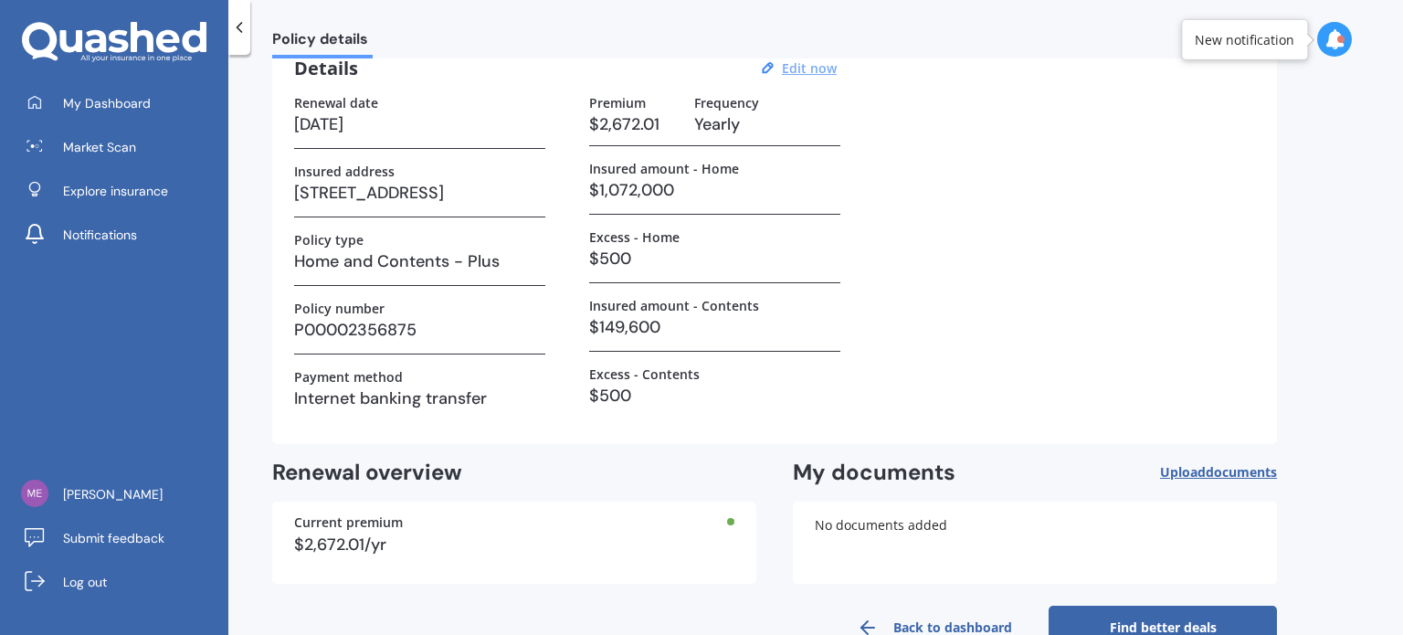
click at [1128, 625] on link "Find better deals" at bounding box center [1163, 628] width 228 height 44
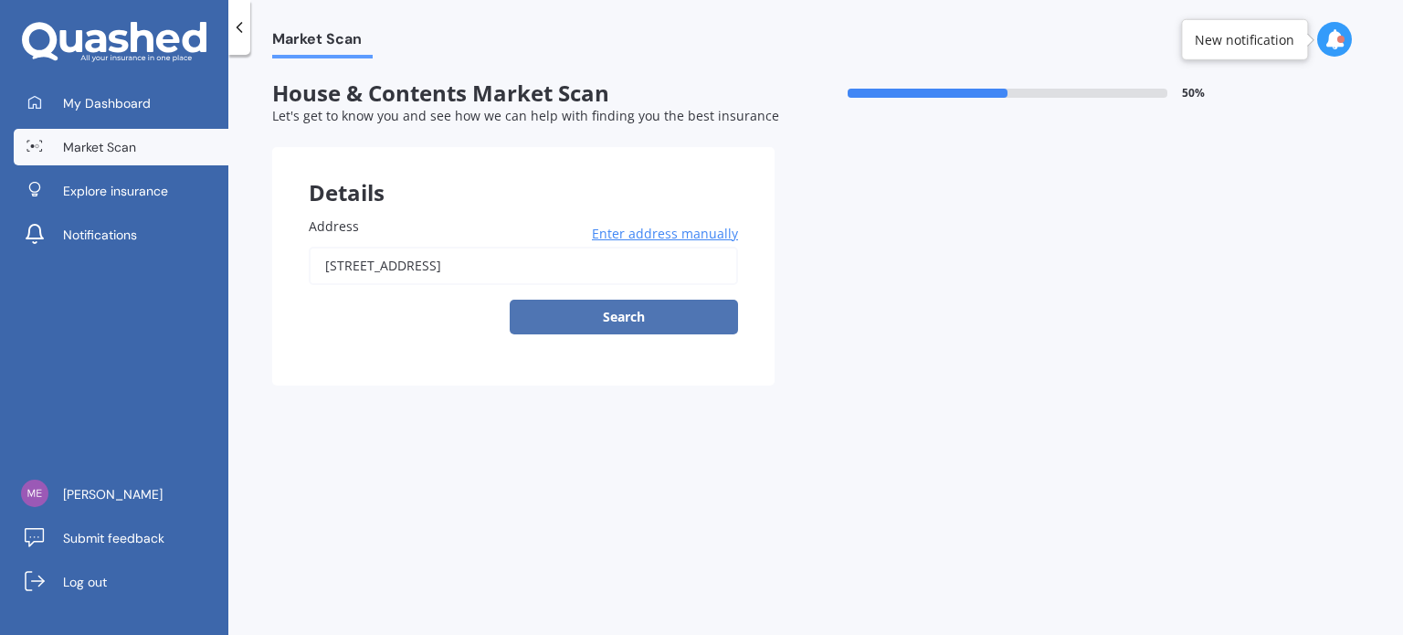
click at [639, 322] on button "Search" at bounding box center [624, 317] width 228 height 35
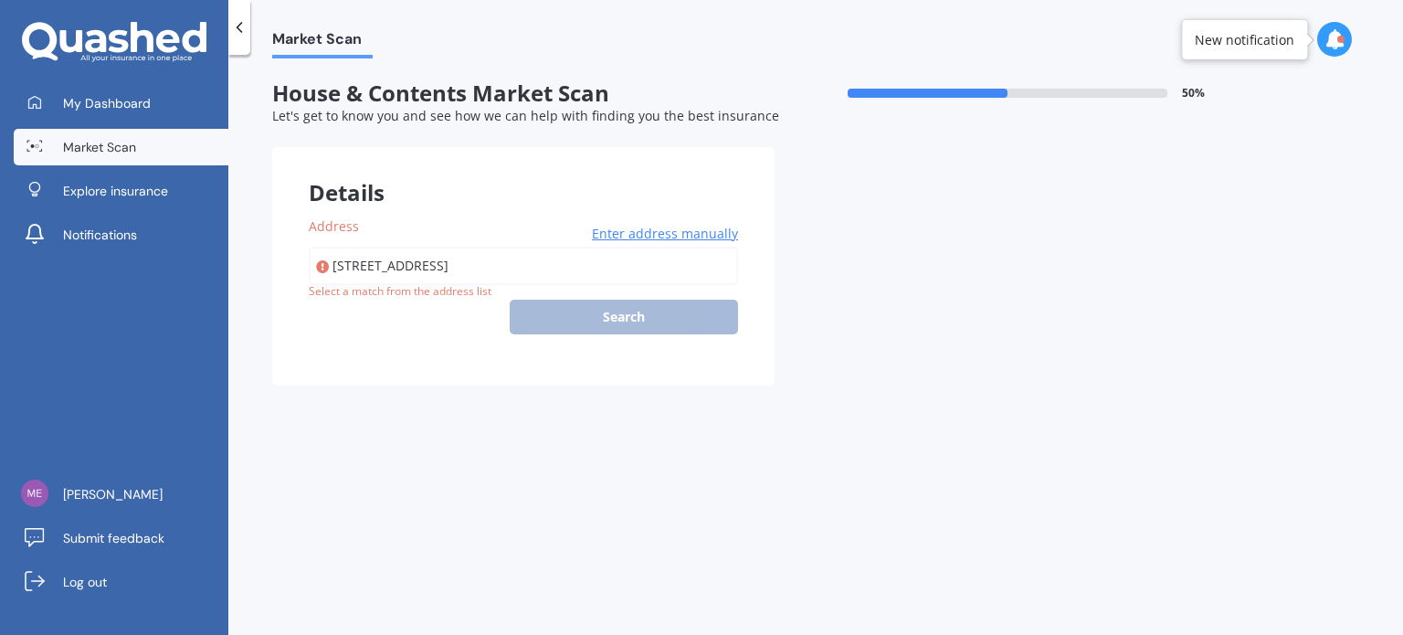
type input "72 Cames Road, Wellsford 0975"
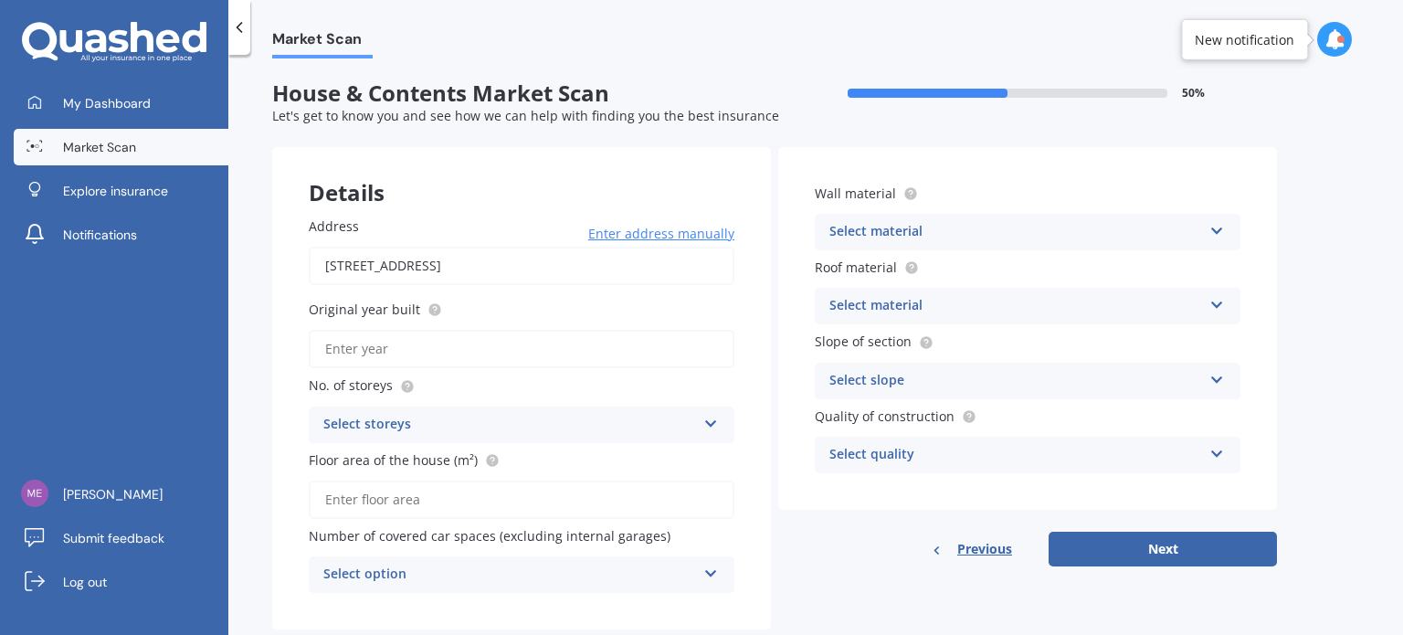
click at [481, 348] on input "Original year built" at bounding box center [522, 349] width 426 height 38
type input "2002"
click at [555, 430] on div "Select storeys" at bounding box center [509, 425] width 373 height 22
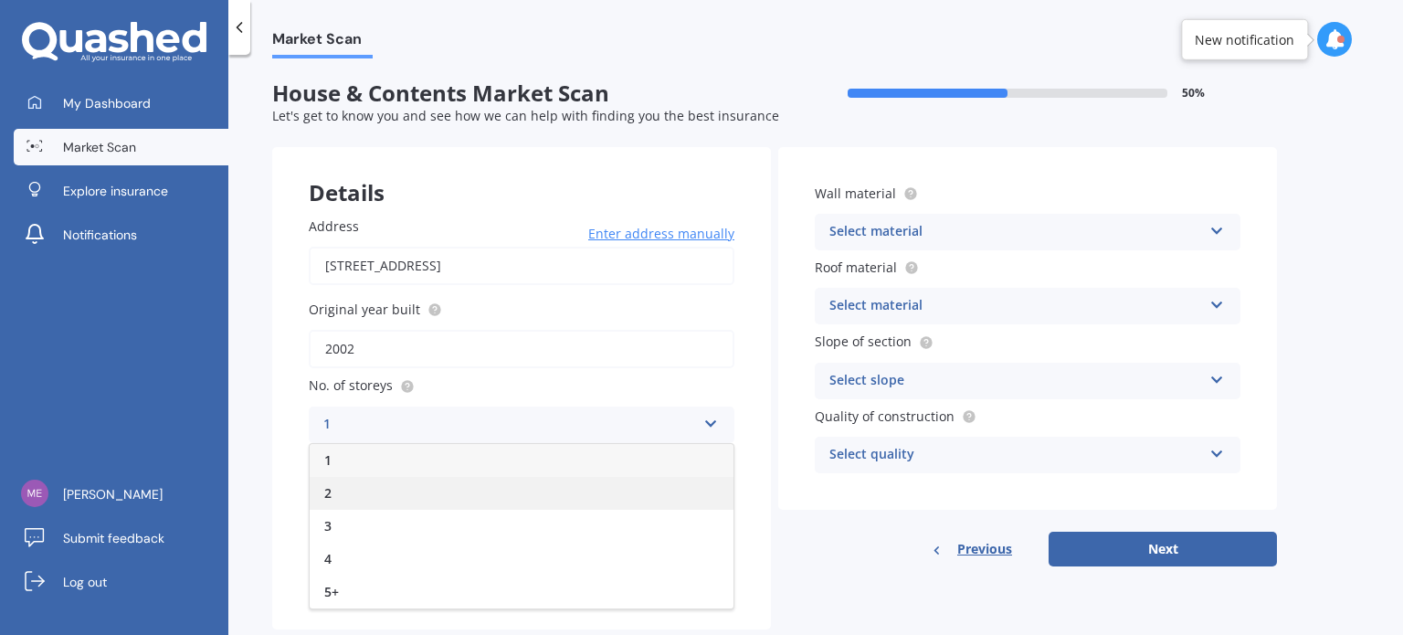
click at [468, 491] on div "2" at bounding box center [522, 493] width 424 height 33
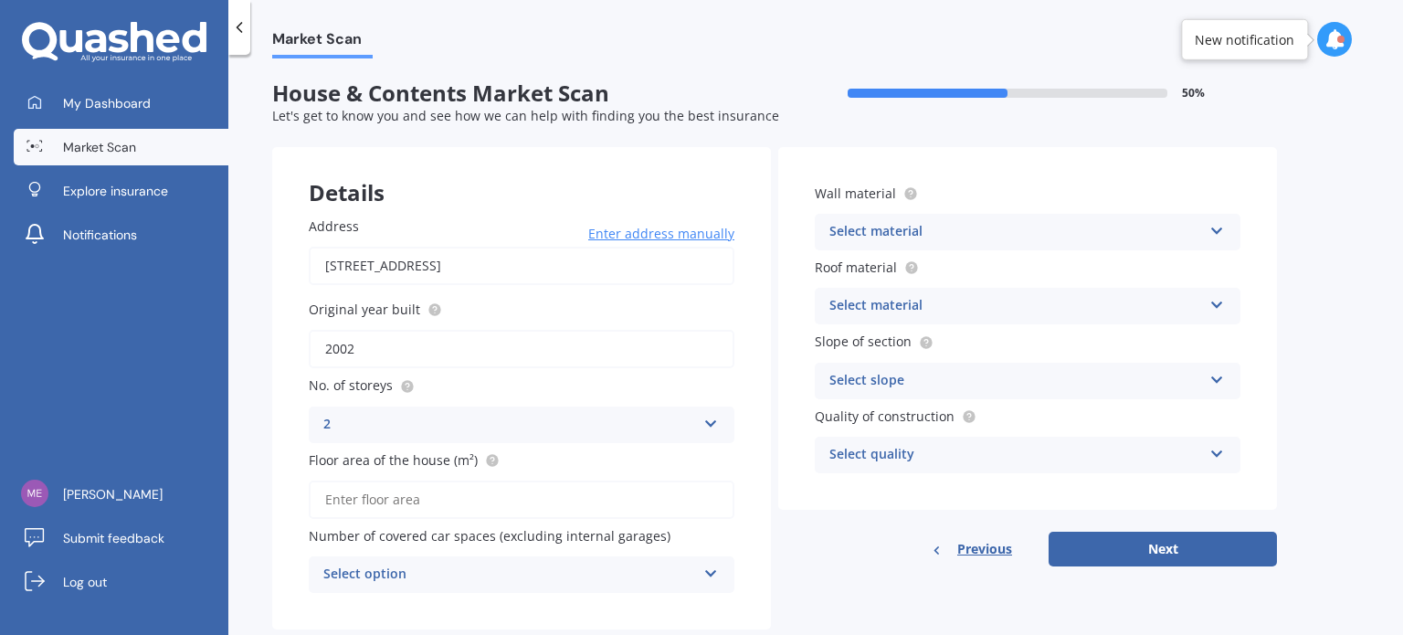
click at [449, 501] on input "Floor area of the house (m²)" at bounding box center [522, 500] width 426 height 38
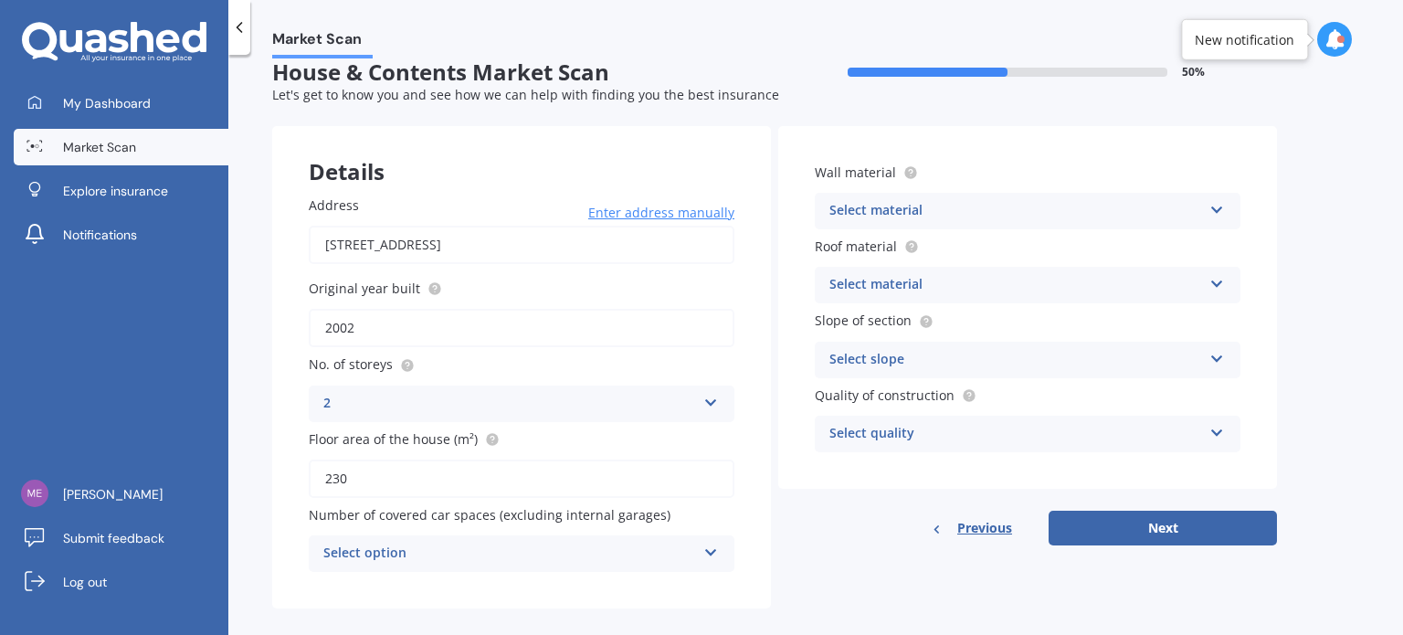
scroll to position [40, 0]
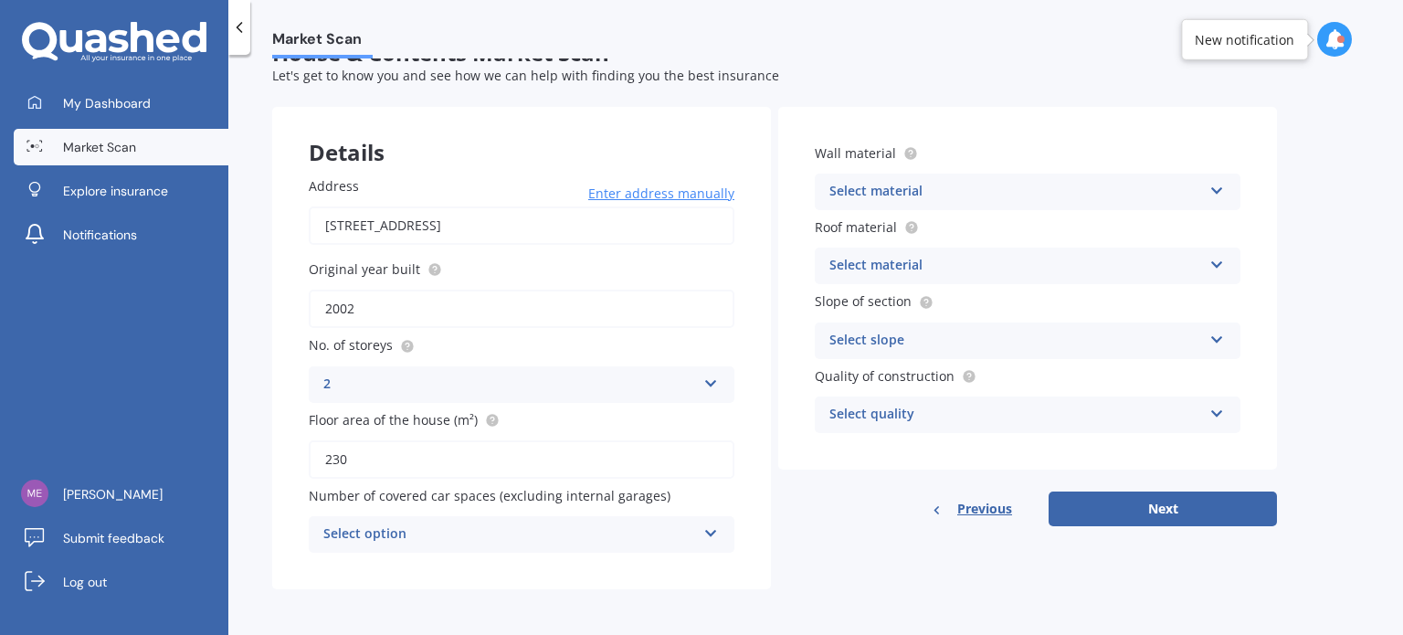
type input "230"
click at [457, 530] on div "Select option" at bounding box center [509, 534] width 373 height 22
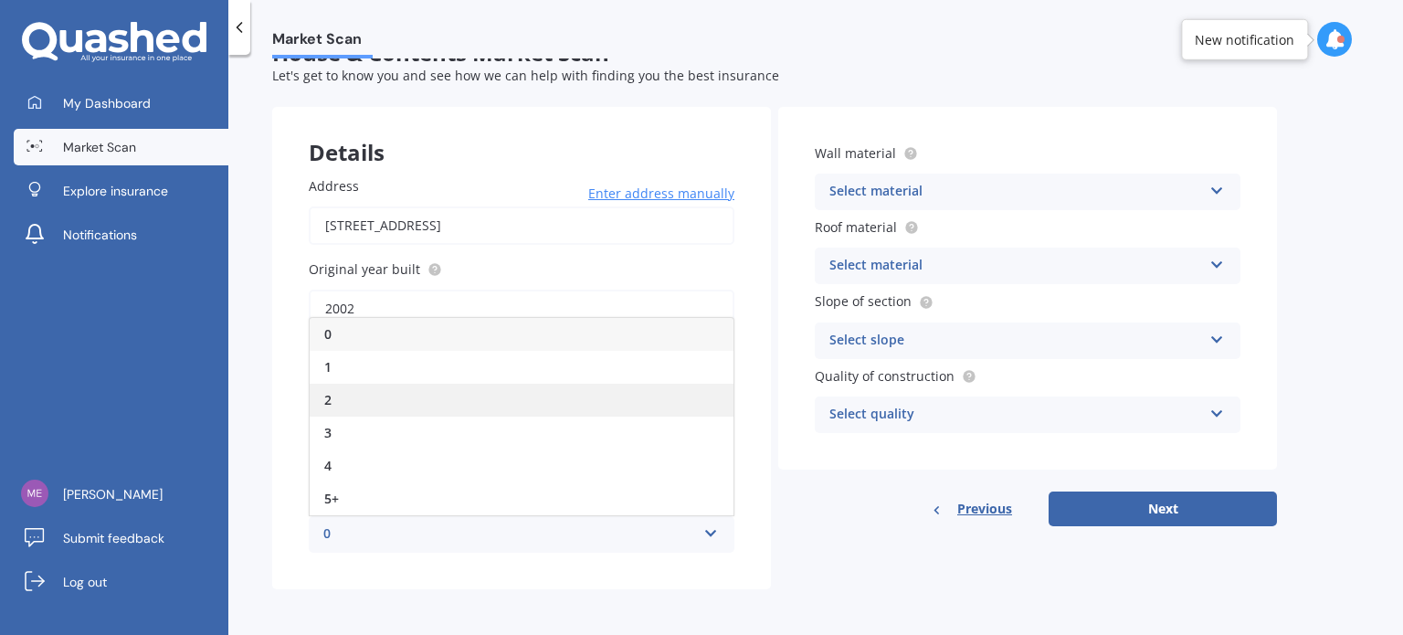
click at [357, 393] on div "2" at bounding box center [522, 400] width 424 height 33
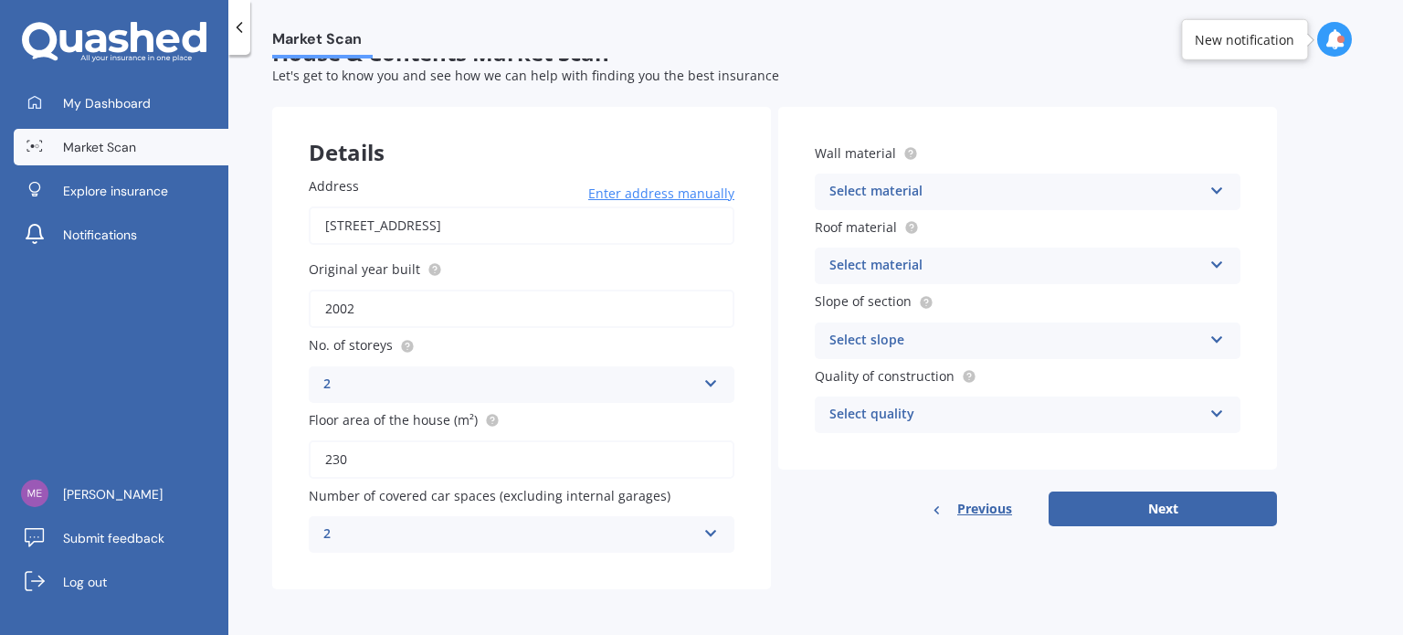
click at [451, 538] on div "2" at bounding box center [509, 534] width 373 height 22
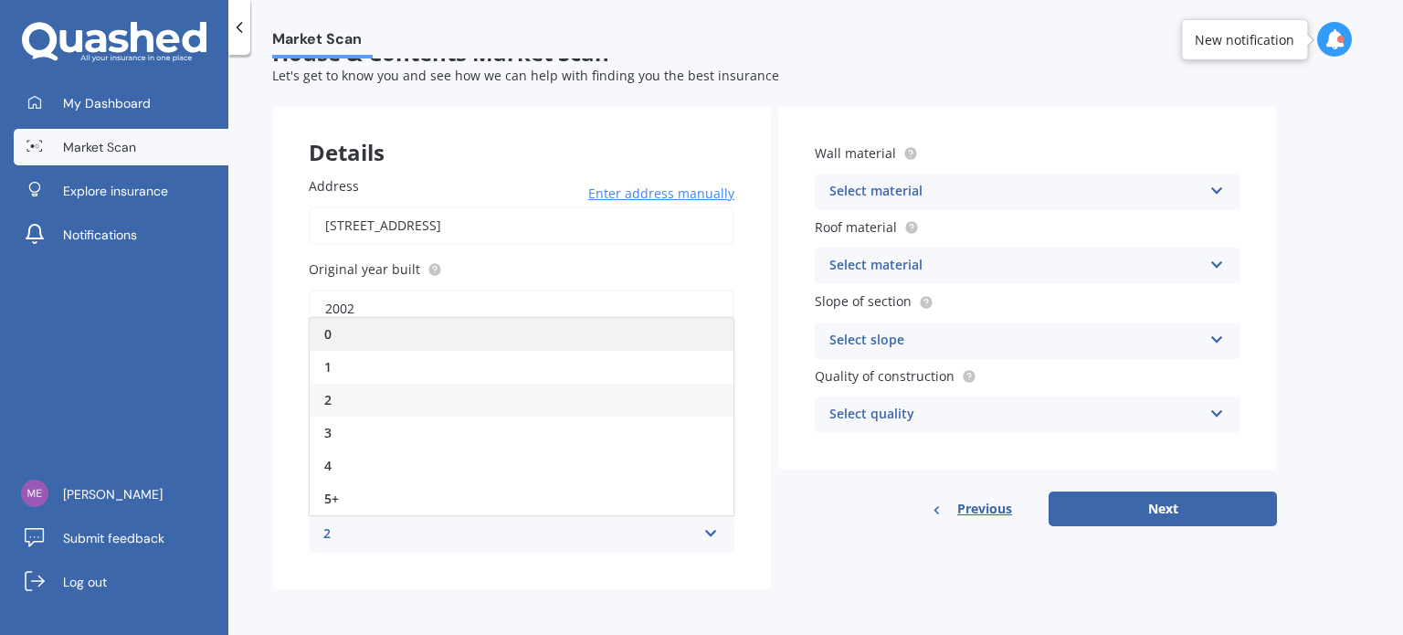
click at [376, 328] on div "0" at bounding box center [522, 334] width 424 height 33
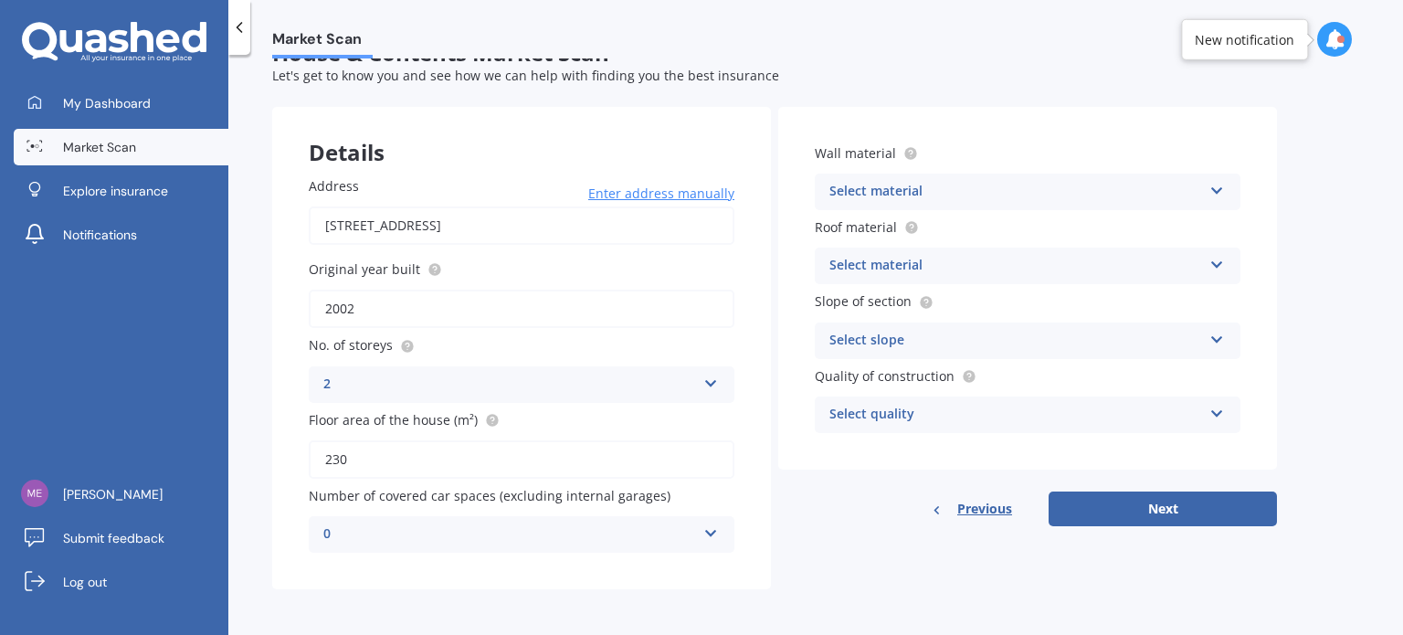
click at [1090, 189] on div "Select material" at bounding box center [1016, 192] width 373 height 22
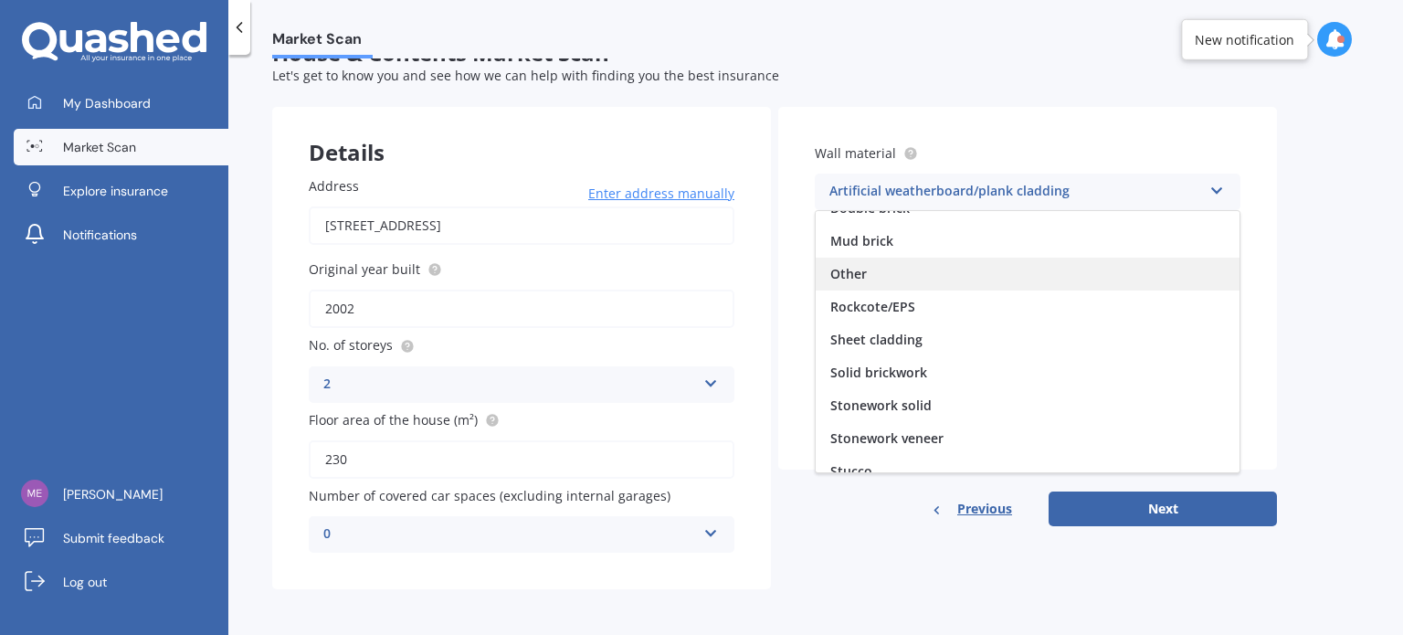
scroll to position [165, 0]
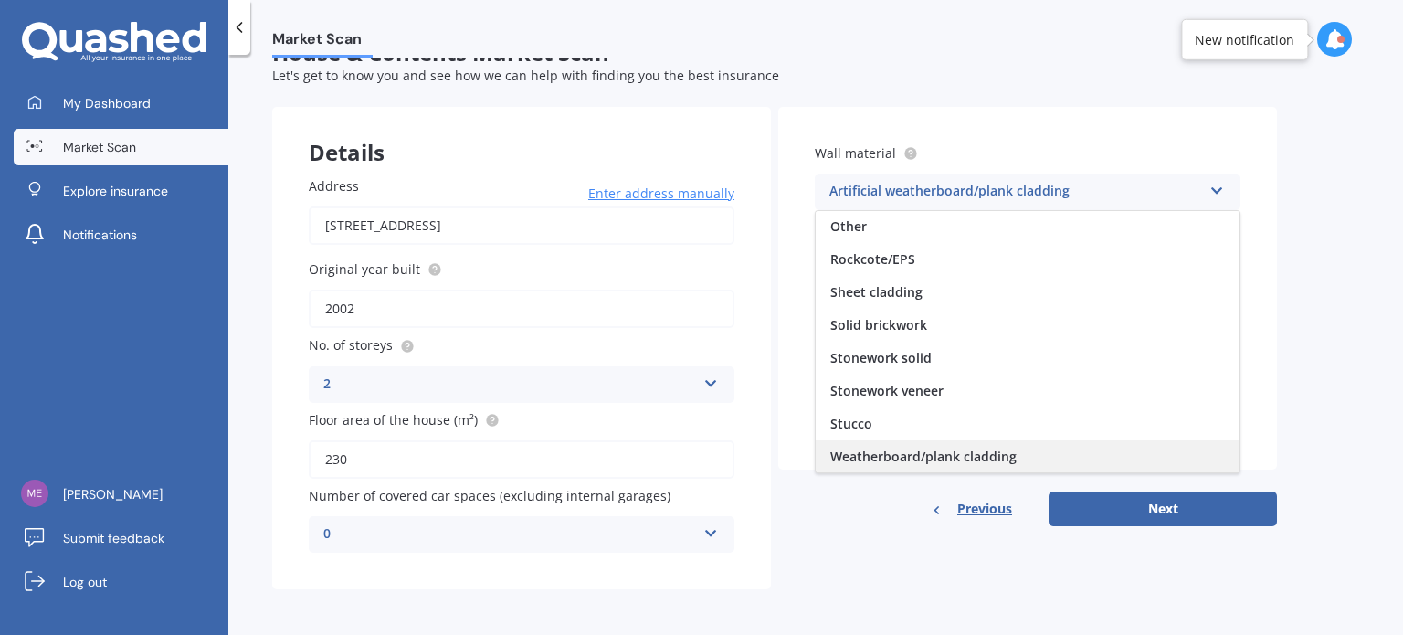
click at [967, 449] on span "Weatherboard/plank cladding" at bounding box center [923, 456] width 186 height 17
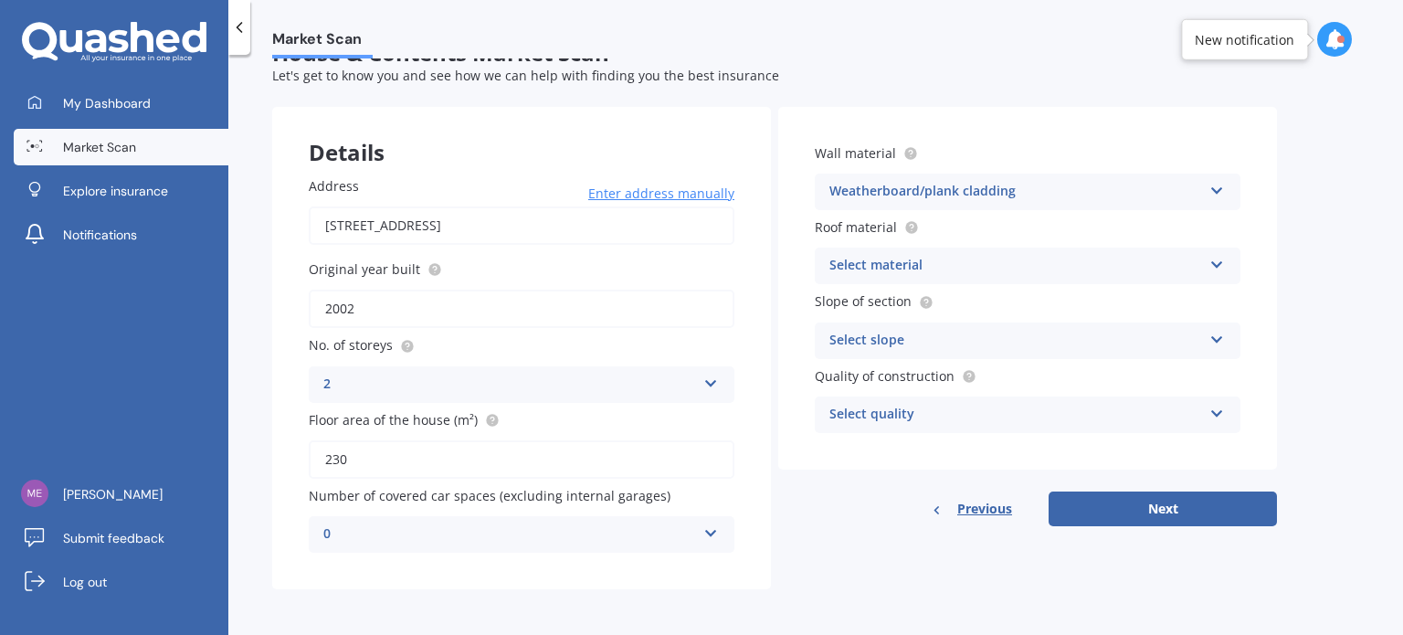
click at [946, 255] on div "Select material" at bounding box center [1016, 266] width 373 height 22
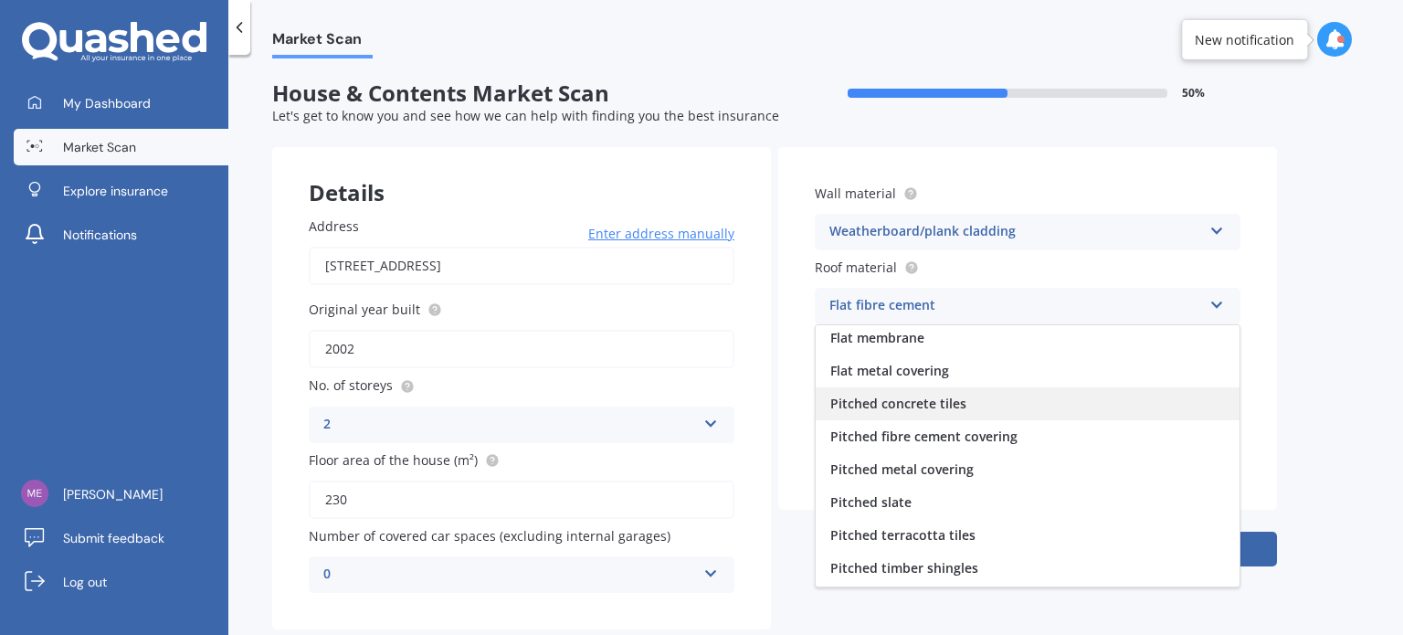
scroll to position [67, 0]
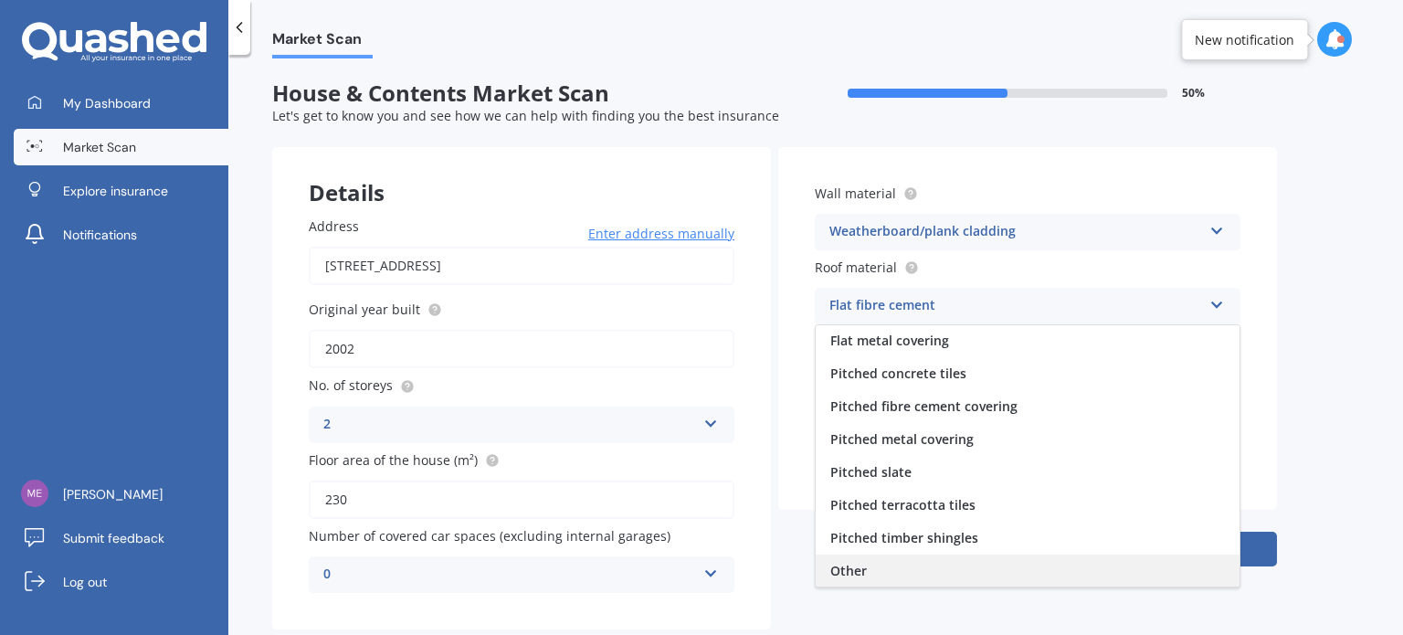
click at [904, 555] on div "Other" at bounding box center [1028, 571] width 424 height 33
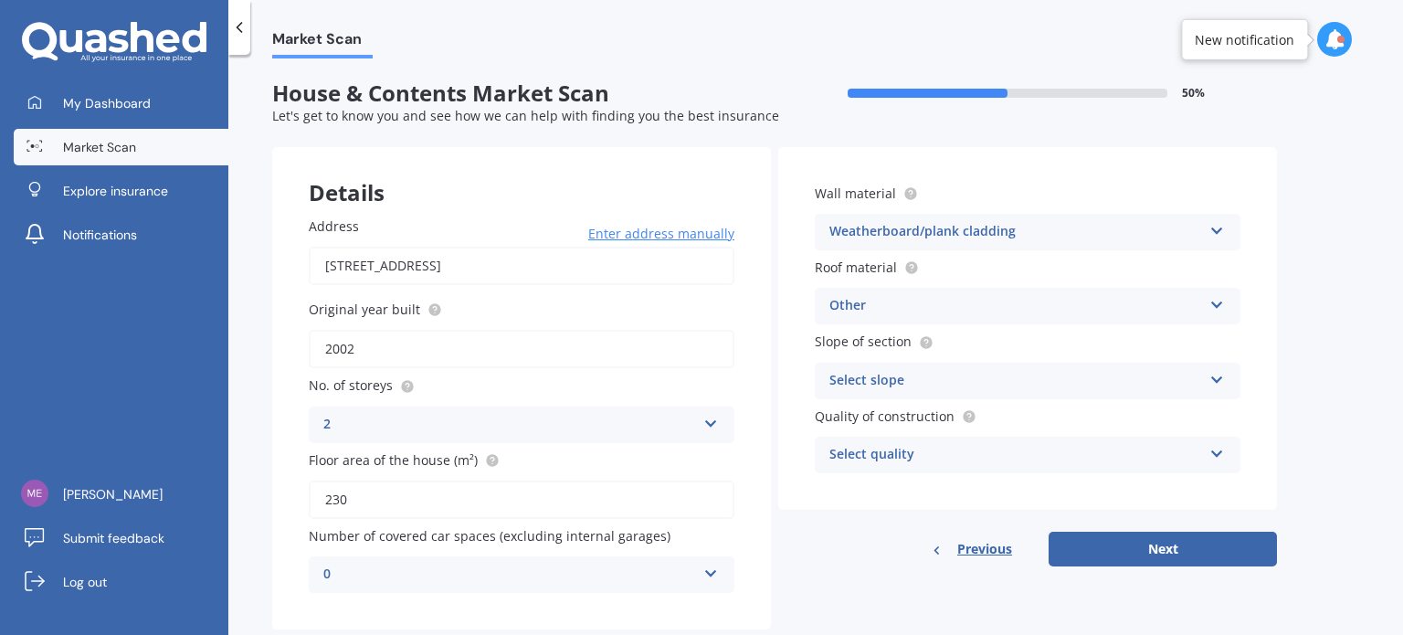
click at [950, 375] on div "Select slope" at bounding box center [1016, 381] width 373 height 22
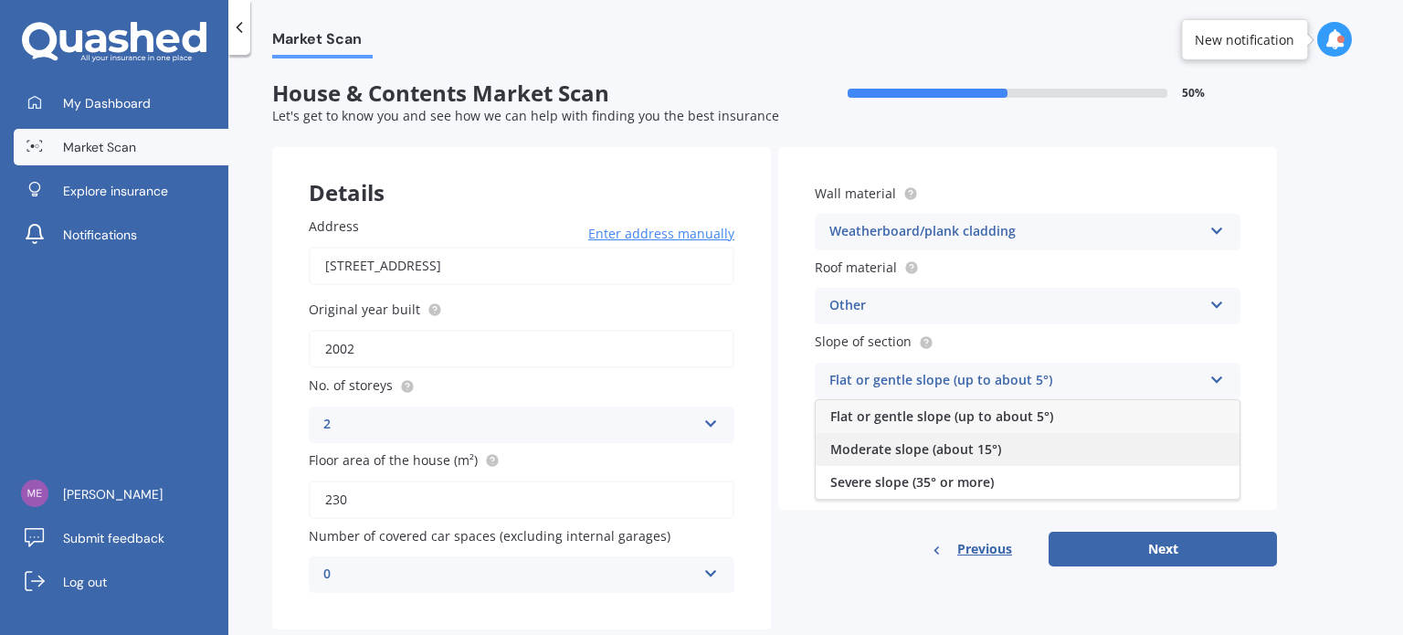
click at [935, 443] on span "Moderate slope (about 15°)" at bounding box center [915, 448] width 171 height 17
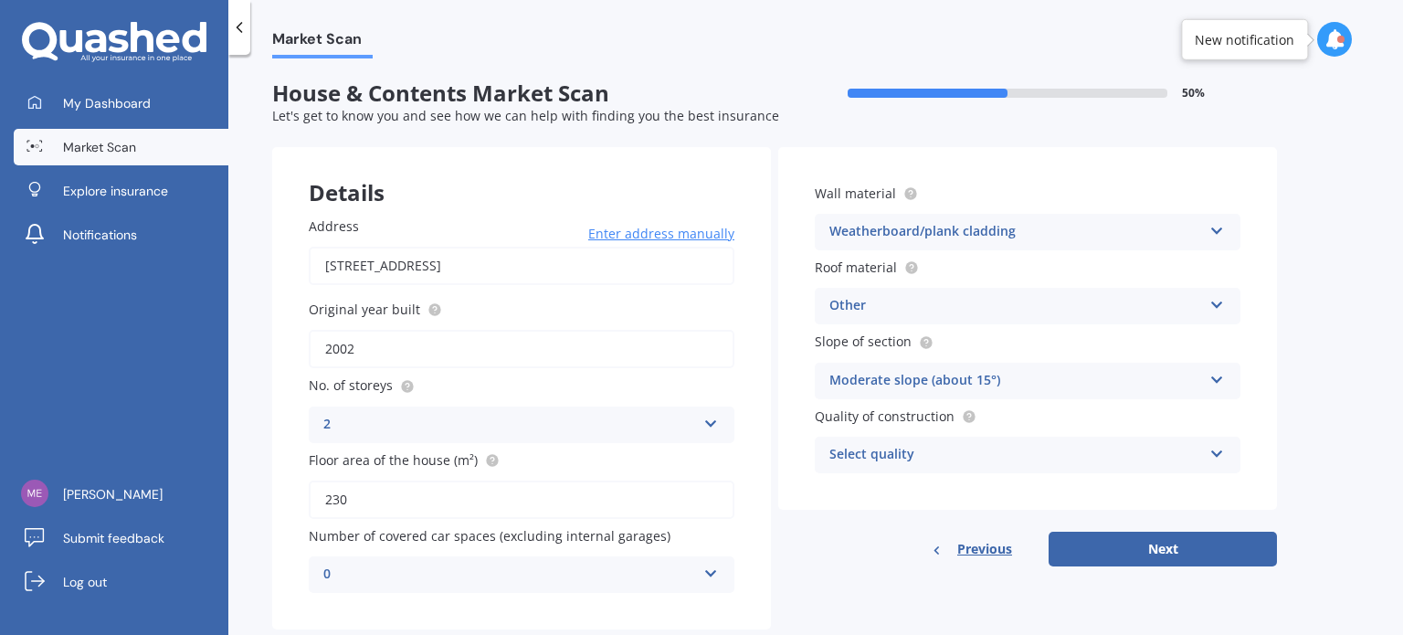
click at [962, 454] on div "Select quality" at bounding box center [1016, 455] width 373 height 22
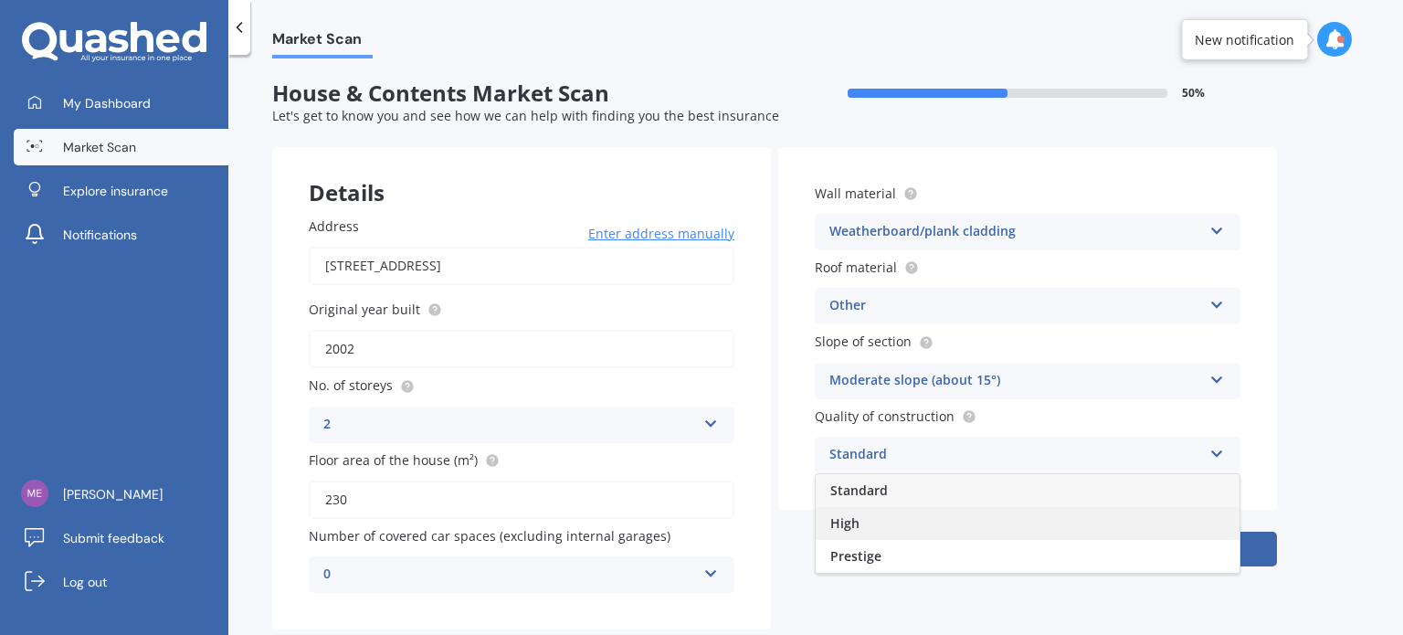
click at [929, 514] on div "High" at bounding box center [1028, 523] width 424 height 33
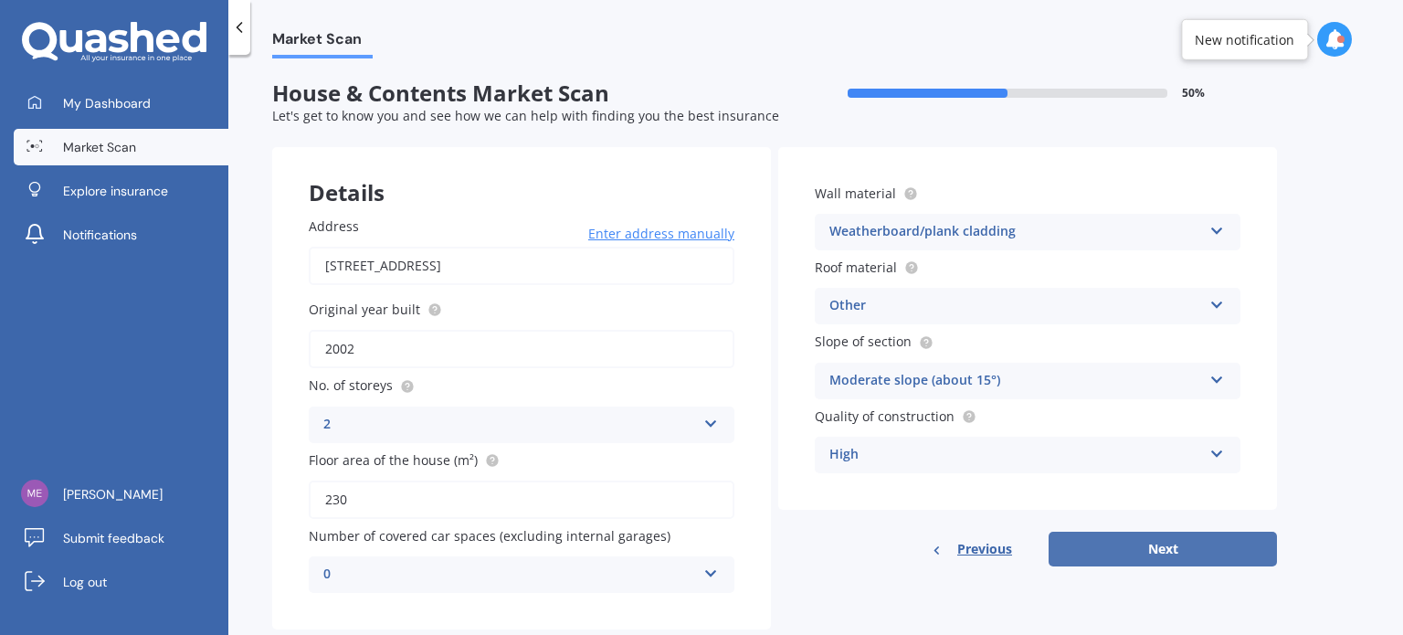
click at [1174, 555] on button "Next" at bounding box center [1163, 549] width 228 height 35
select select "08"
select select "07"
select select "1965"
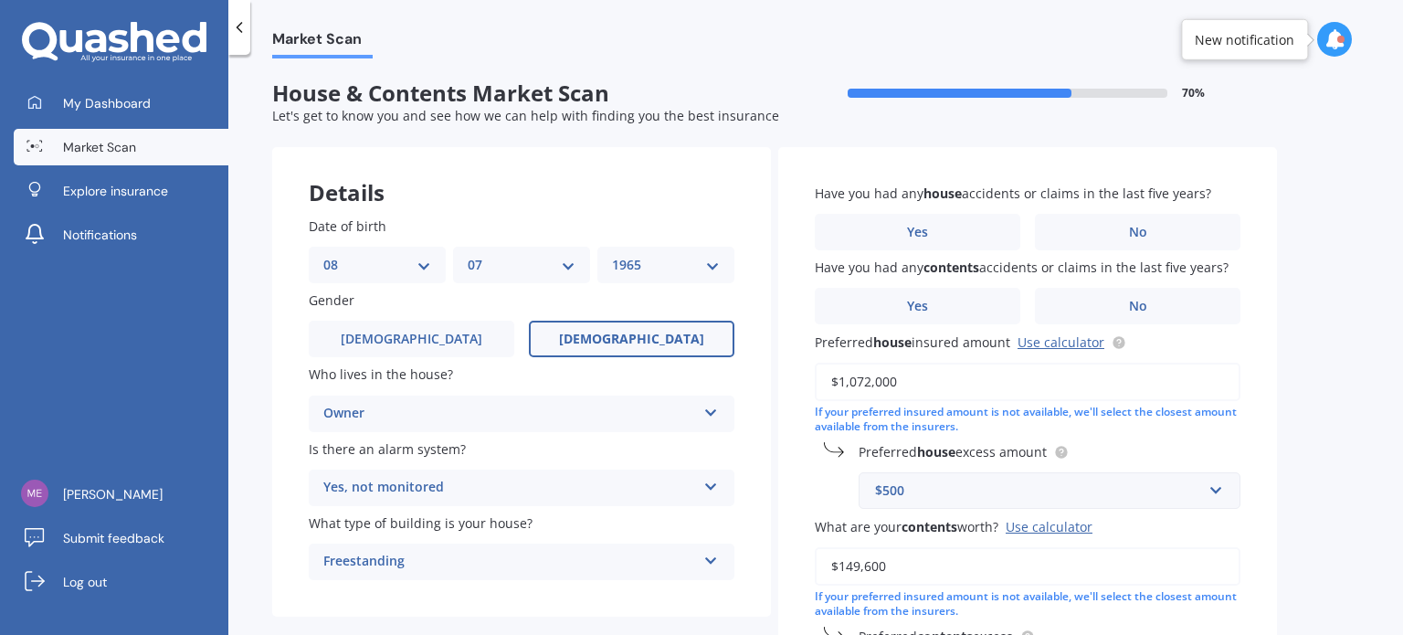
click at [579, 338] on label "Female" at bounding box center [632, 339] width 206 height 37
click at [0, 0] on input "Female" at bounding box center [0, 0] width 0 height 0
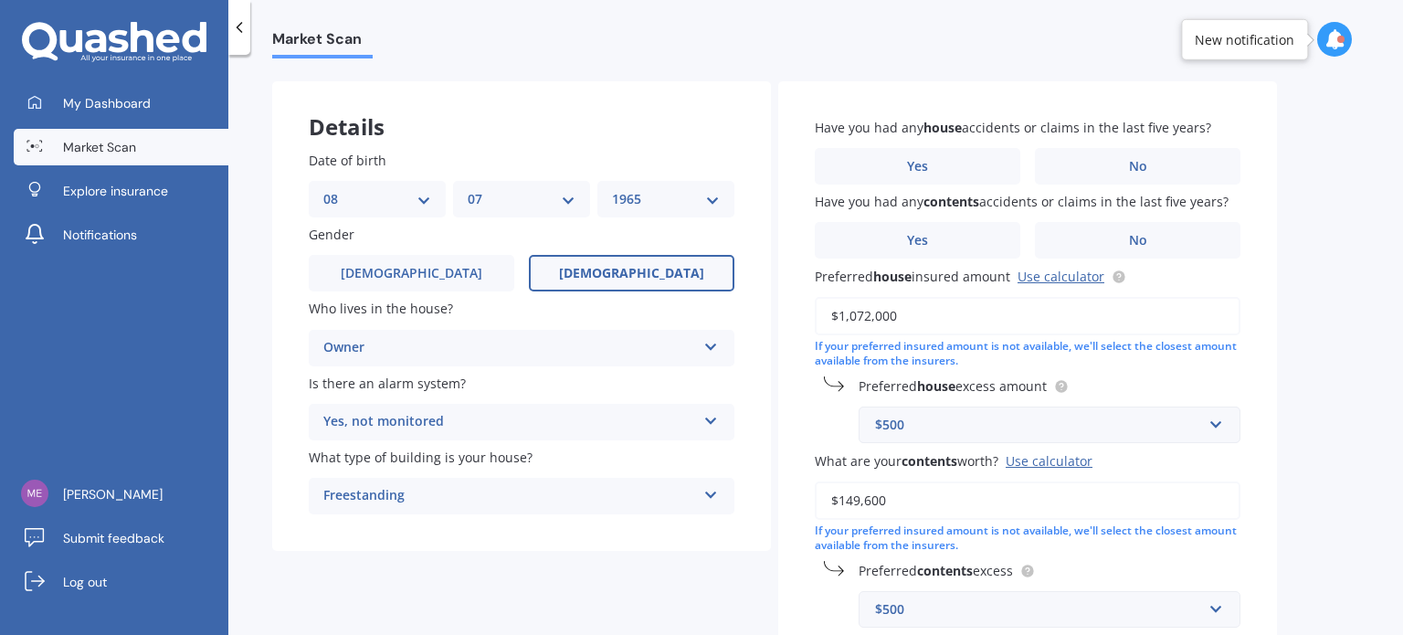
scroll to position [91, 0]
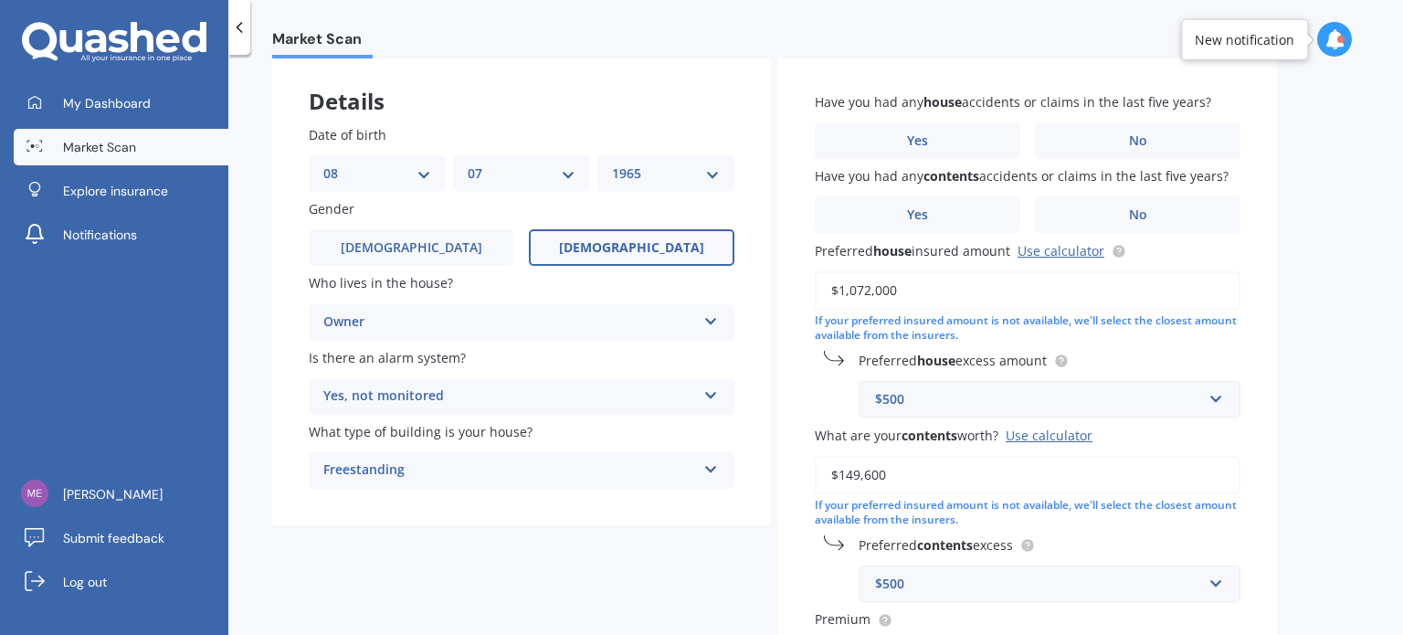
click at [562, 400] on div "Yes, not monitored" at bounding box center [509, 397] width 373 height 22
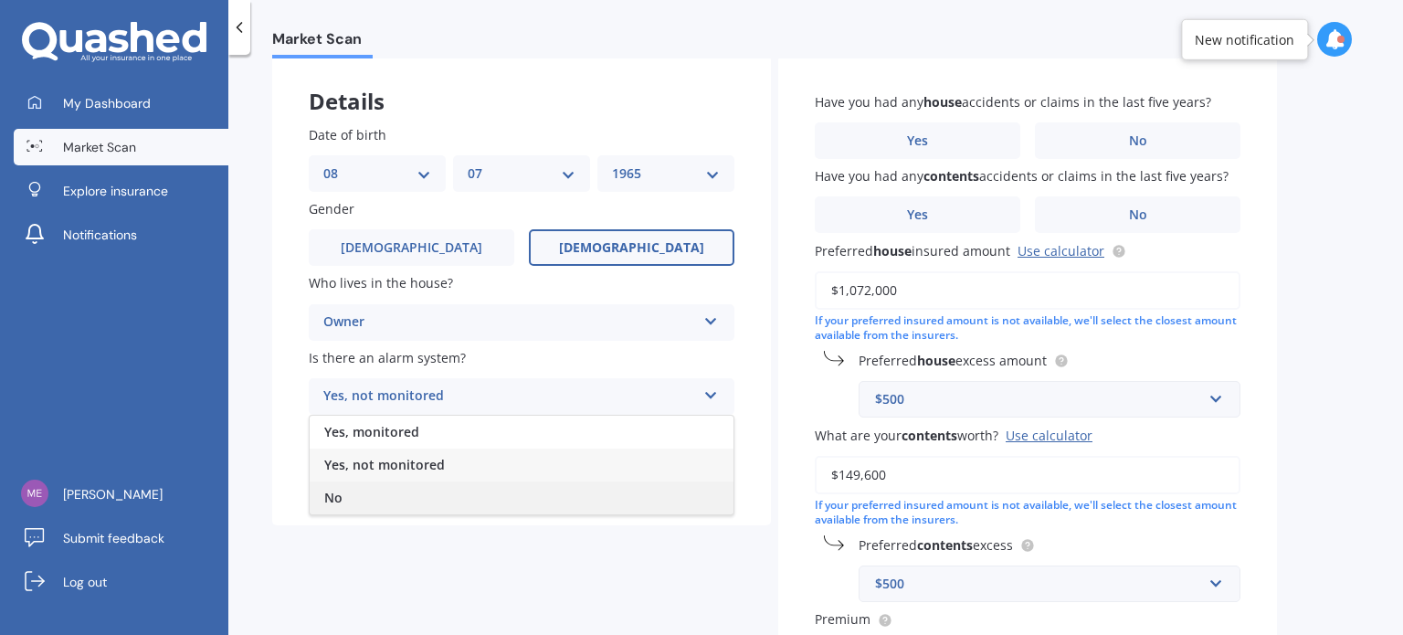
click at [501, 505] on div "No" at bounding box center [522, 497] width 424 height 33
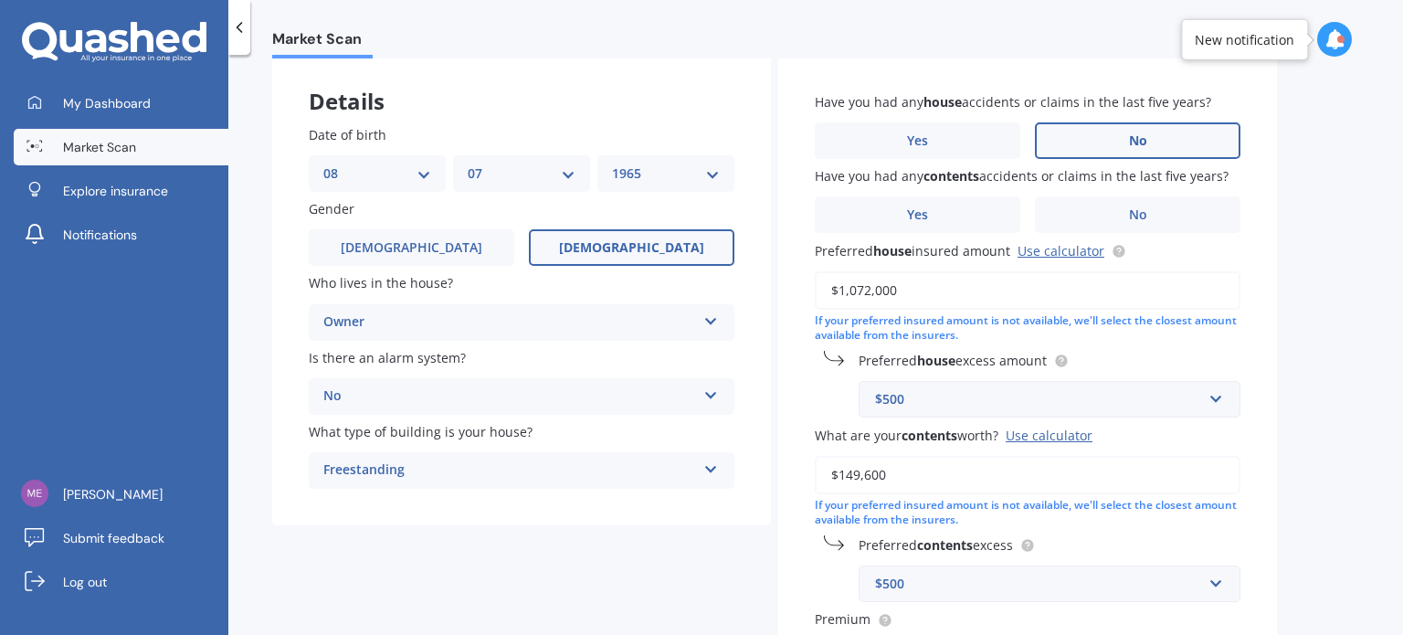
click at [1124, 145] on label "No" at bounding box center [1138, 140] width 206 height 37
click at [0, 0] on input "No" at bounding box center [0, 0] width 0 height 0
click at [1118, 220] on label "No" at bounding box center [1138, 214] width 206 height 37
click at [0, 0] on input "No" at bounding box center [0, 0] width 0 height 0
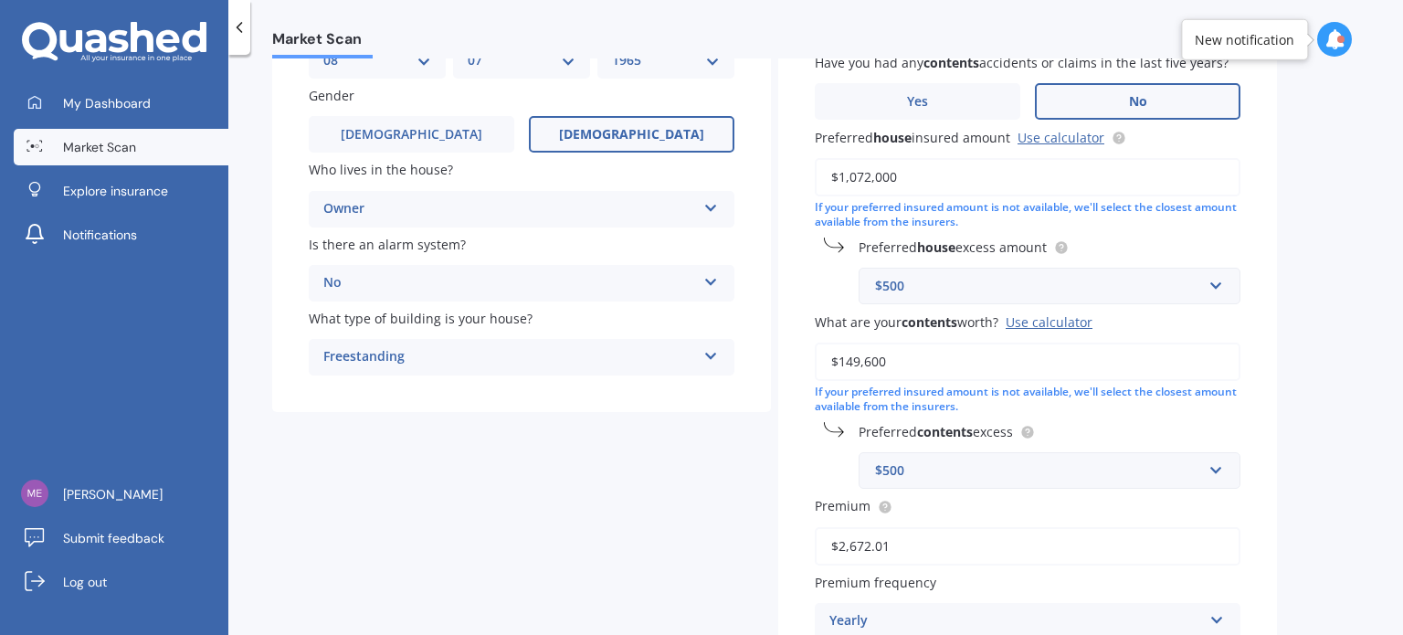
scroll to position [228, 0]
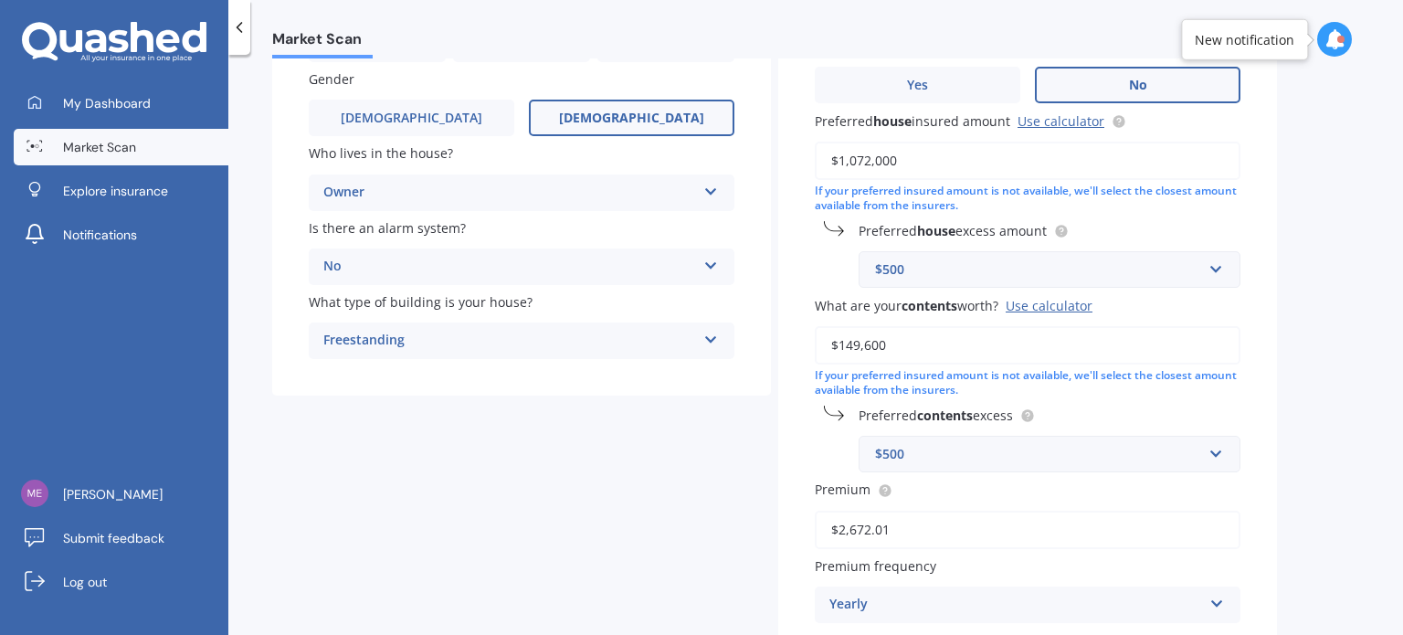
click at [1009, 467] on div "$500 $250 $300 $400 $500 $750 $1,000 $2,000" at bounding box center [1050, 454] width 382 height 37
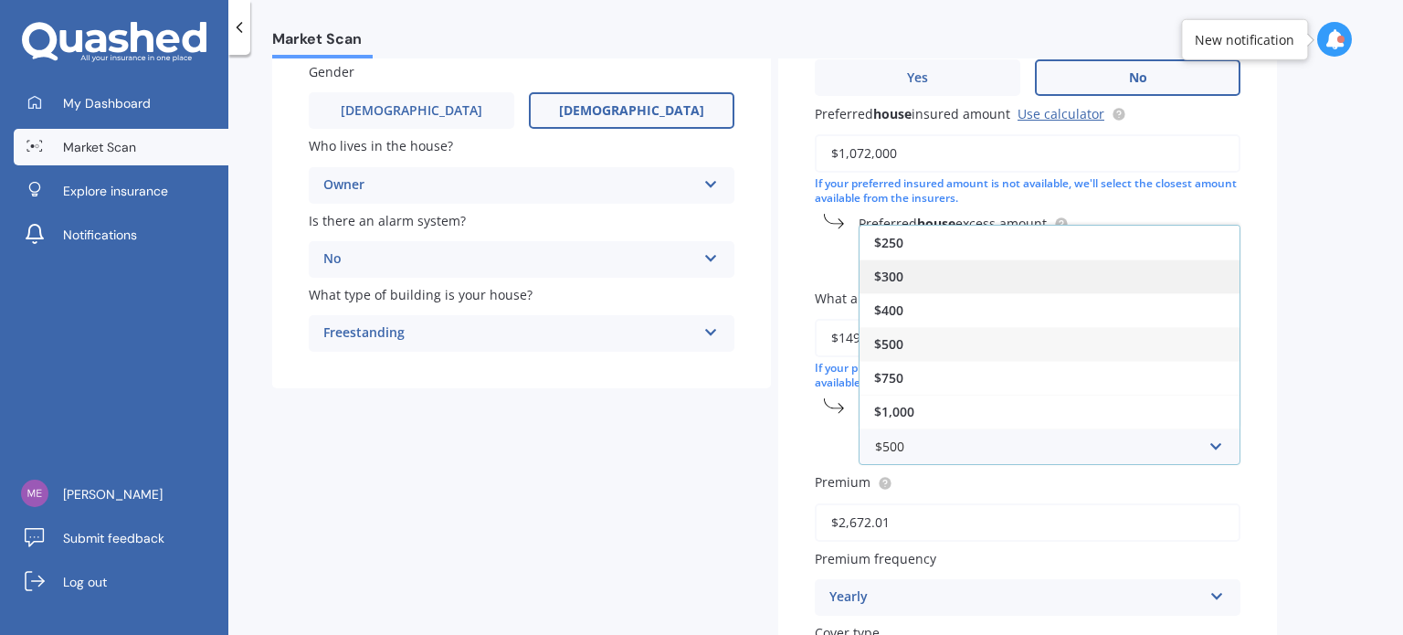
click at [944, 280] on div "$300" at bounding box center [1050, 276] width 380 height 34
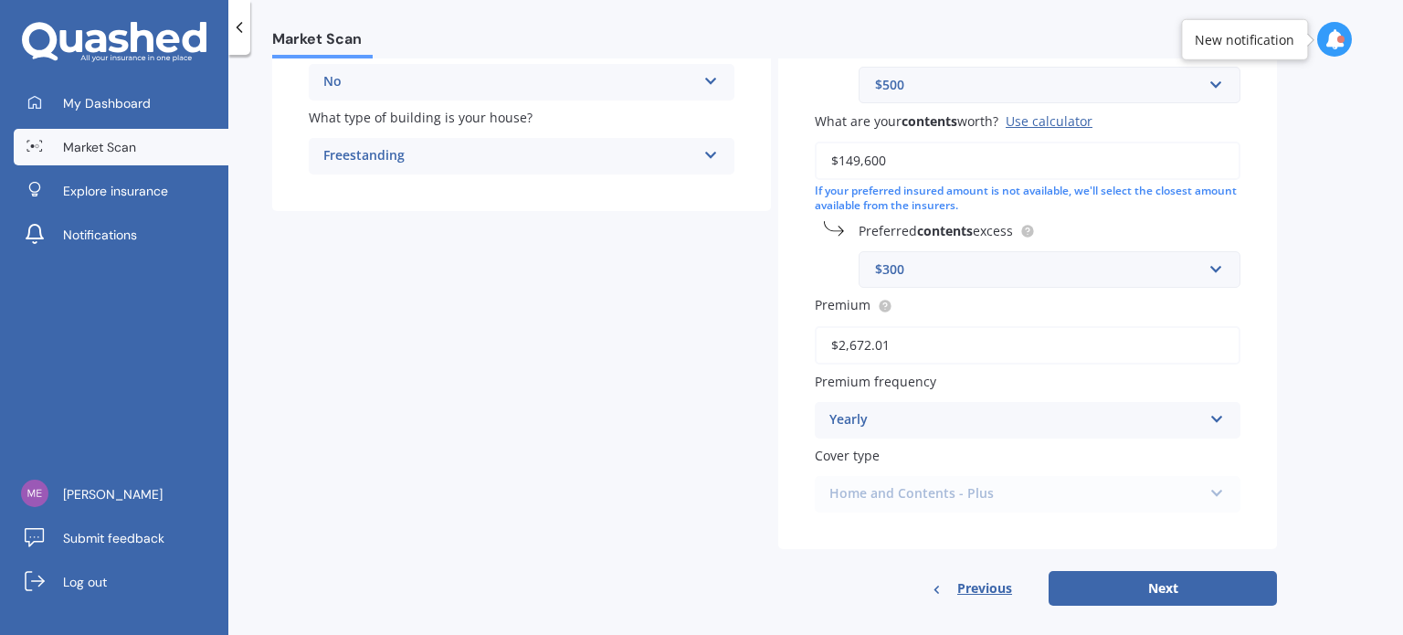
scroll to position [411, 0]
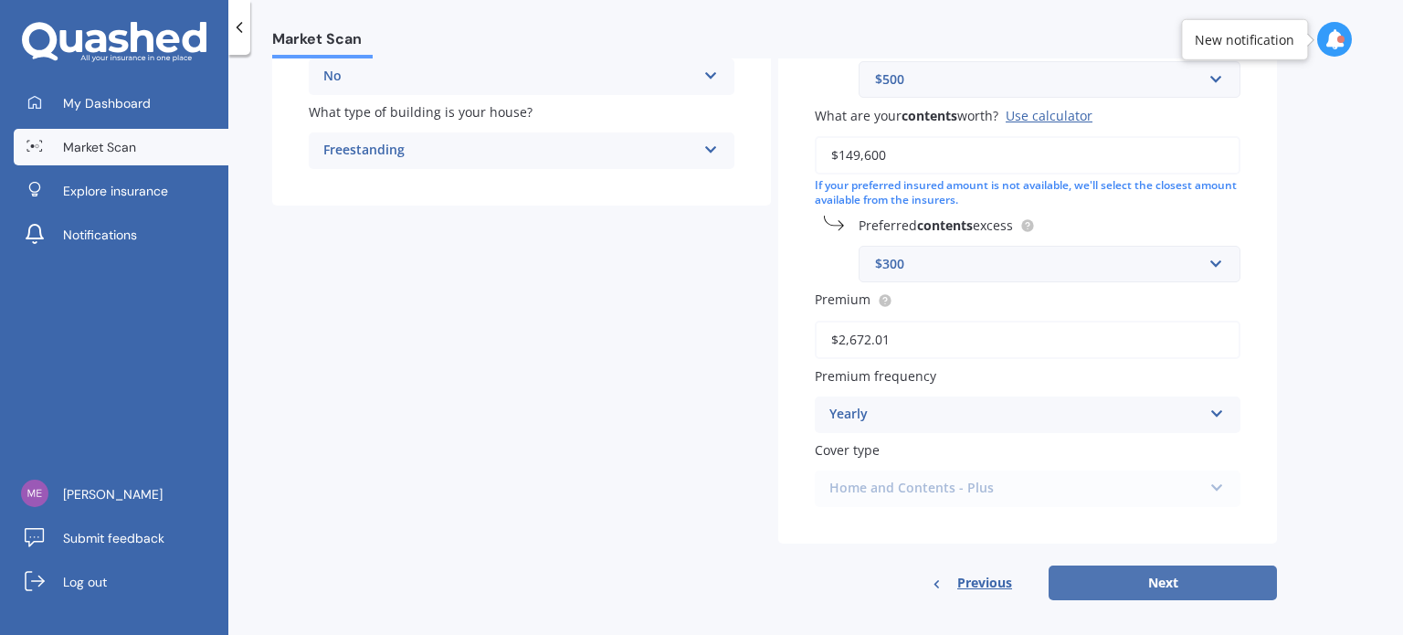
click at [1129, 580] on button "Next" at bounding box center [1163, 582] width 228 height 35
select select "08"
select select "07"
select select "1965"
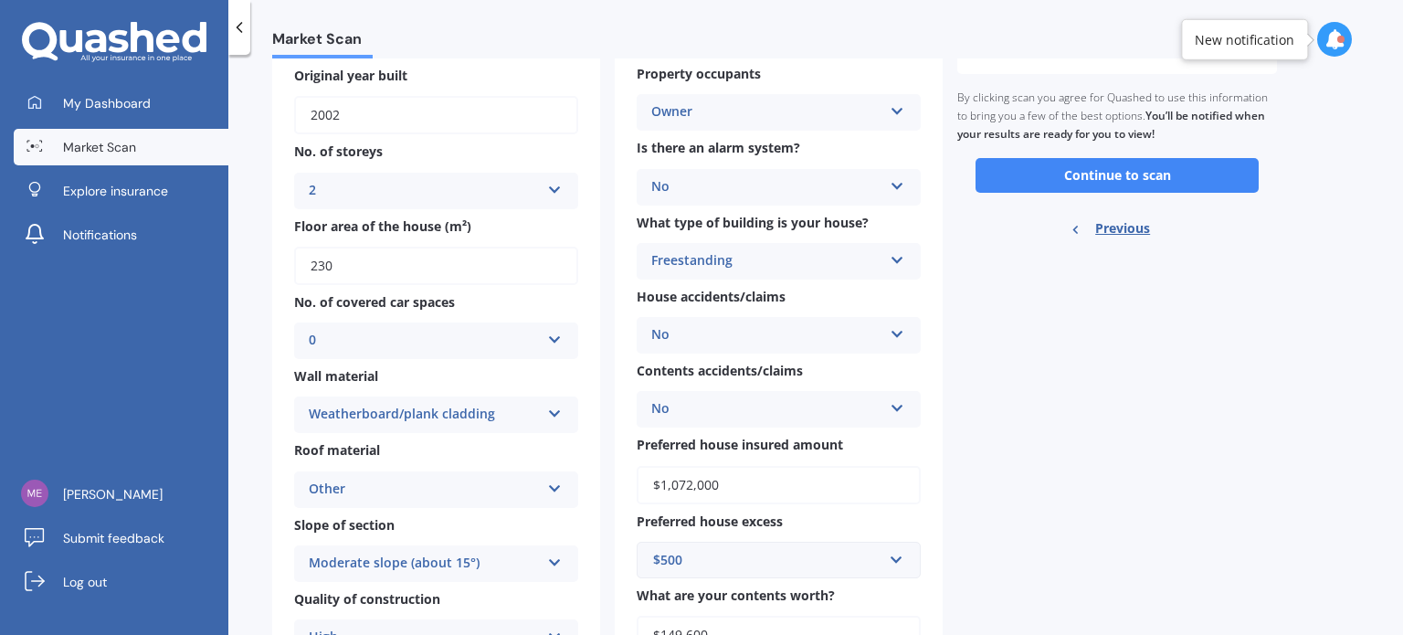
scroll to position [0, 0]
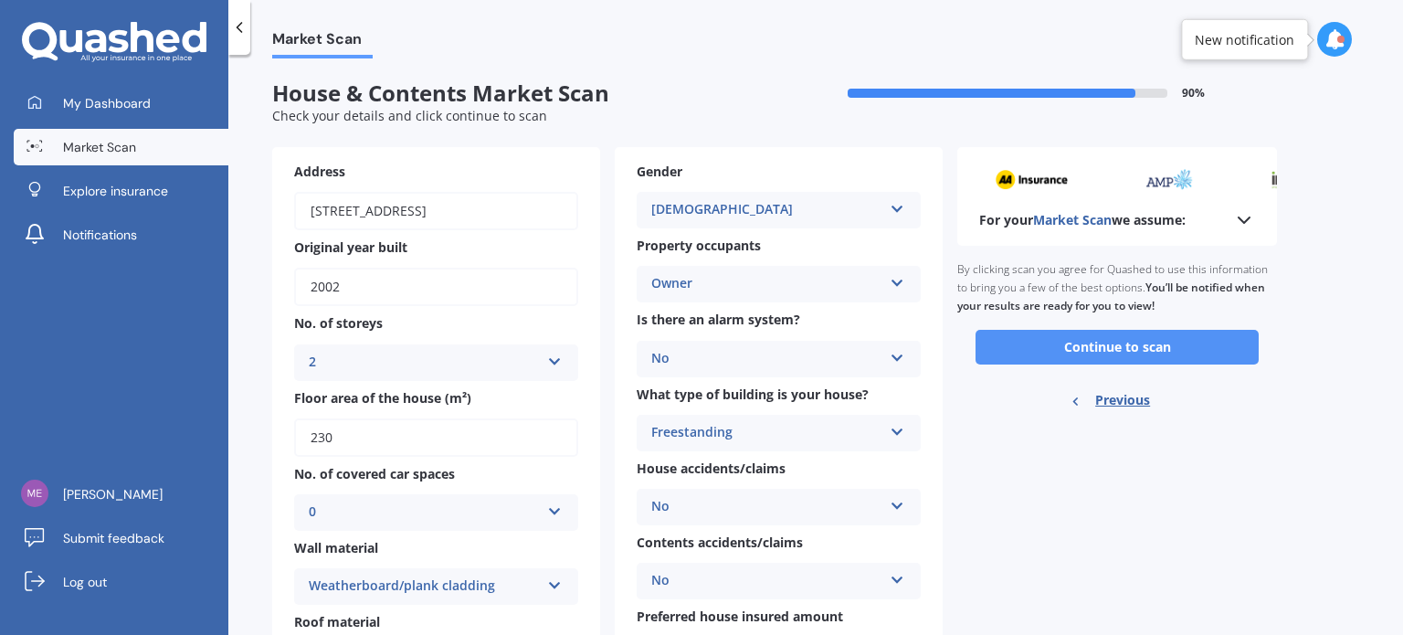
click at [1098, 343] on button "Continue to scan" at bounding box center [1117, 347] width 283 height 35
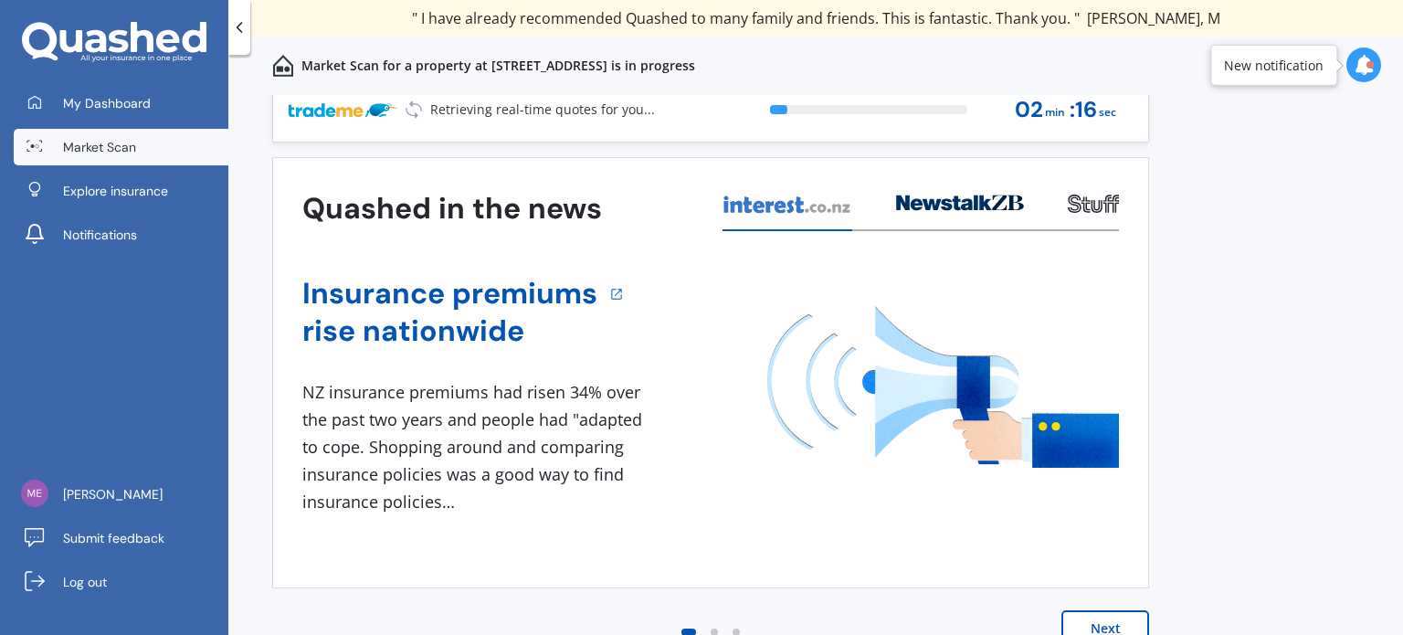
scroll to position [26, 0]
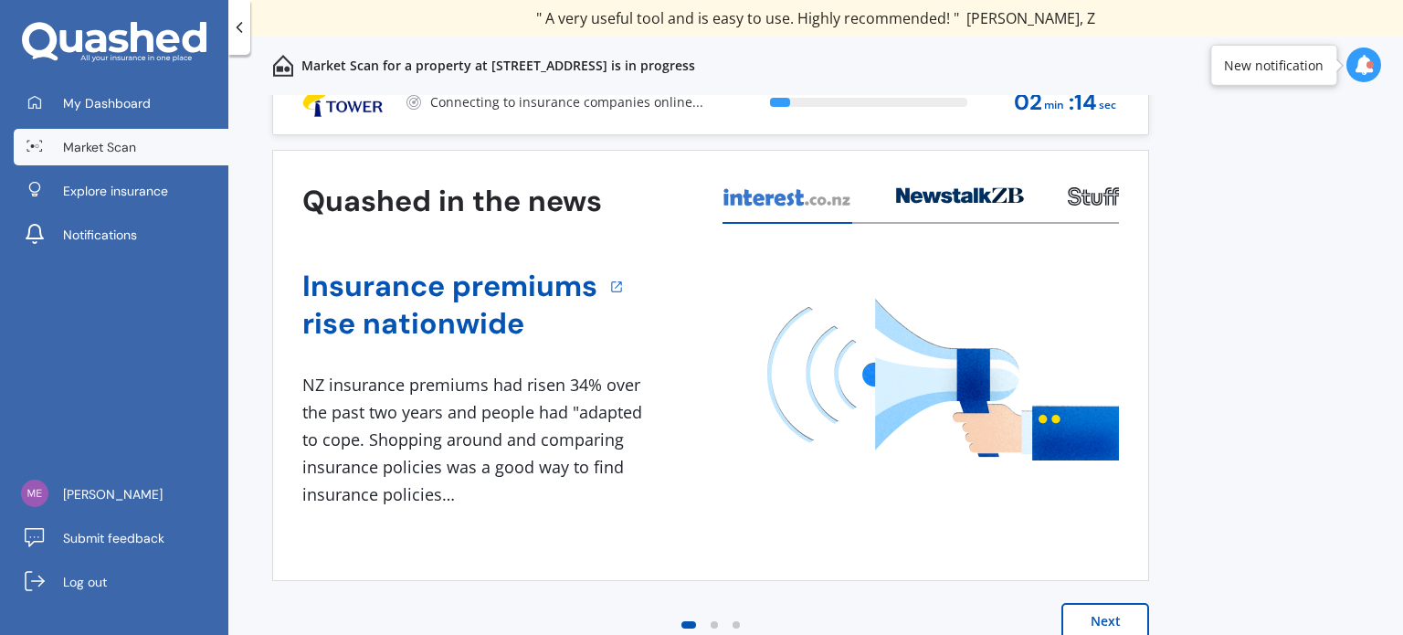
click at [1073, 617] on button "Next" at bounding box center [1106, 621] width 88 height 37
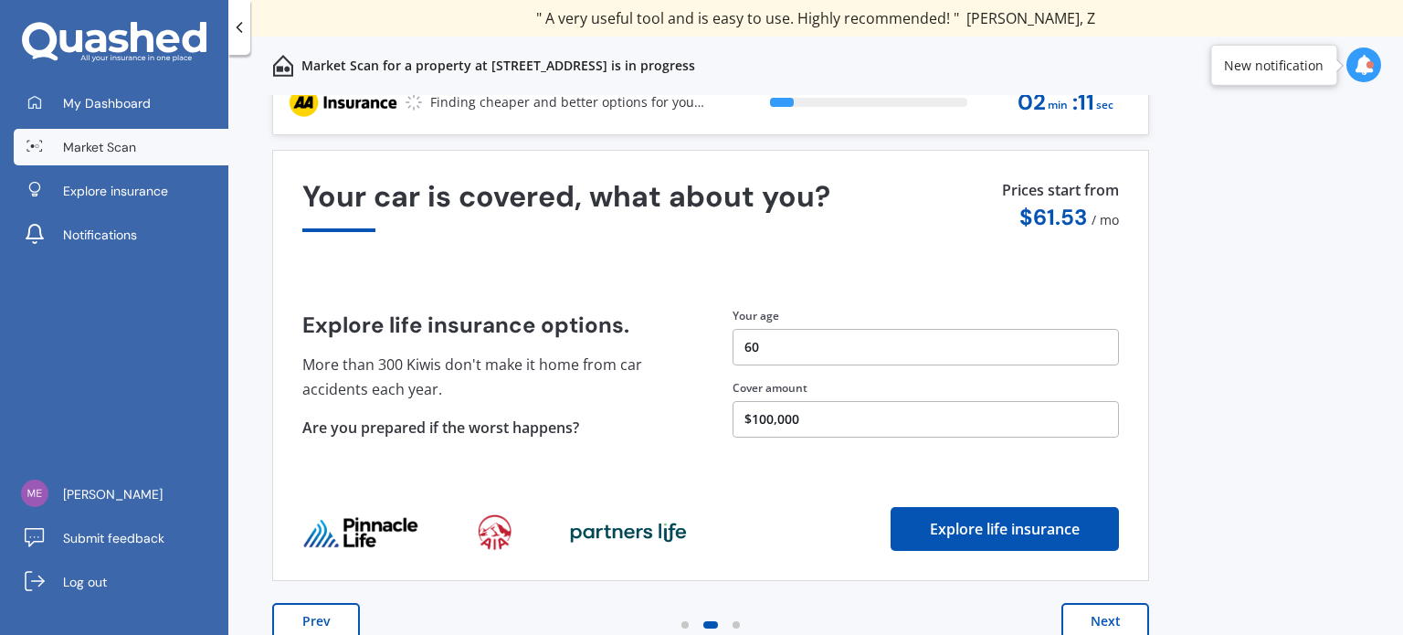
click at [1099, 628] on button "Next" at bounding box center [1106, 621] width 88 height 37
